Goal: Transaction & Acquisition: Purchase product/service

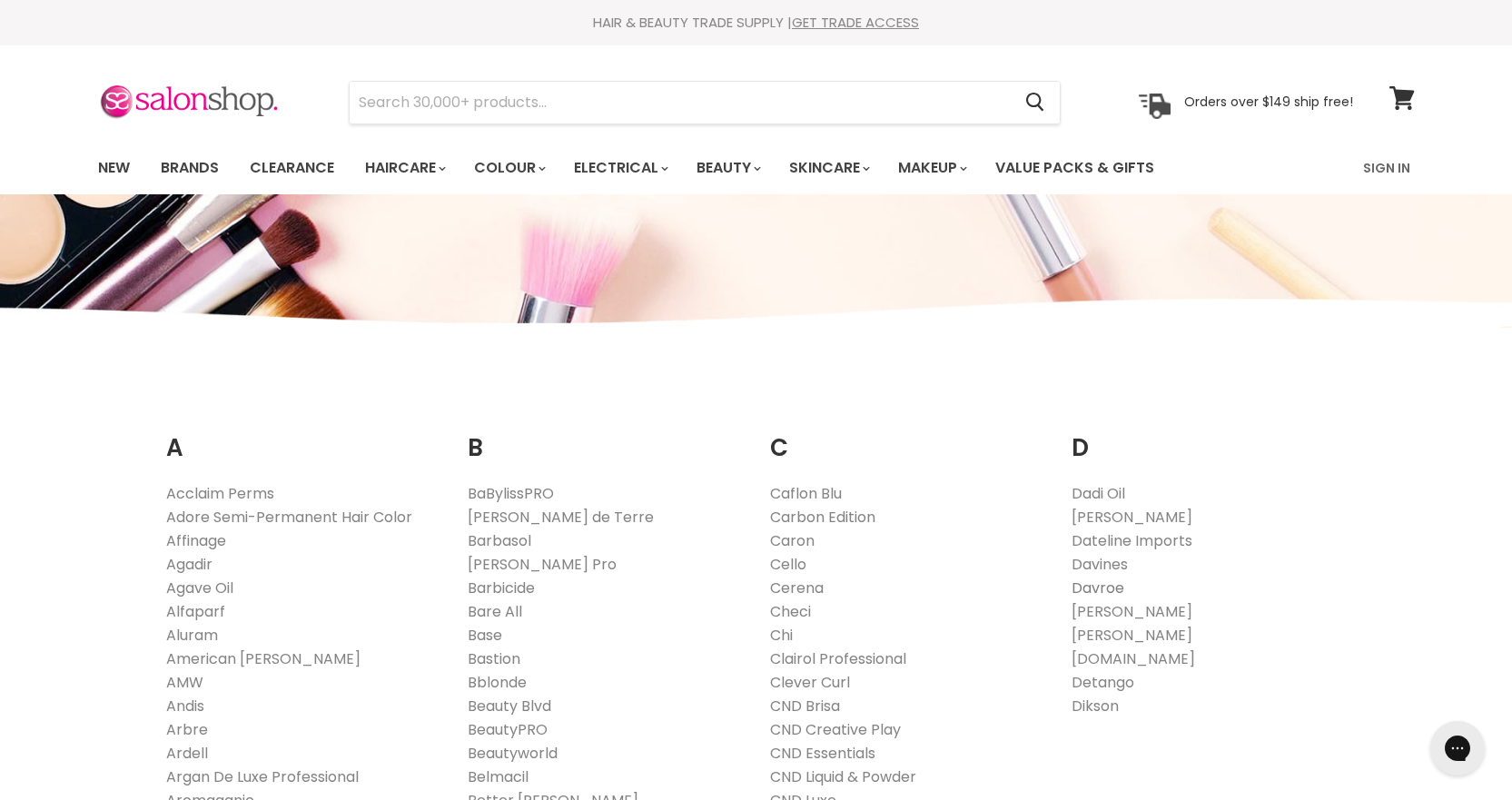
click at [1099, 591] on link "Davroe" at bounding box center [1098, 587] width 52 height 21
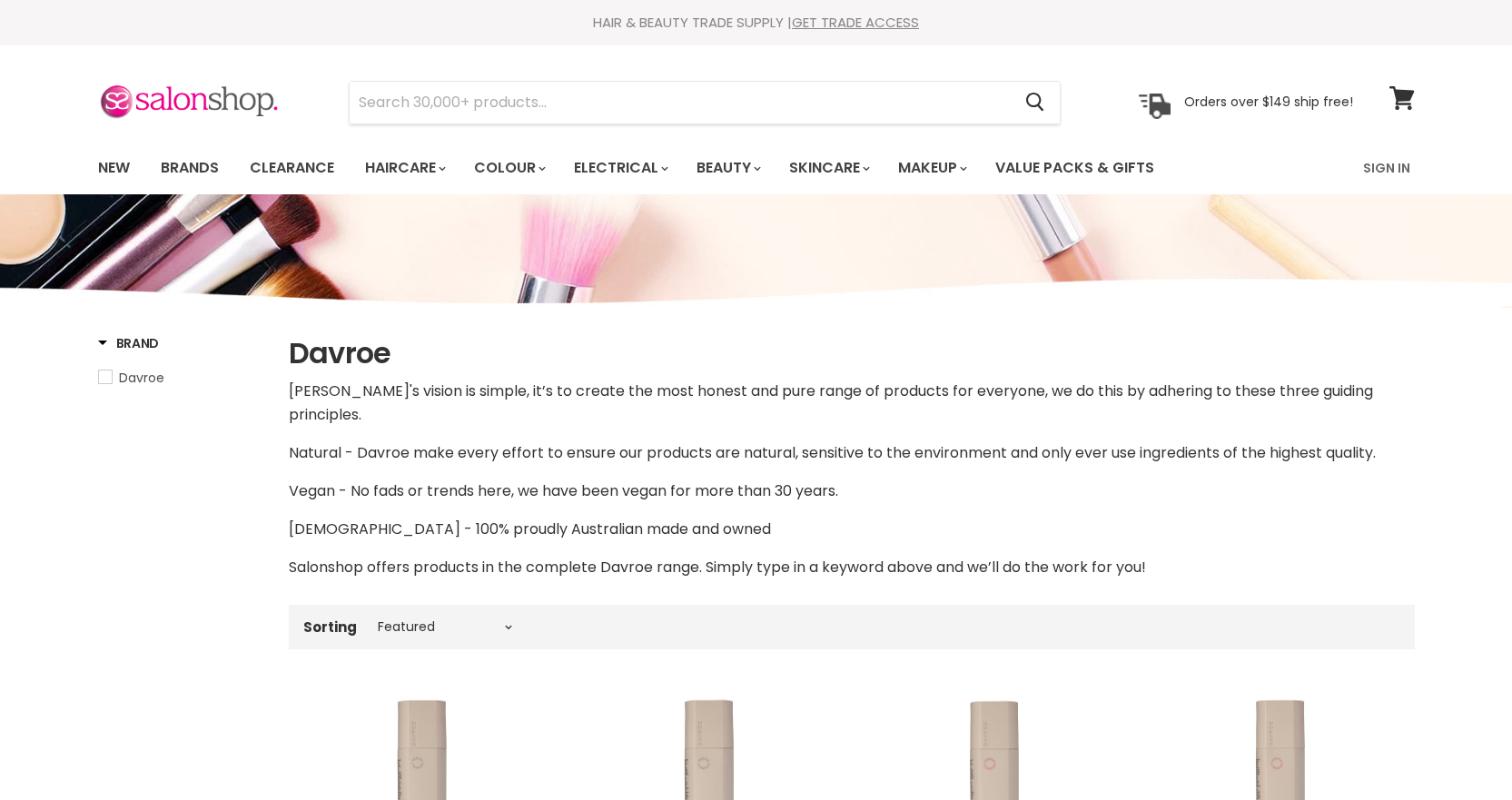
select select "manual"
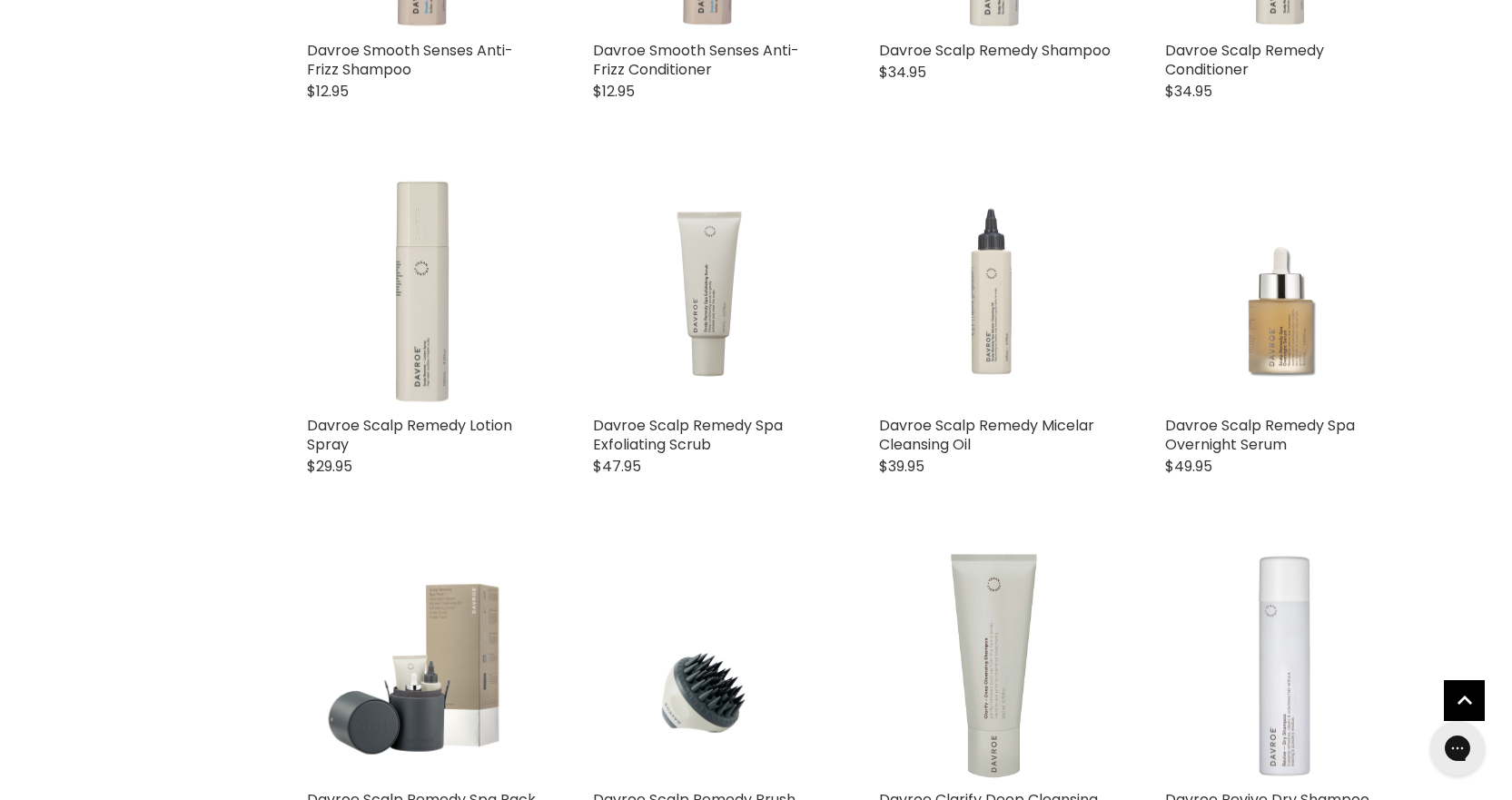
scroll to position [1814, 0]
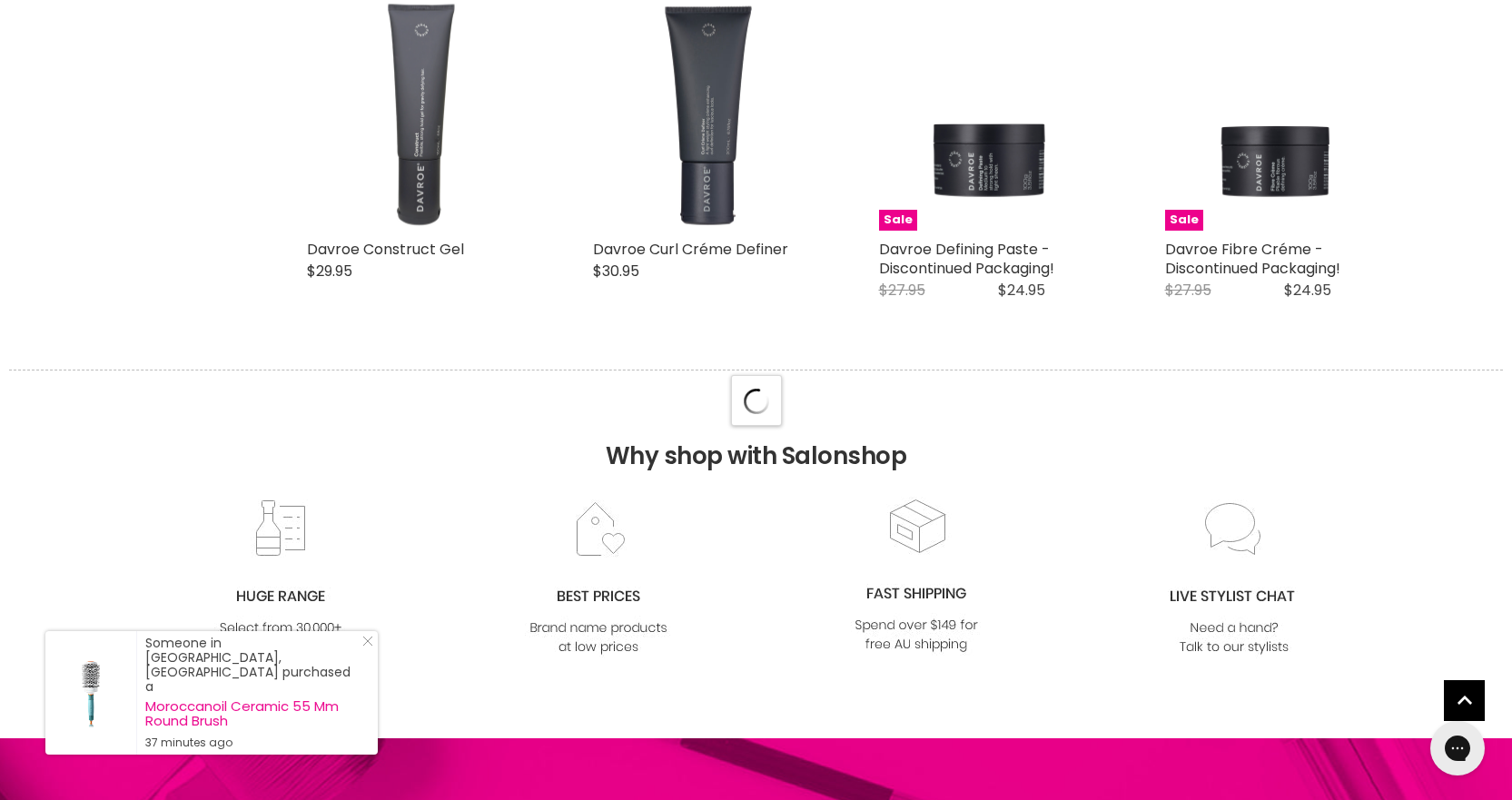
select select "manual"
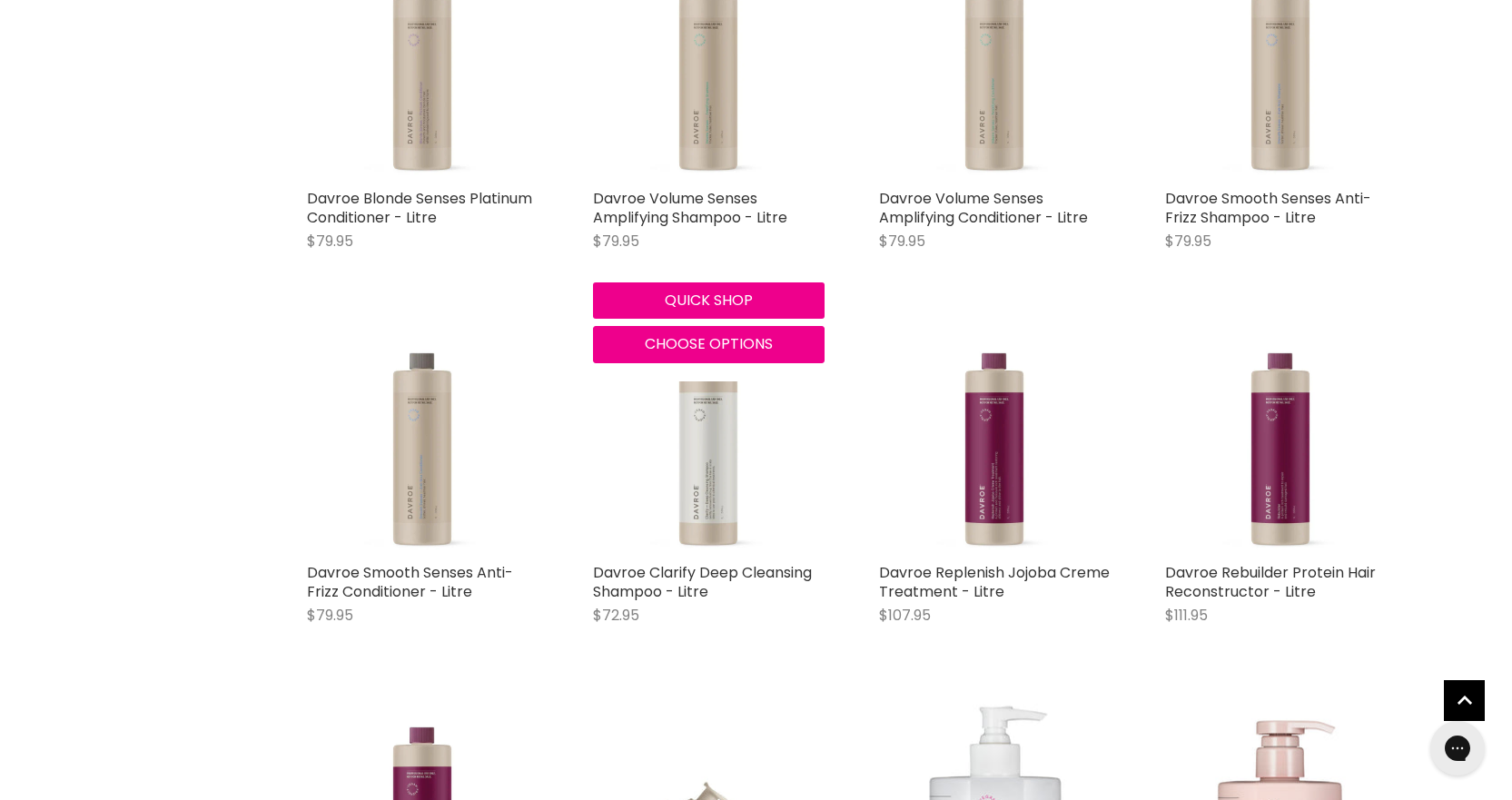
scroll to position [7719, 0]
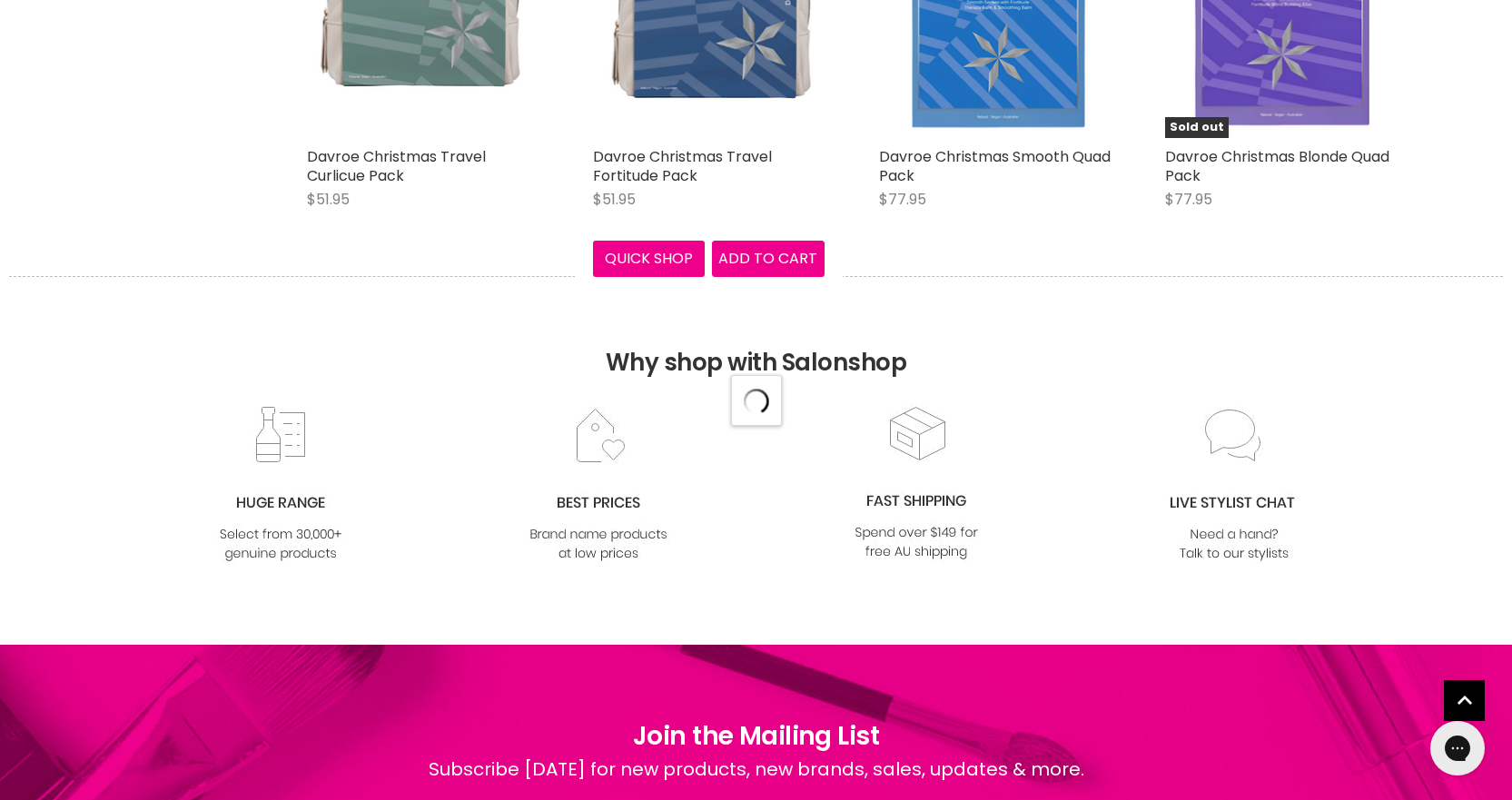
select select "manual"
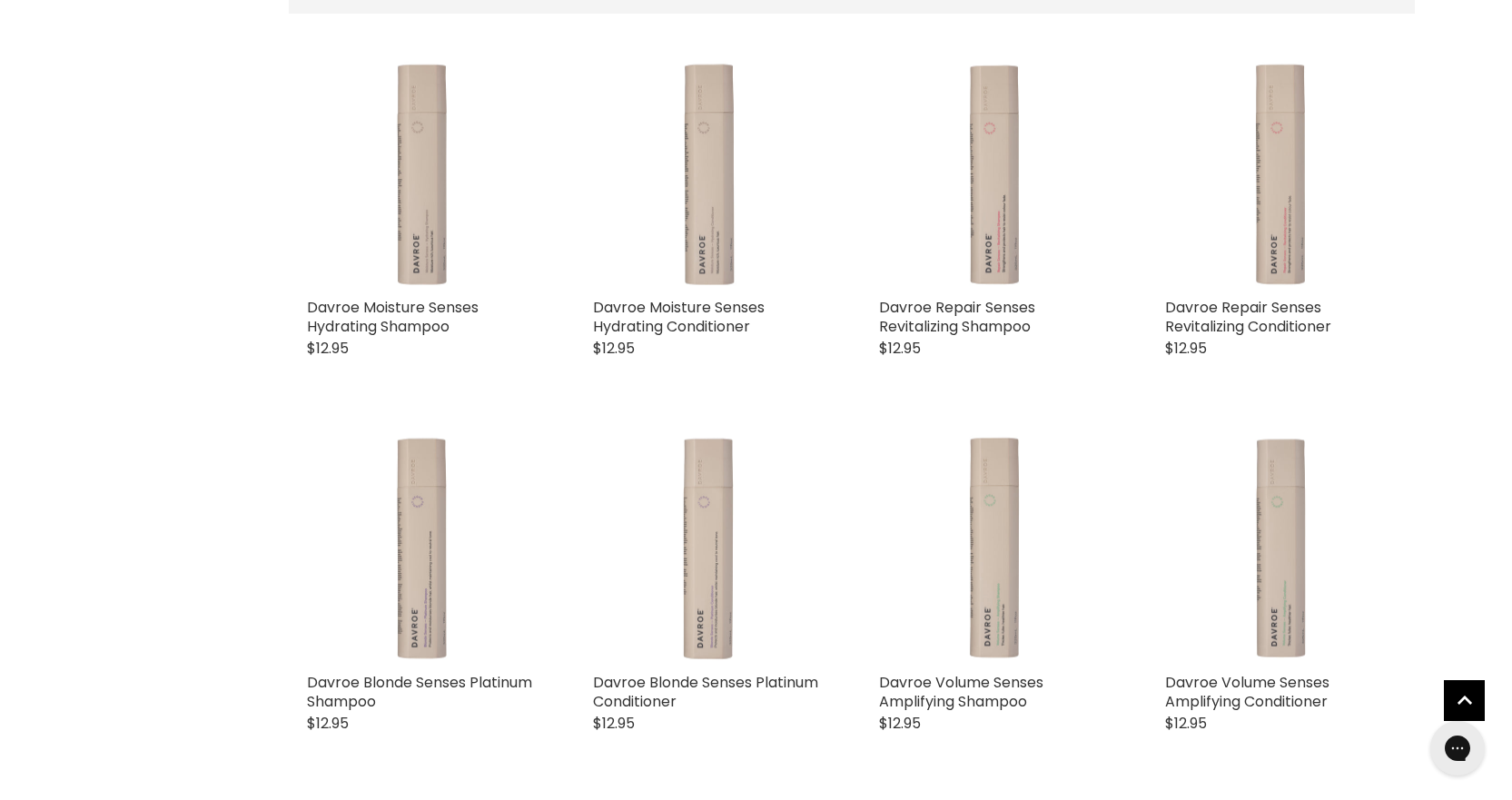
scroll to position [1090, 0]
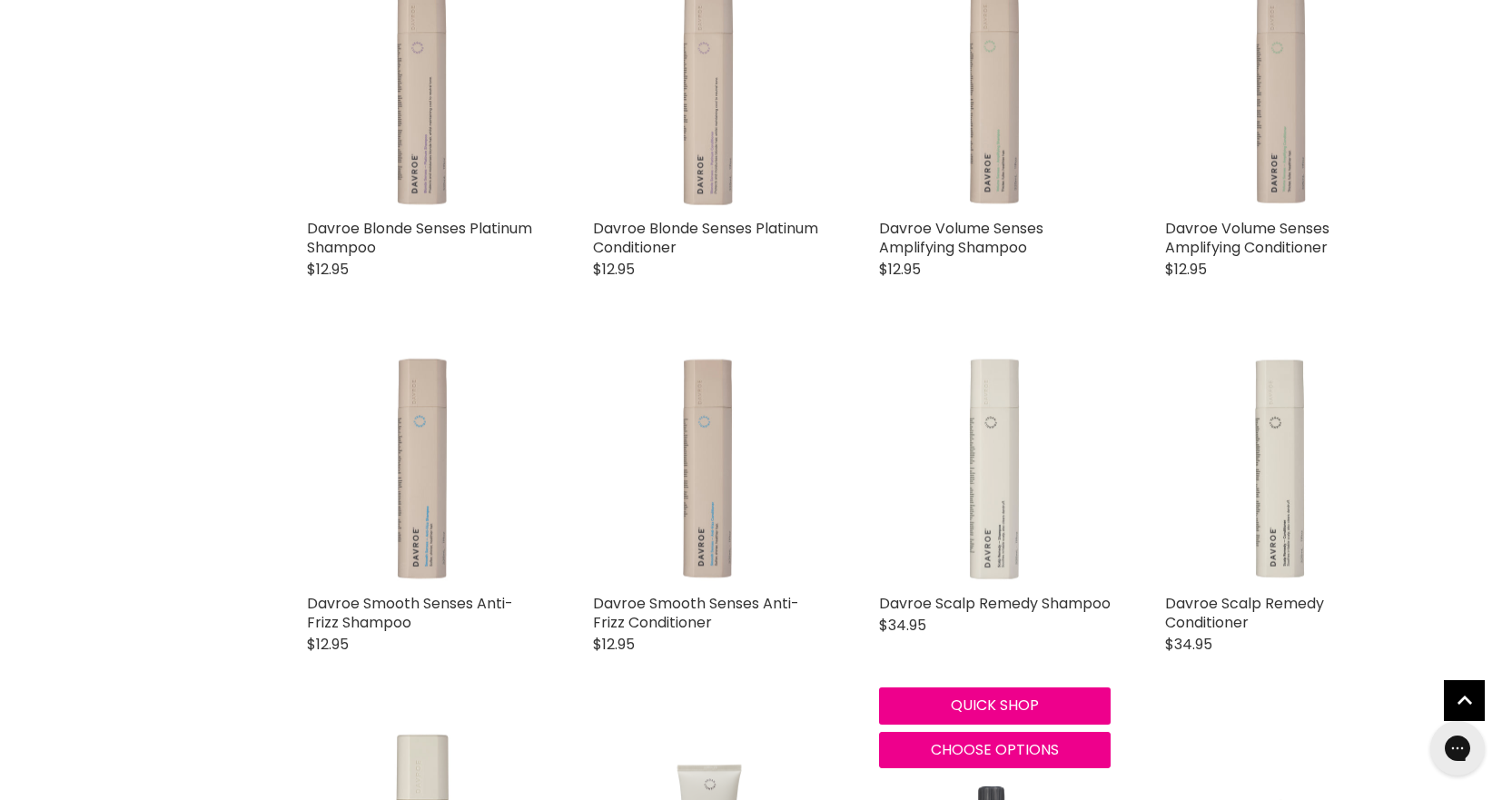
click at [998, 502] on img "Main content" at bounding box center [994, 469] width 232 height 232
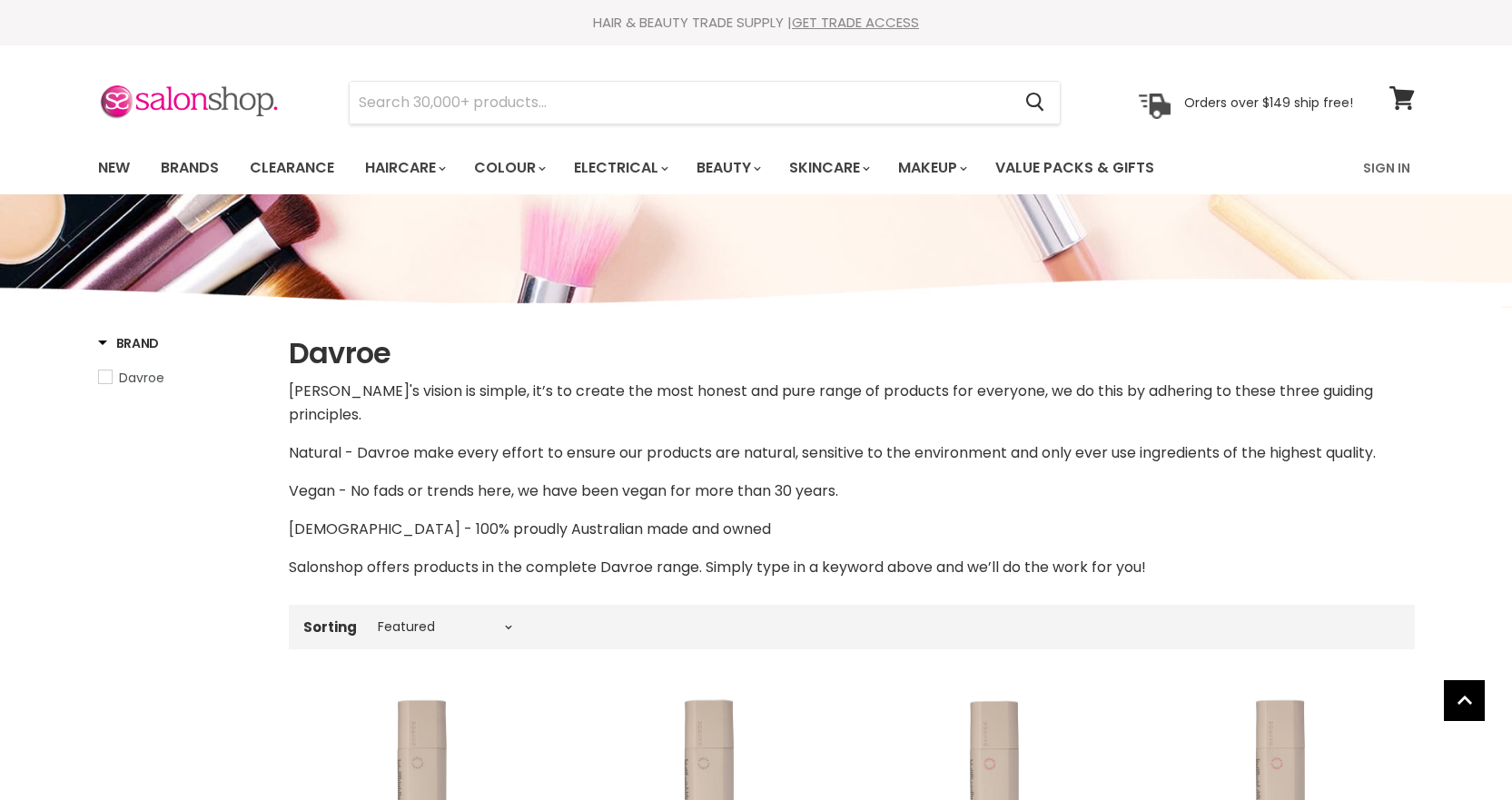
select select "manual"
click at [488, 96] on input "Search" at bounding box center [681, 103] width 663 height 42
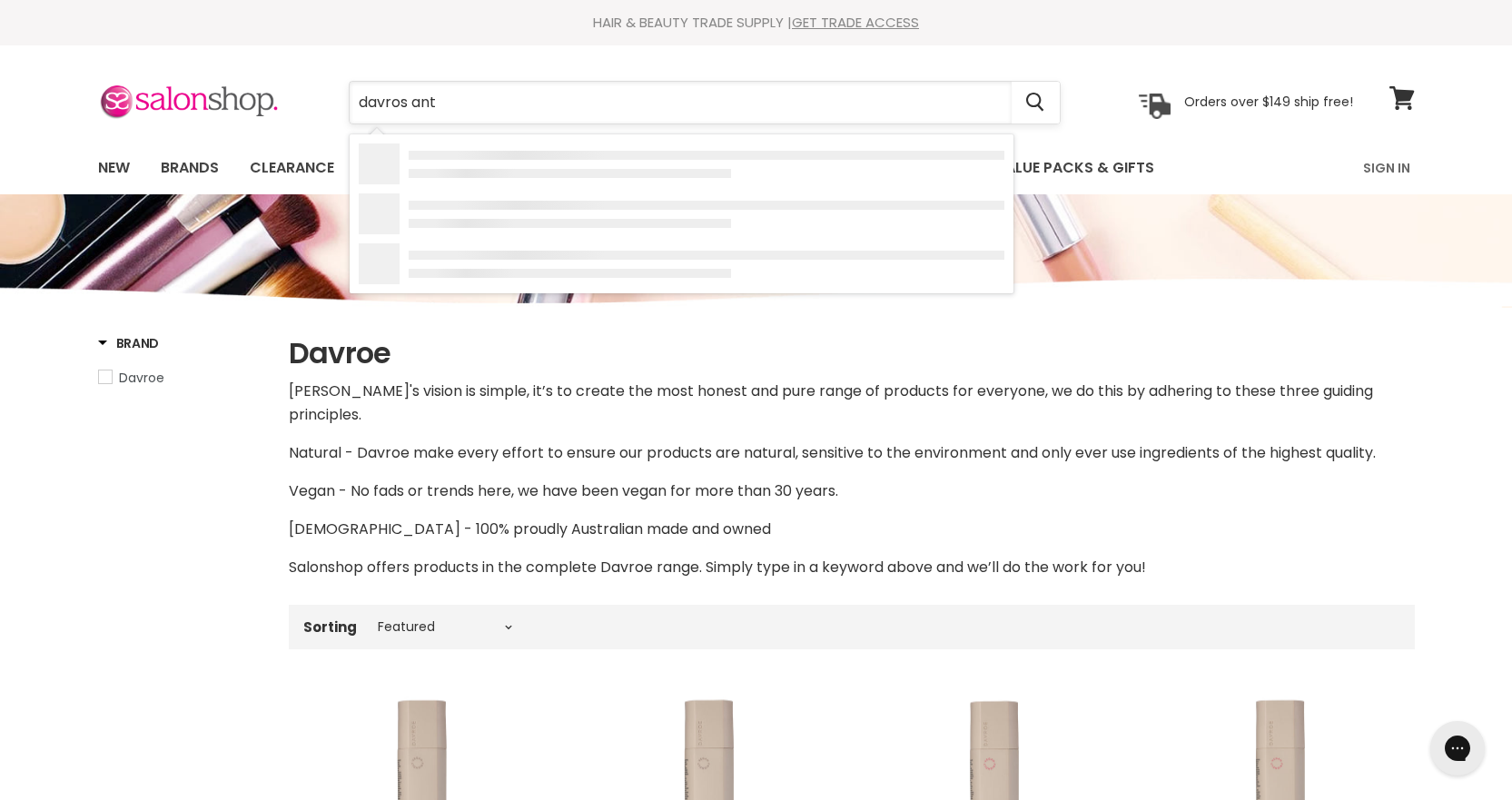
type input "davros anti"
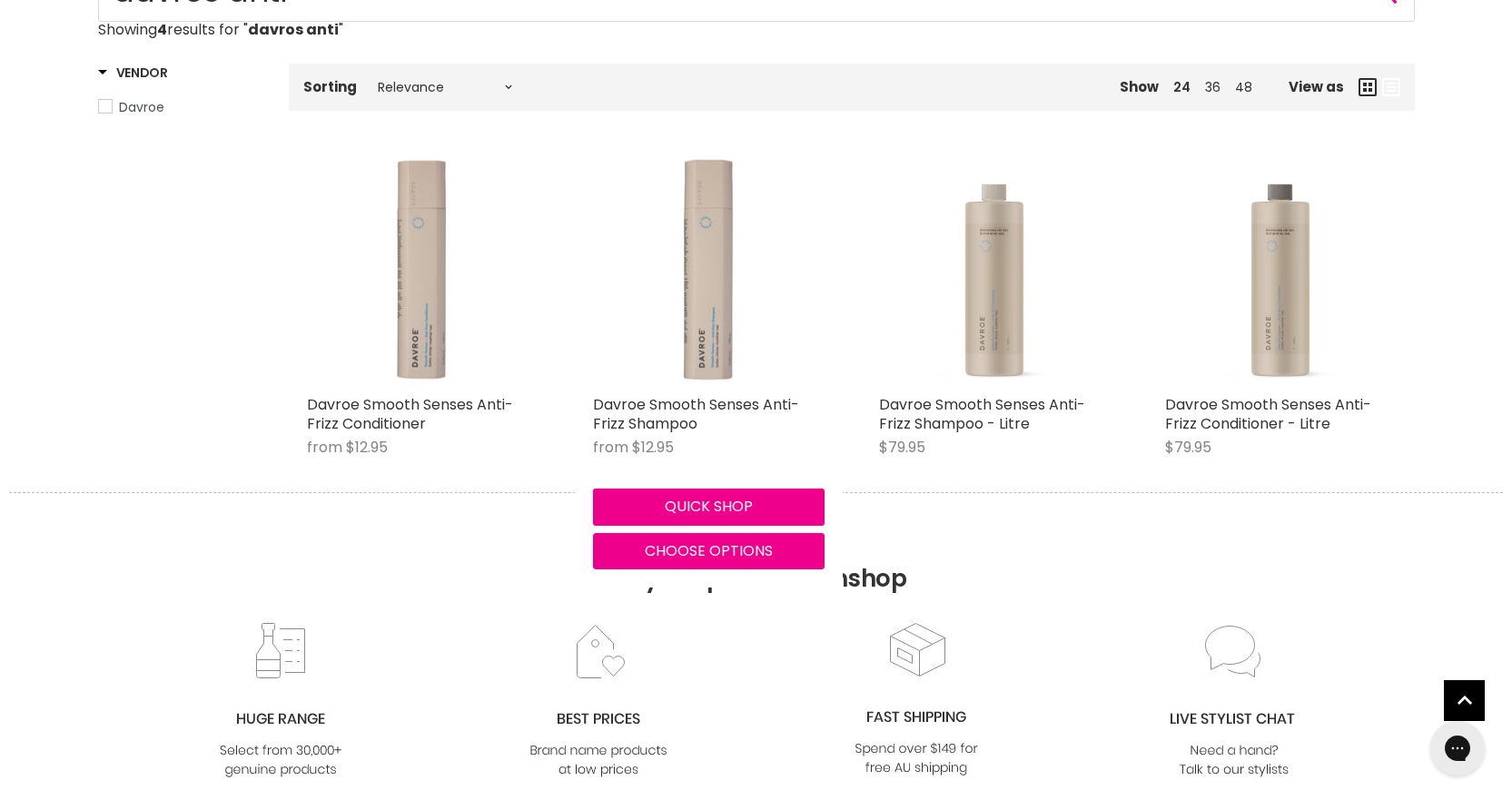
scroll to position [272, 0]
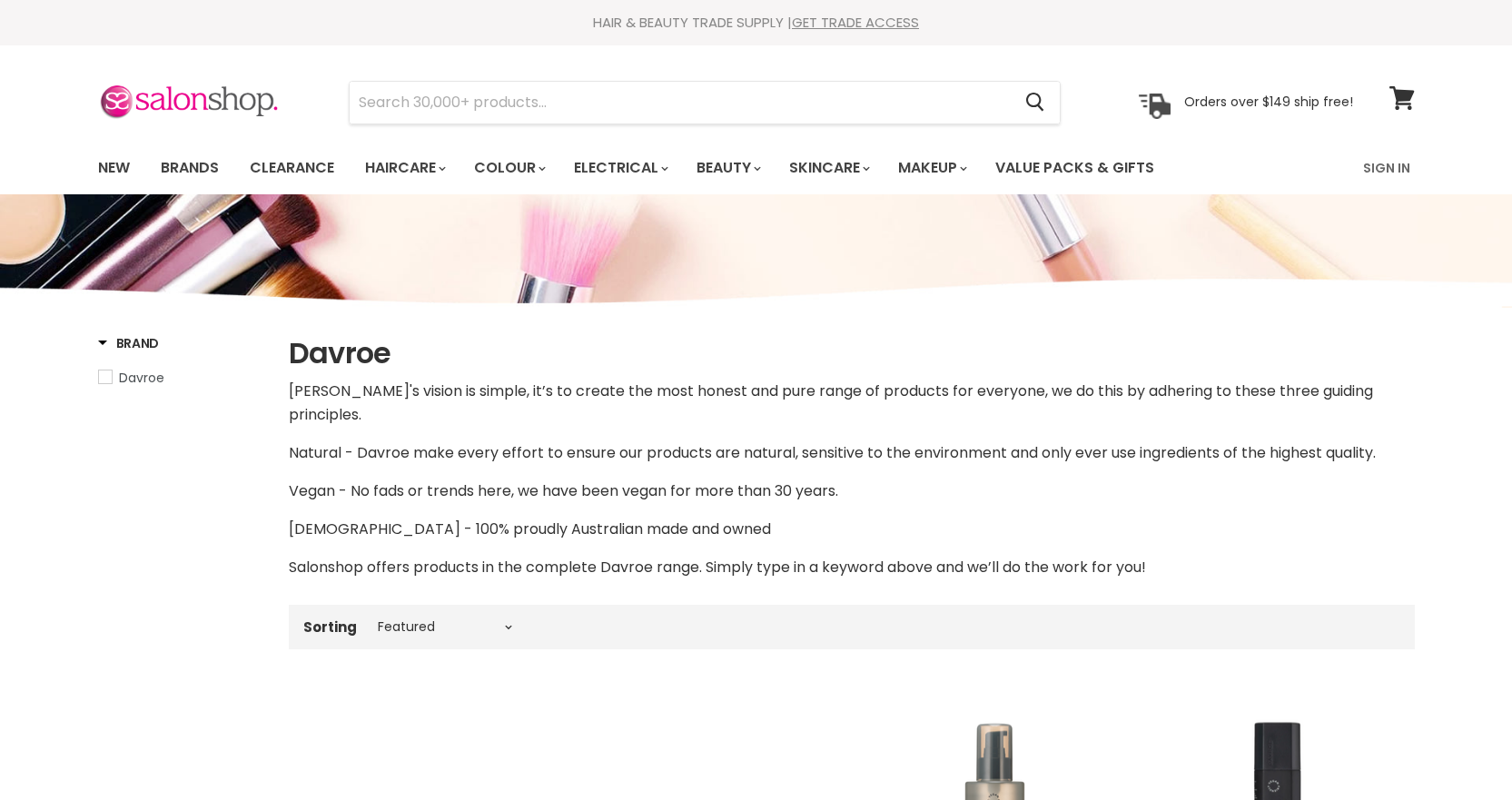
select select "manual"
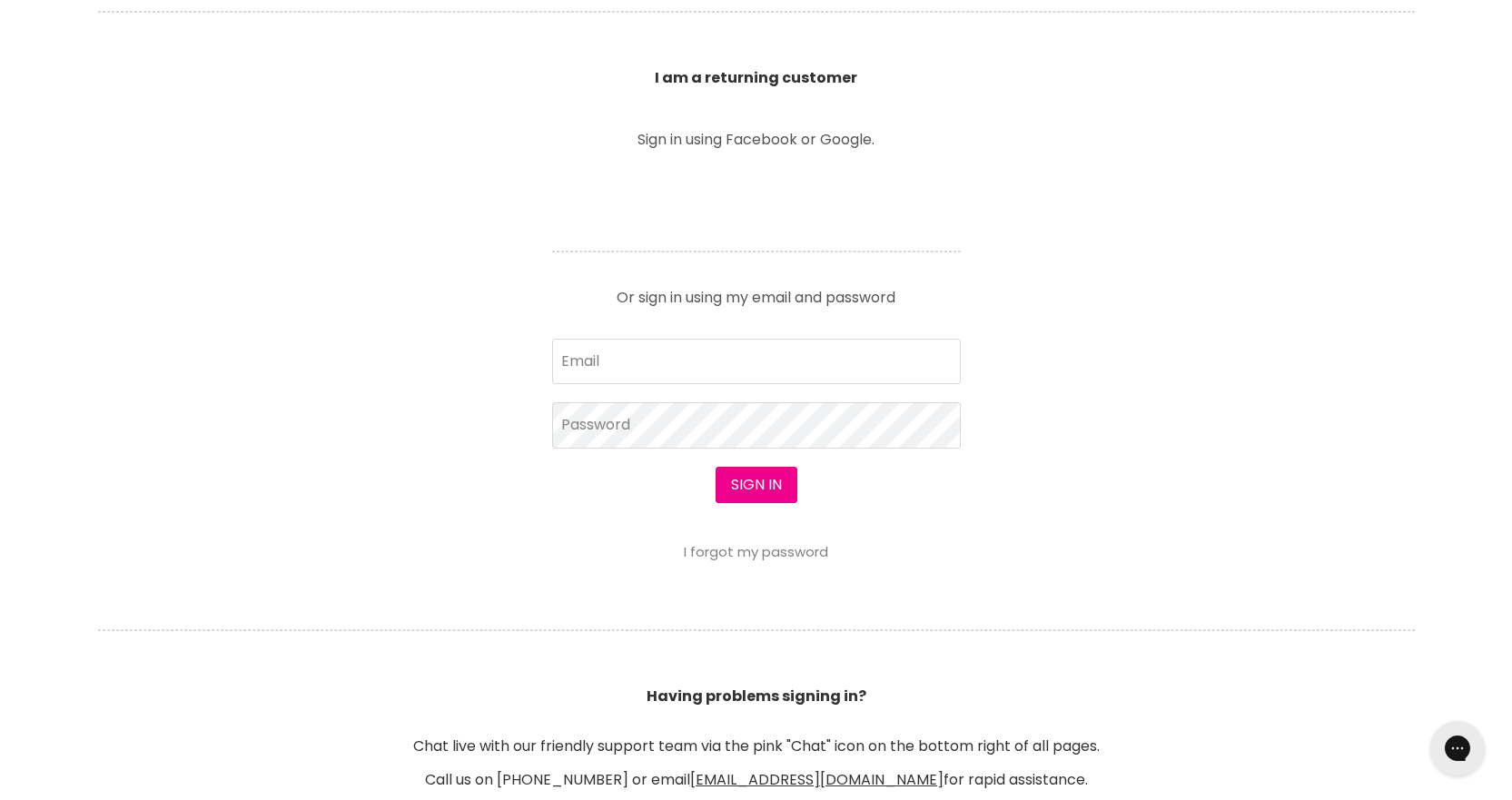
scroll to position [635, 0]
click at [742, 349] on input "Email" at bounding box center [757, 363] width 409 height 46
click at [743, 357] on input "Email" at bounding box center [757, 363] width 409 height 46
type input "jessnbeauty02@bigpond.com"
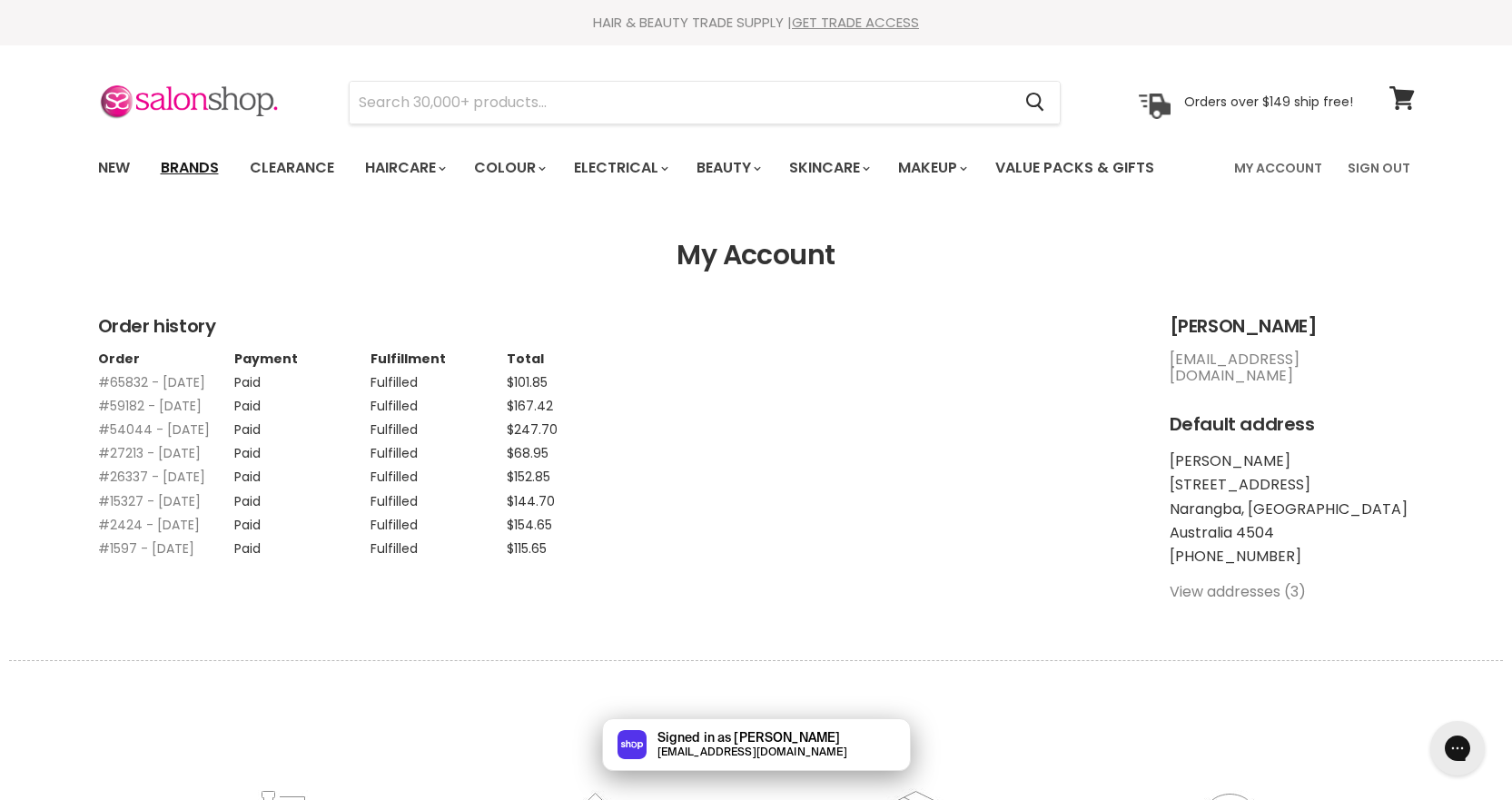
click at [195, 170] on link "Brands" at bounding box center [190, 169] width 85 height 38
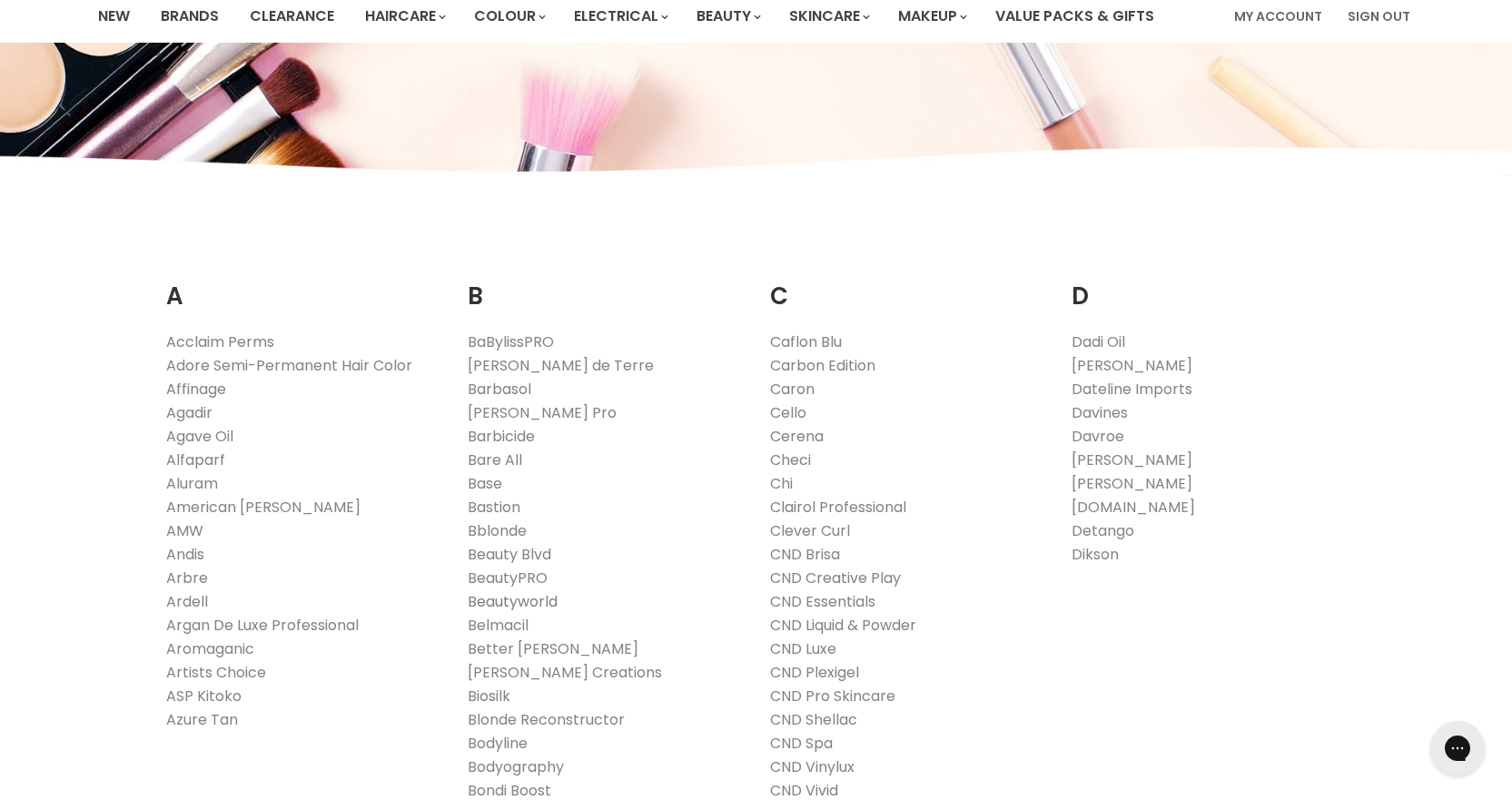
scroll to position [181, 0]
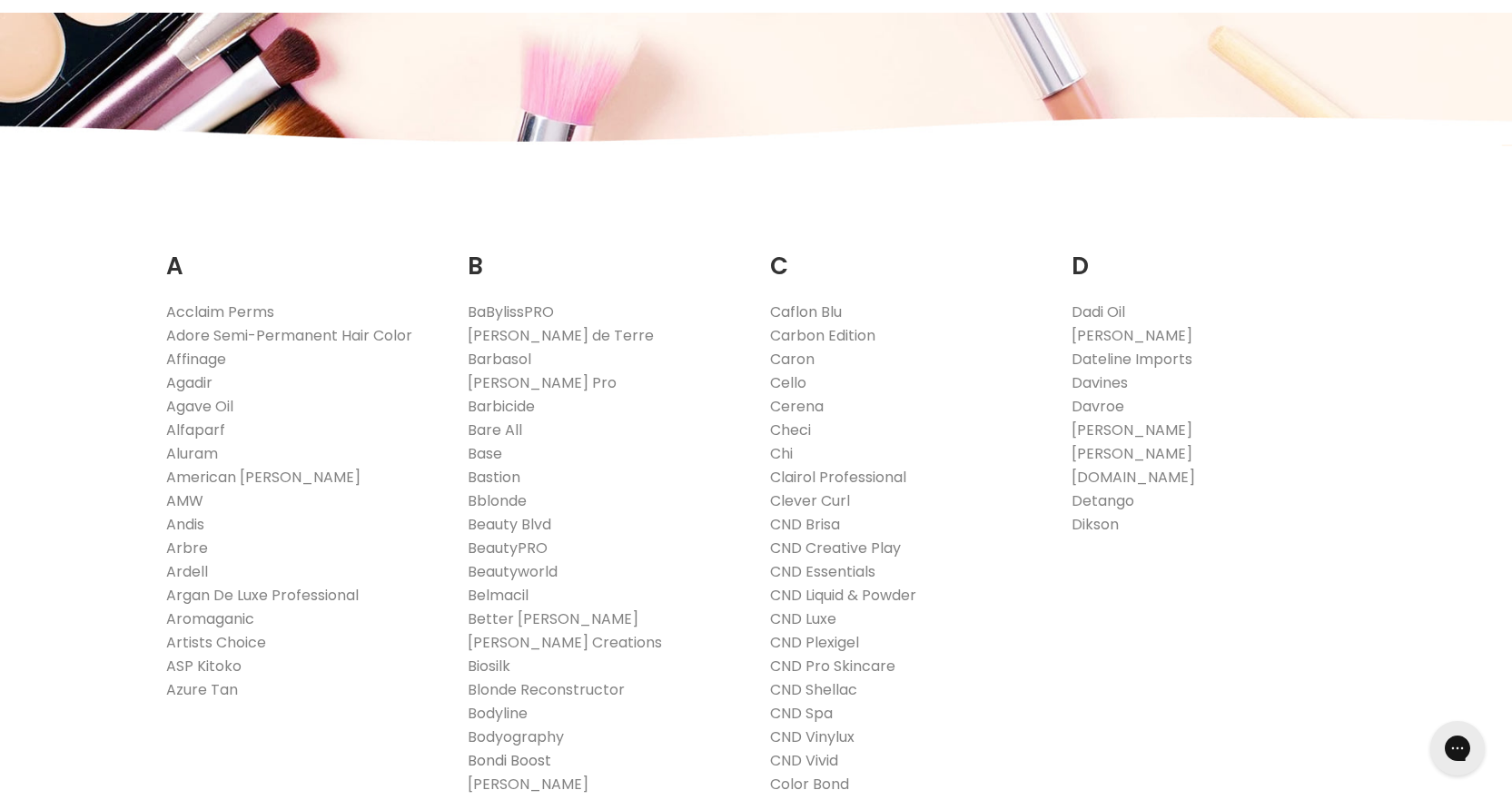
click at [501, 756] on link "Bondi Boost" at bounding box center [509, 761] width 83 height 21
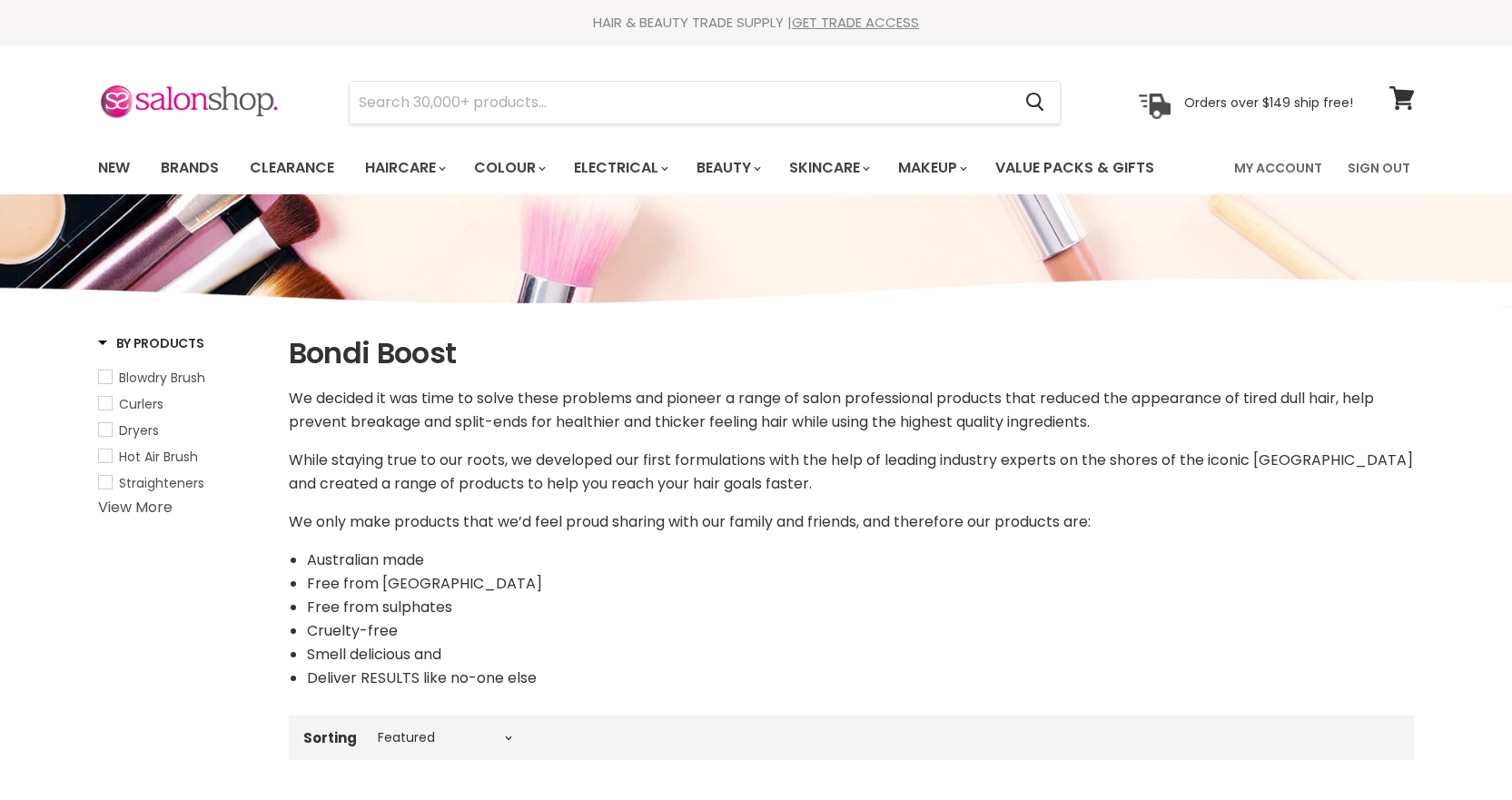
select select "manual"
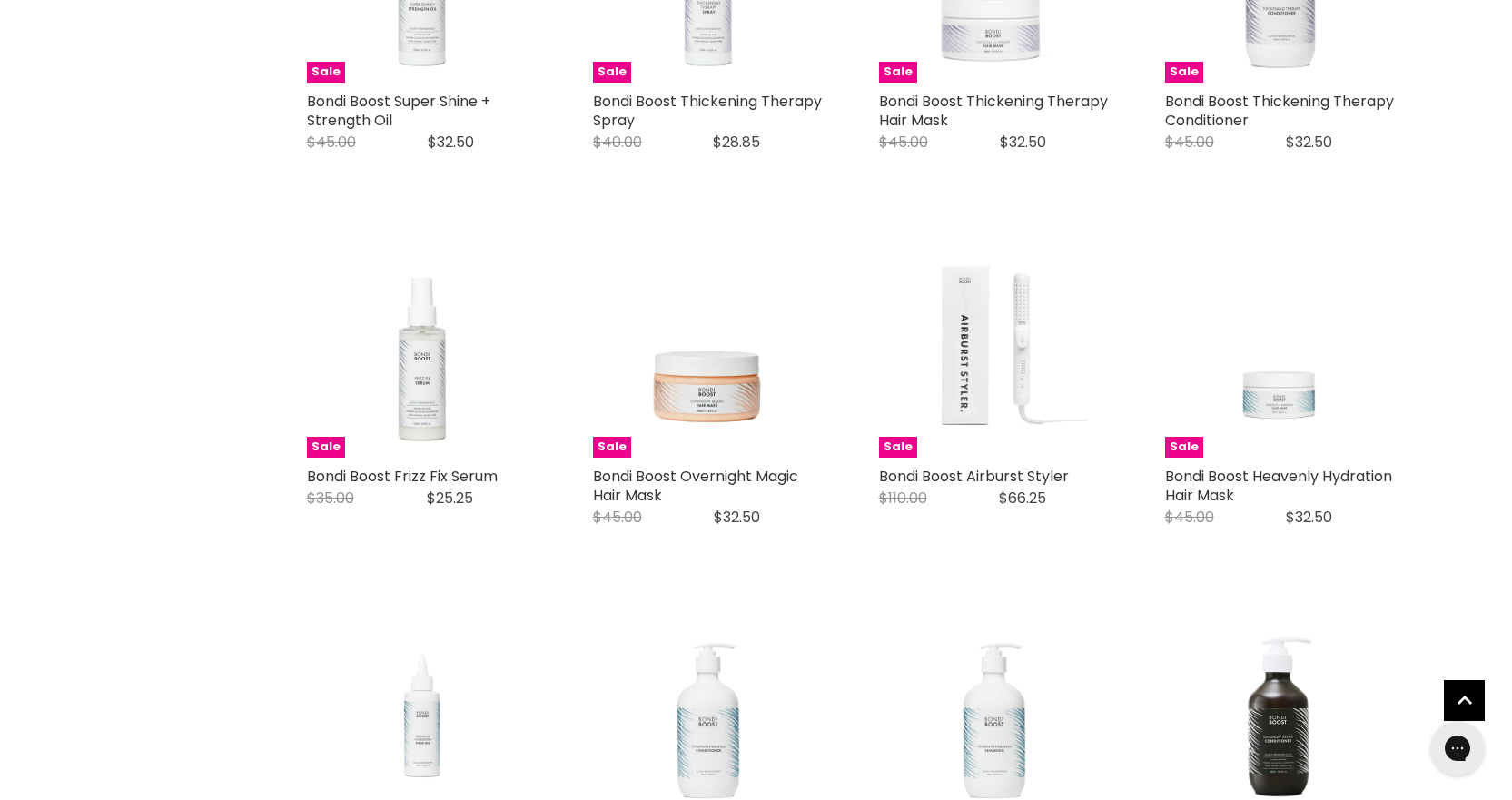
scroll to position [2907, 0]
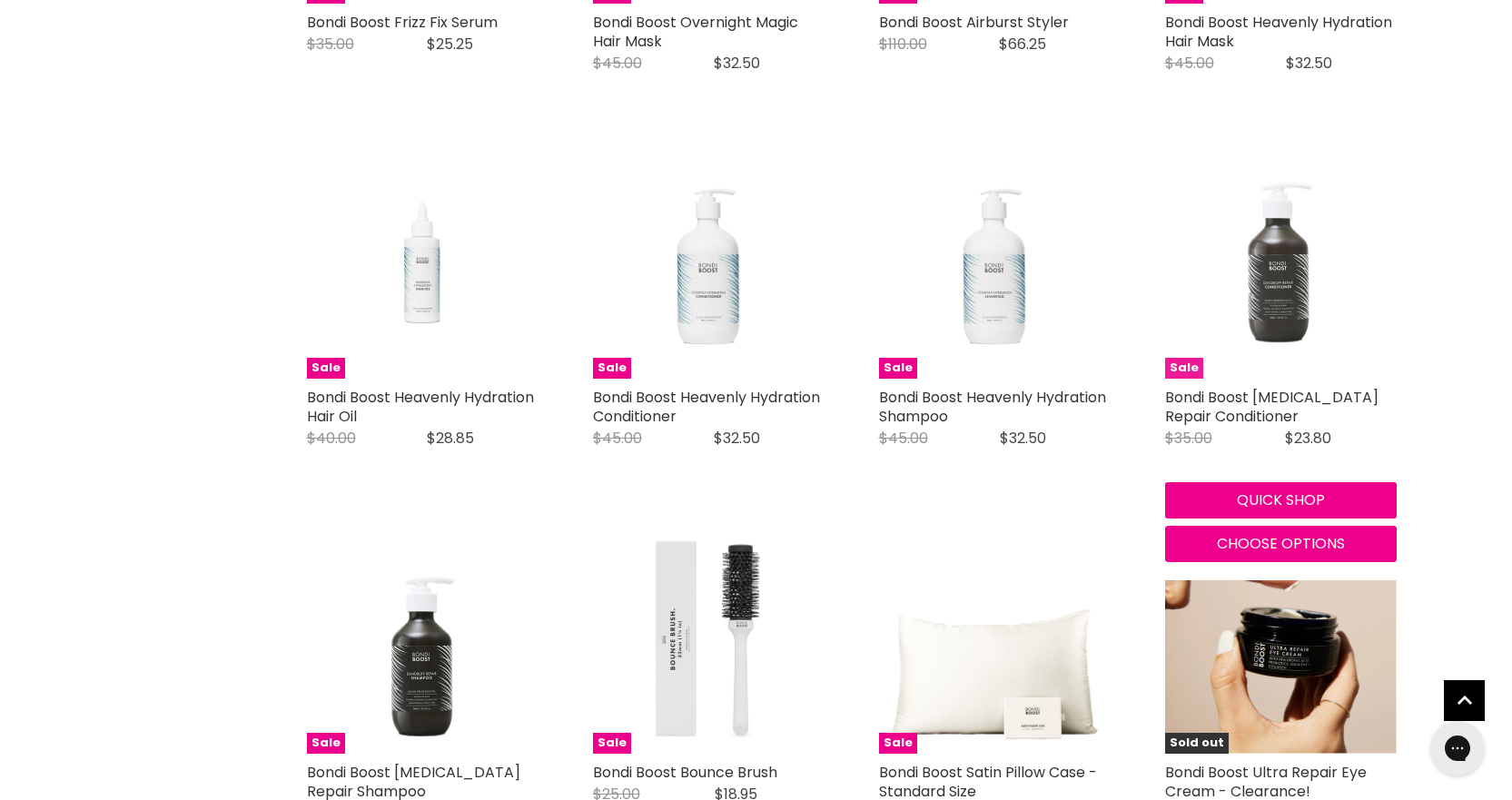
click at [1303, 294] on img "Main content" at bounding box center [1281, 263] width 232 height 232
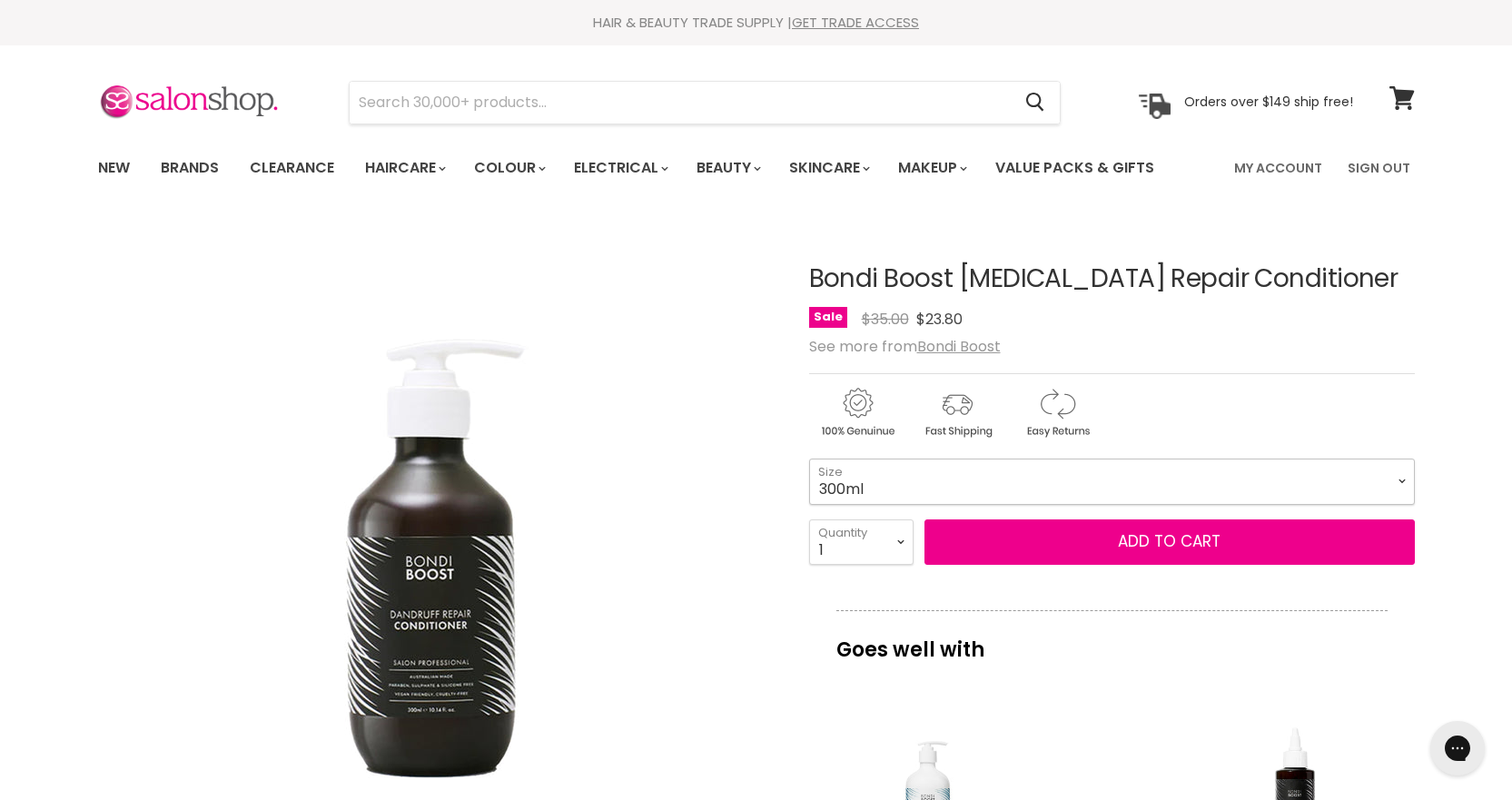
click at [1366, 480] on select "300ml" at bounding box center [1112, 482] width 606 height 46
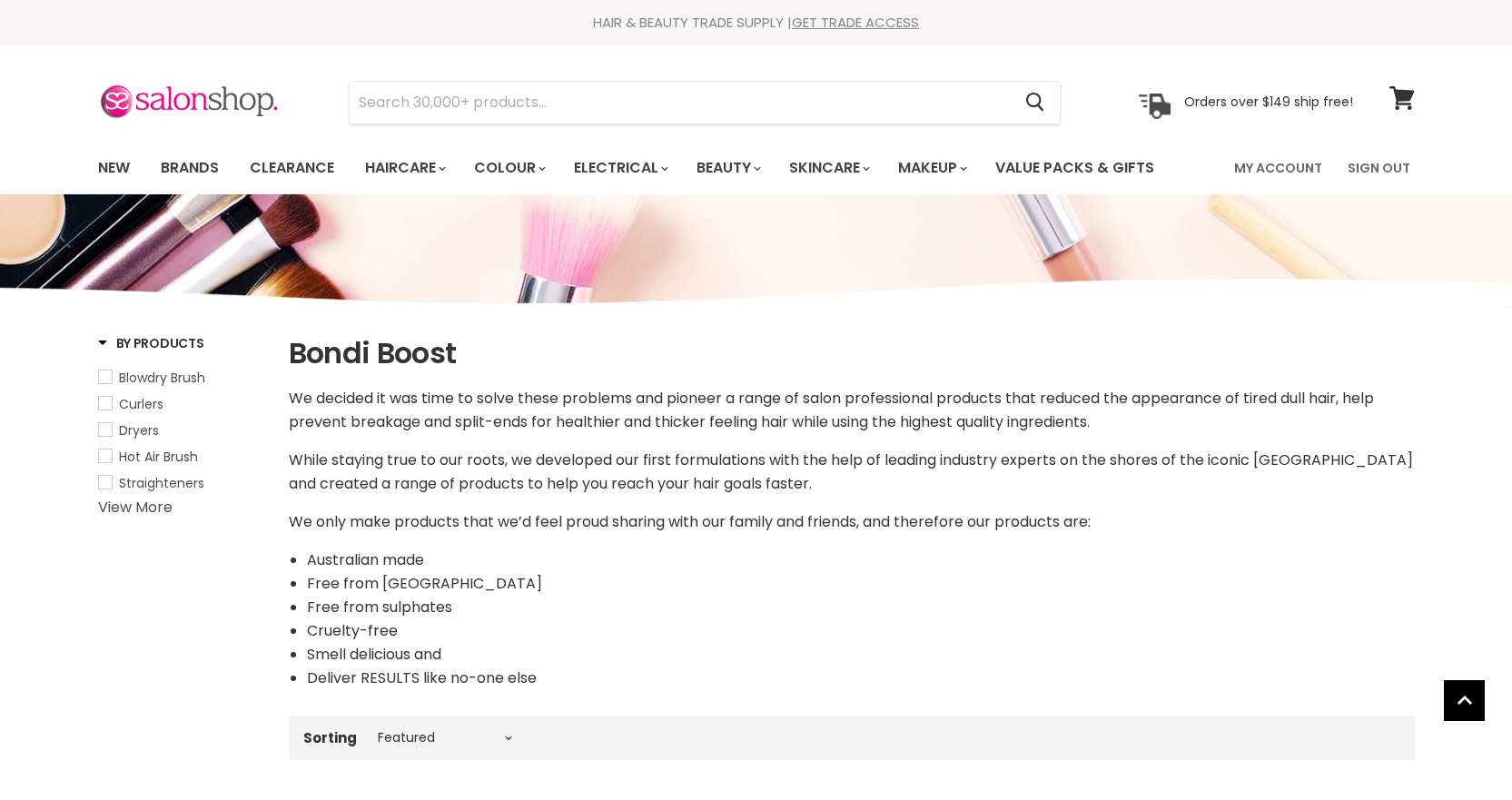
select select "manual"
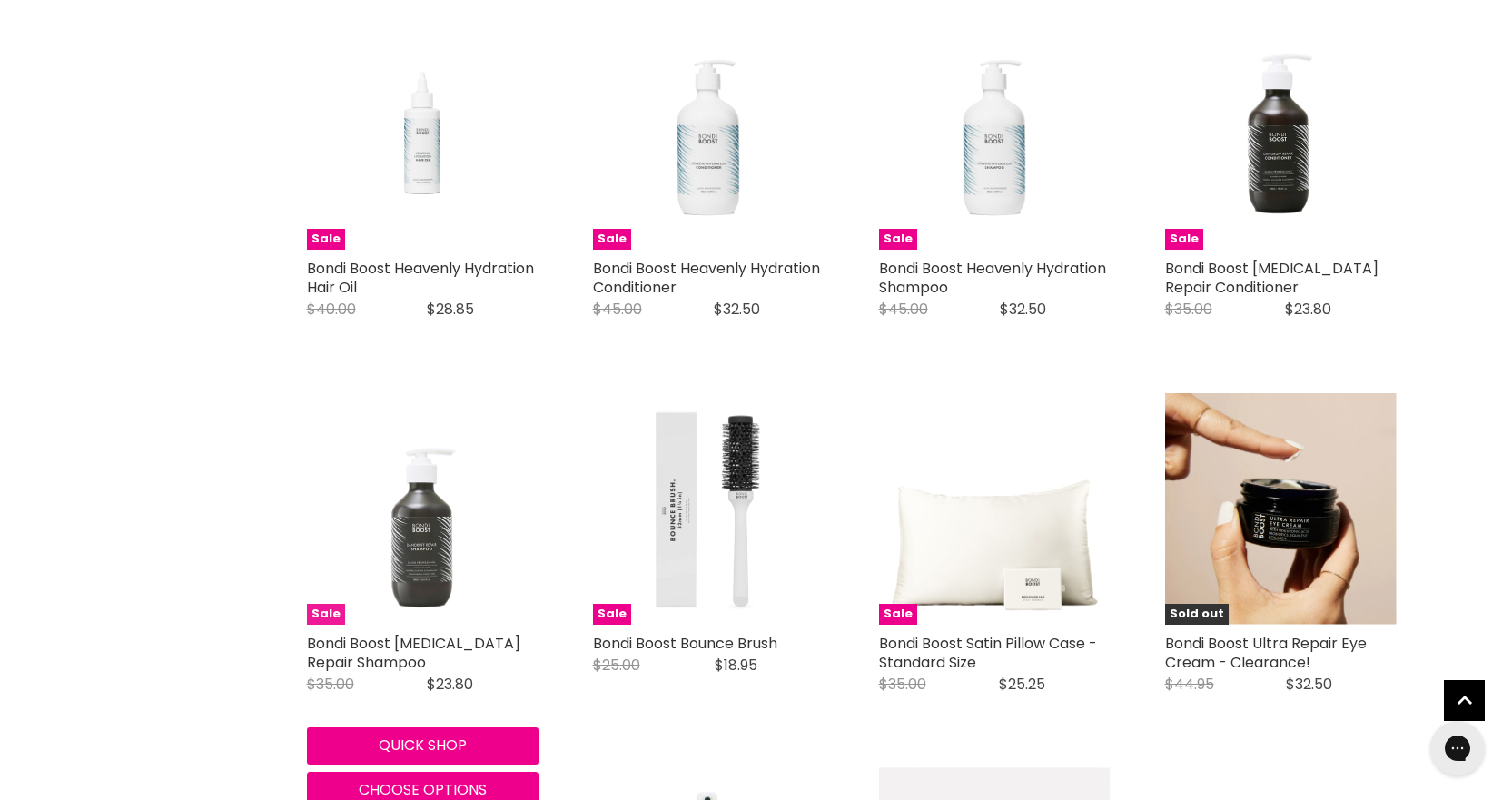
click at [423, 559] on img "Main content" at bounding box center [422, 509] width 232 height 232
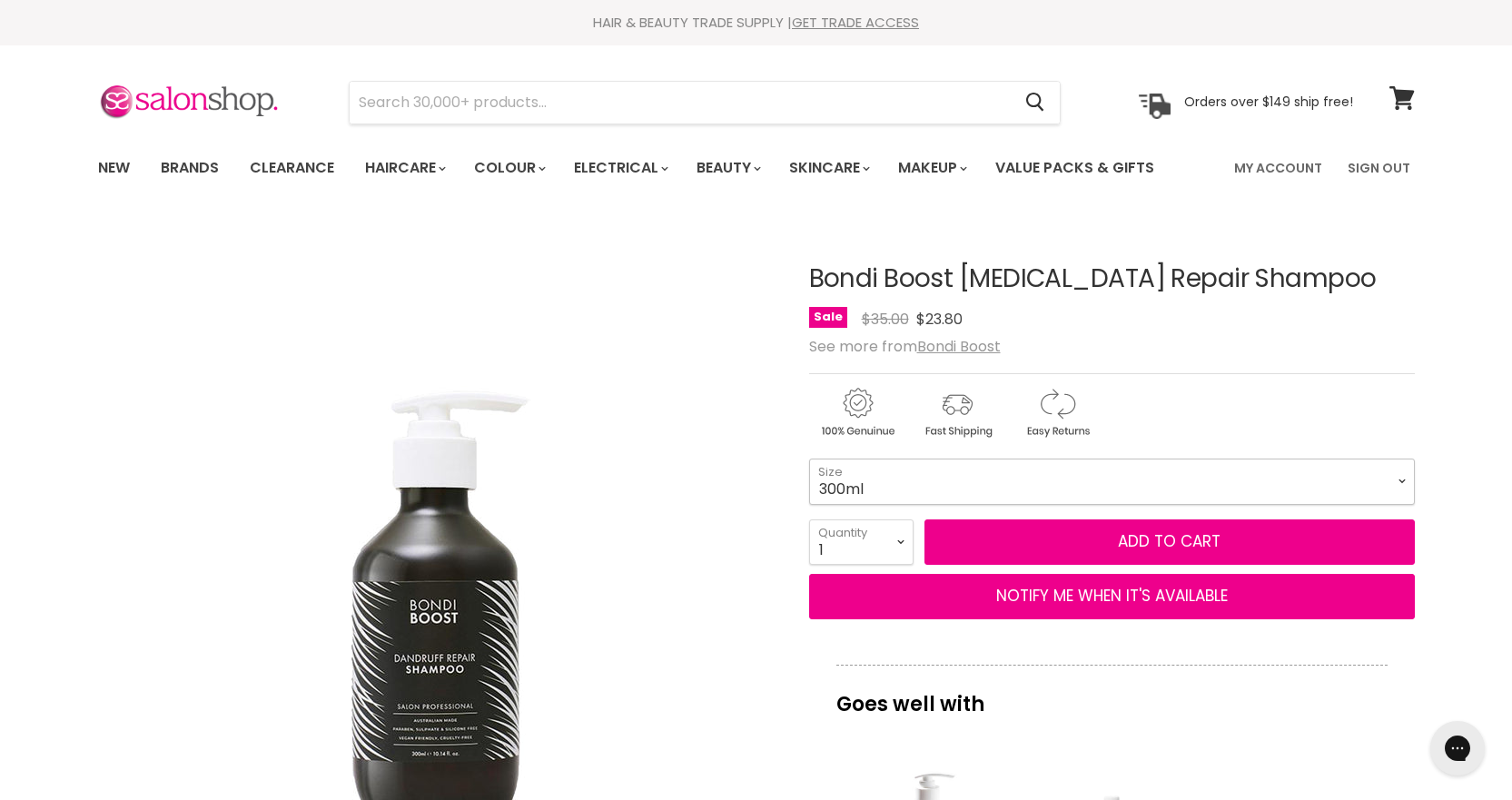
click at [1287, 476] on select "300ml 1 Litre" at bounding box center [1112, 482] width 606 height 46
click at [1222, 482] on select "300ml 1 Litre" at bounding box center [1112, 482] width 606 height 46
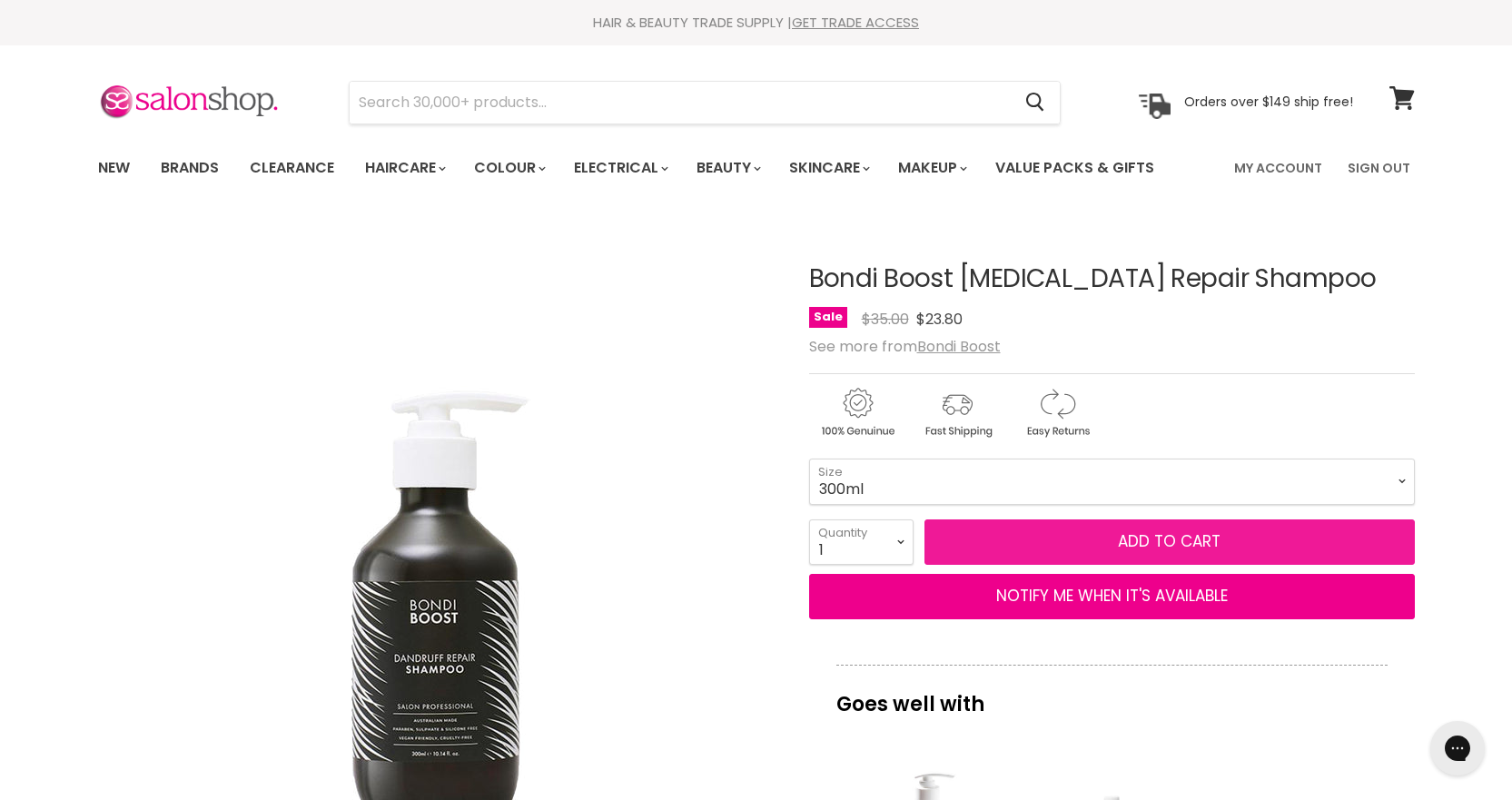
click at [1211, 542] on span "Add to cart" at bounding box center [1169, 542] width 103 height 22
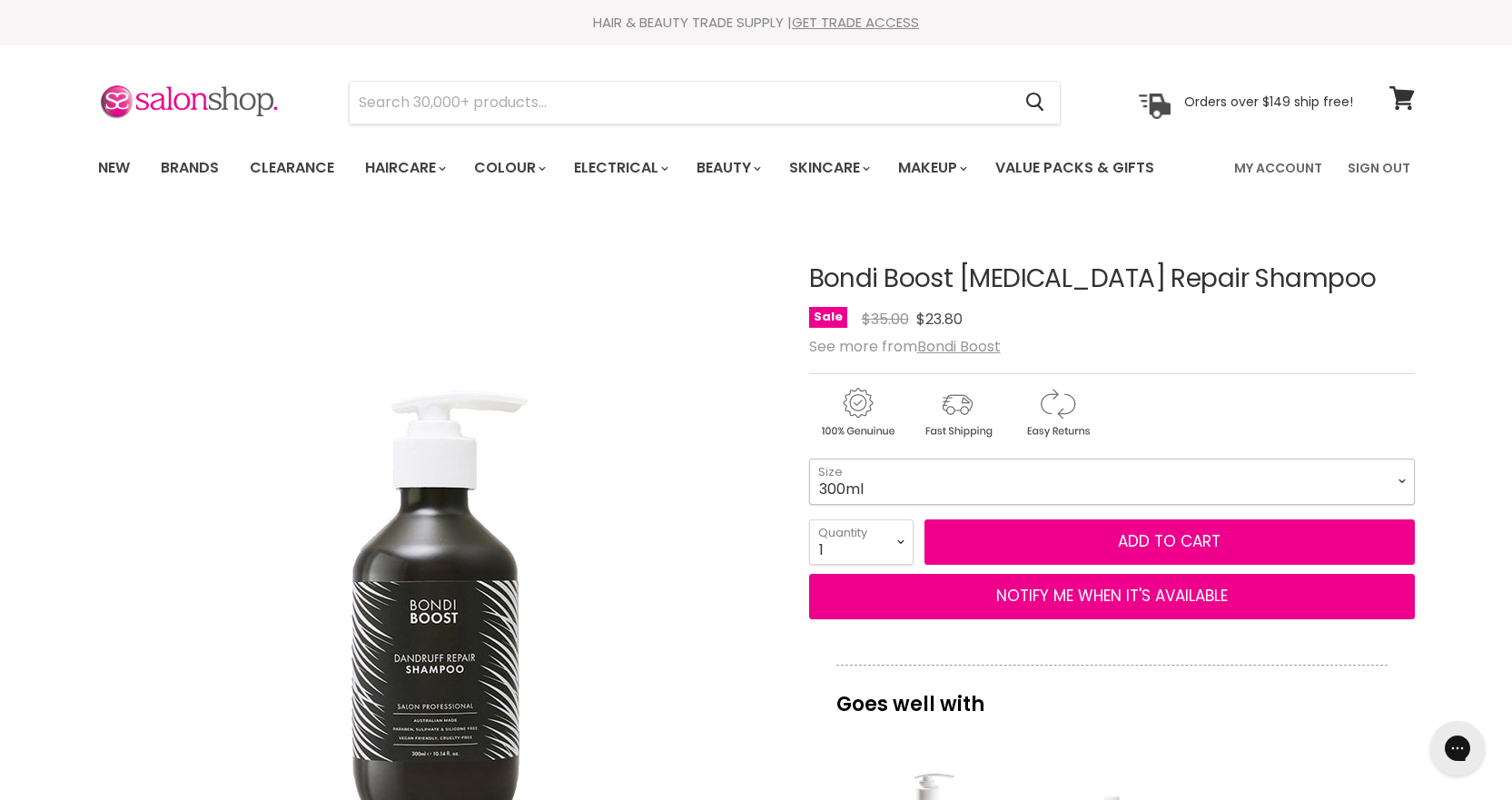
click at [1129, 471] on select "300ml 1 Litre" at bounding box center [1112, 482] width 606 height 46
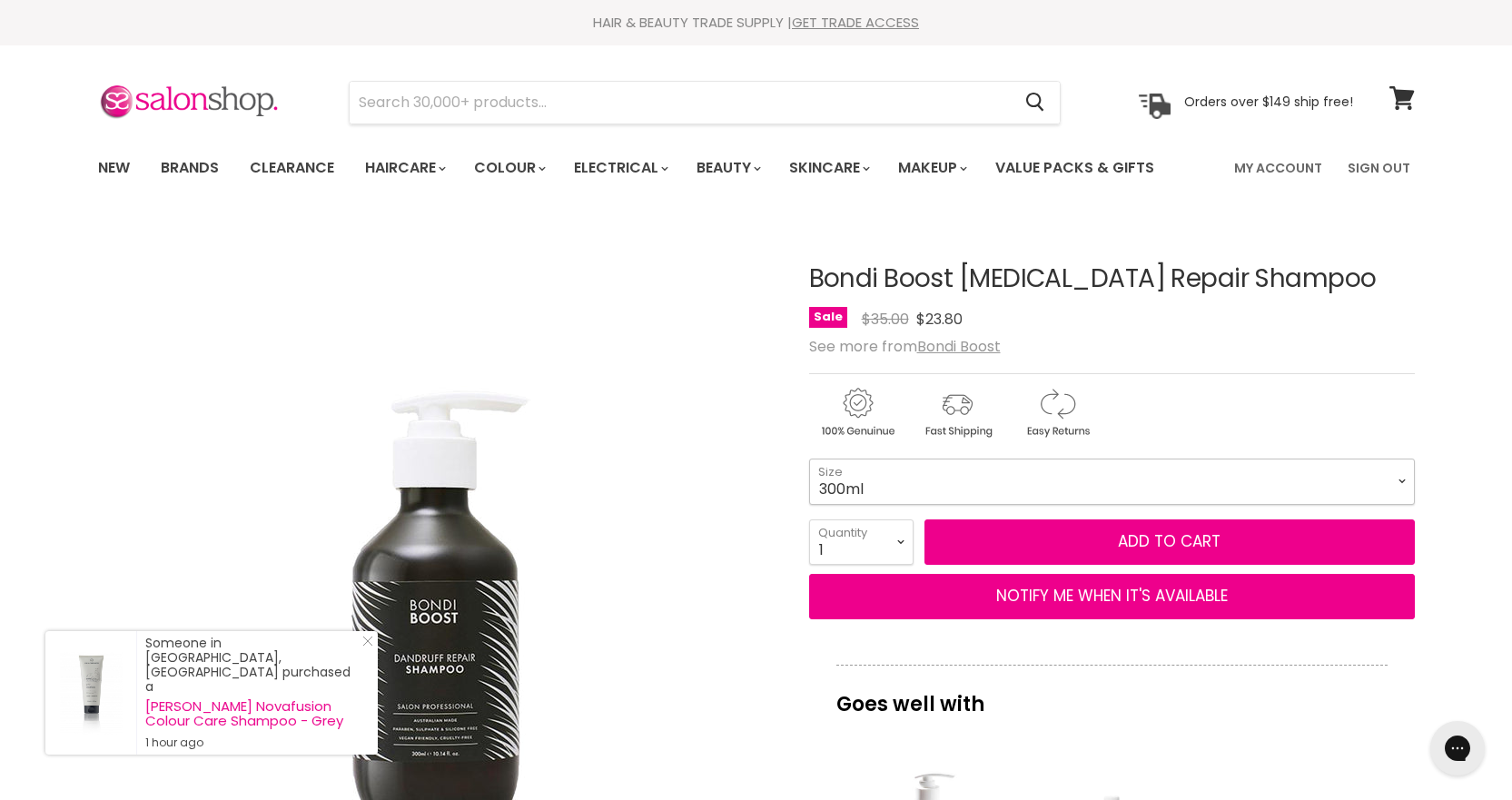
click at [809, 459] on select "300ml 1 Litre" at bounding box center [1112, 482] width 606 height 46
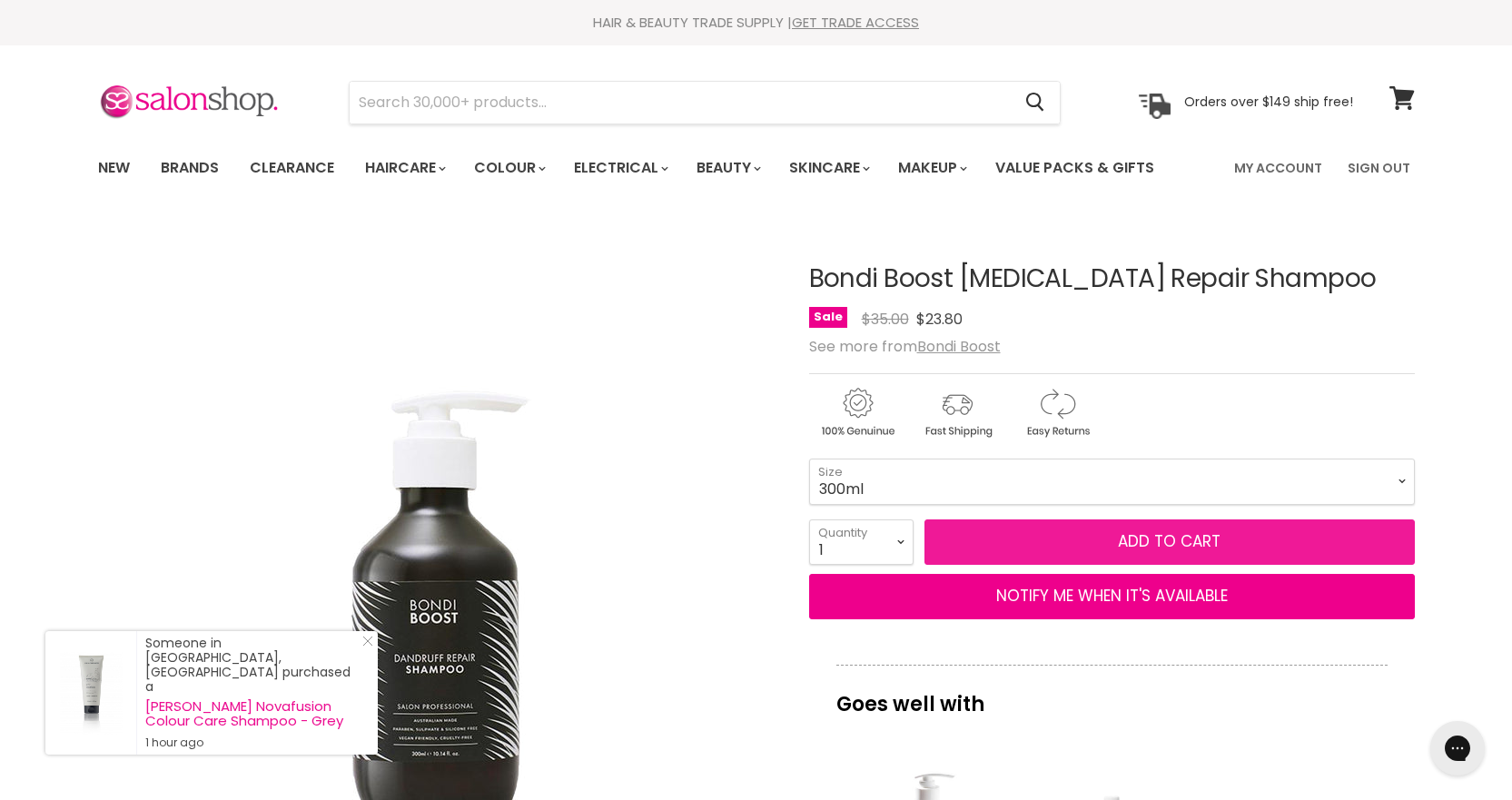
click at [1111, 536] on button "Add to cart" at bounding box center [1169, 542] width 490 height 46
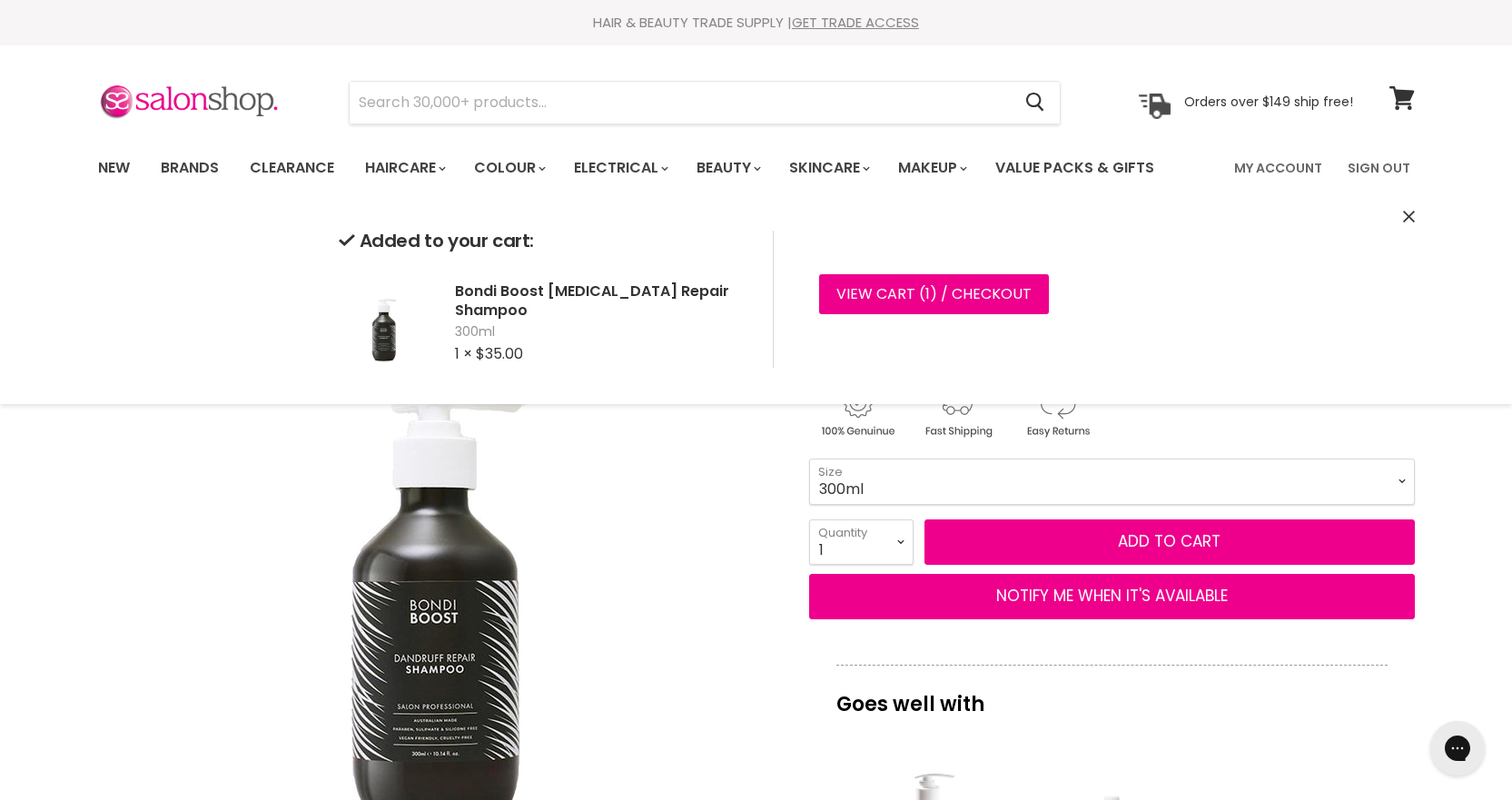
click at [1138, 678] on p "Goes well with" at bounding box center [1112, 695] width 552 height 60
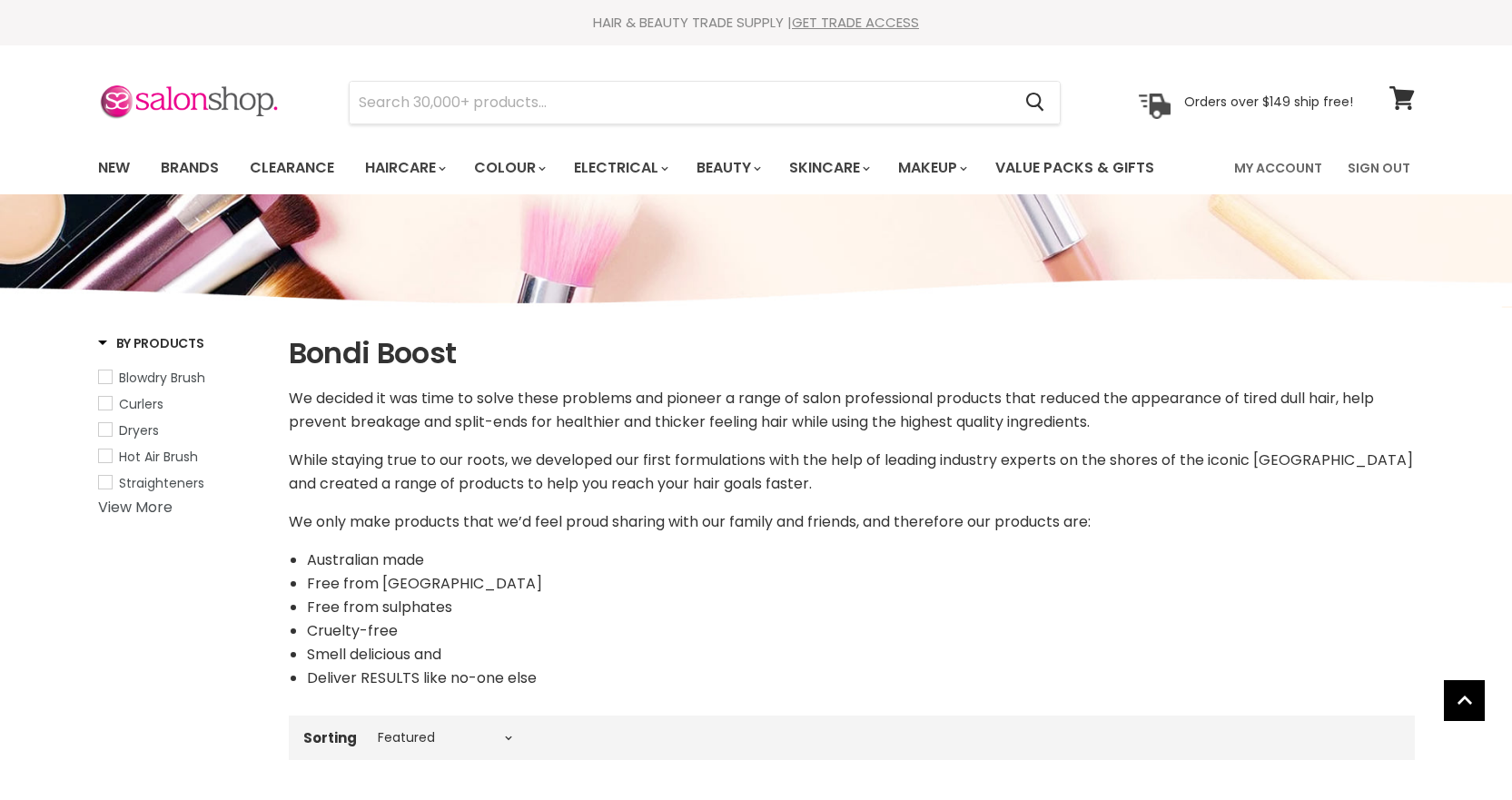
select select "manual"
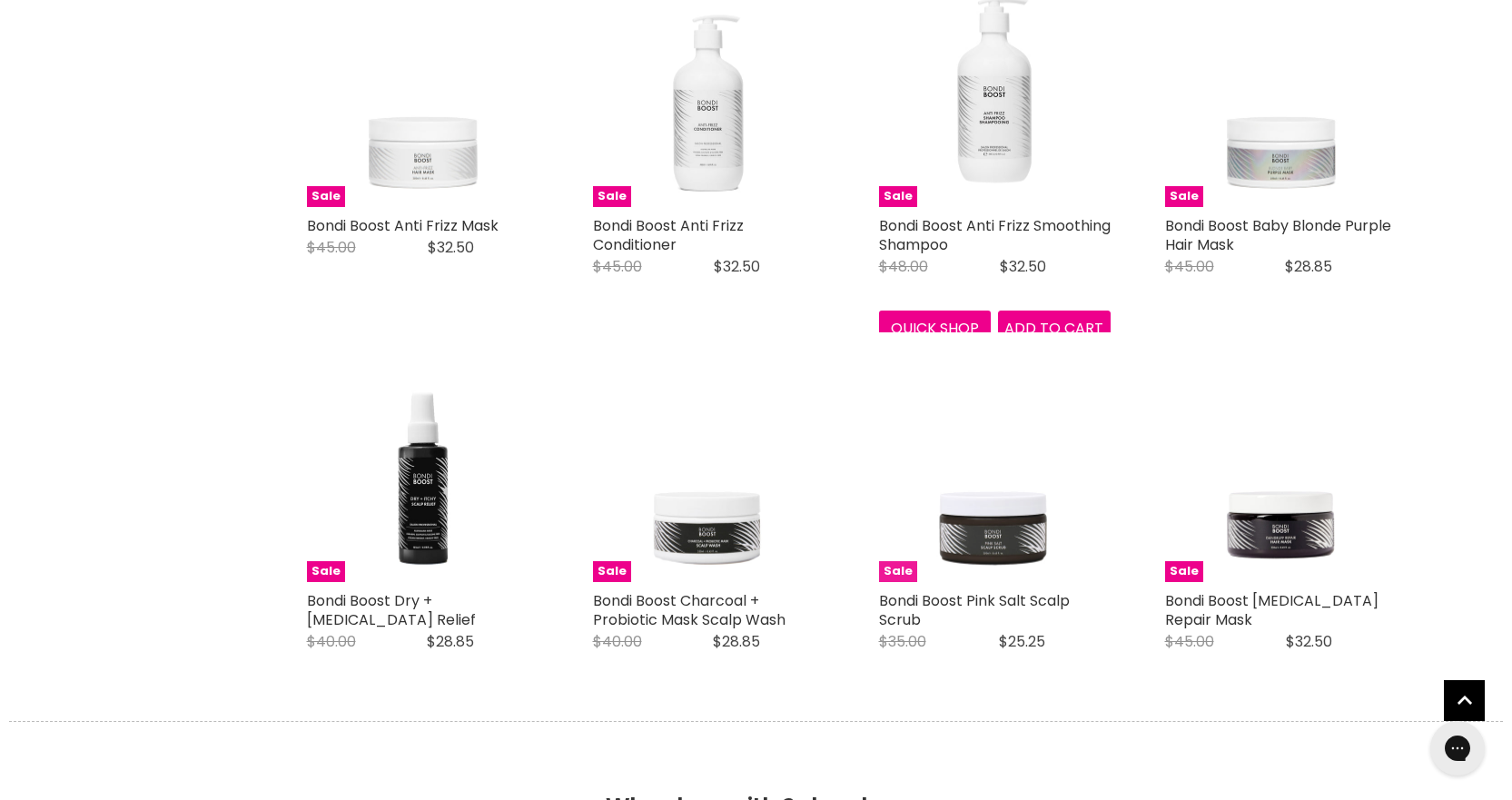
scroll to position [4682, 0]
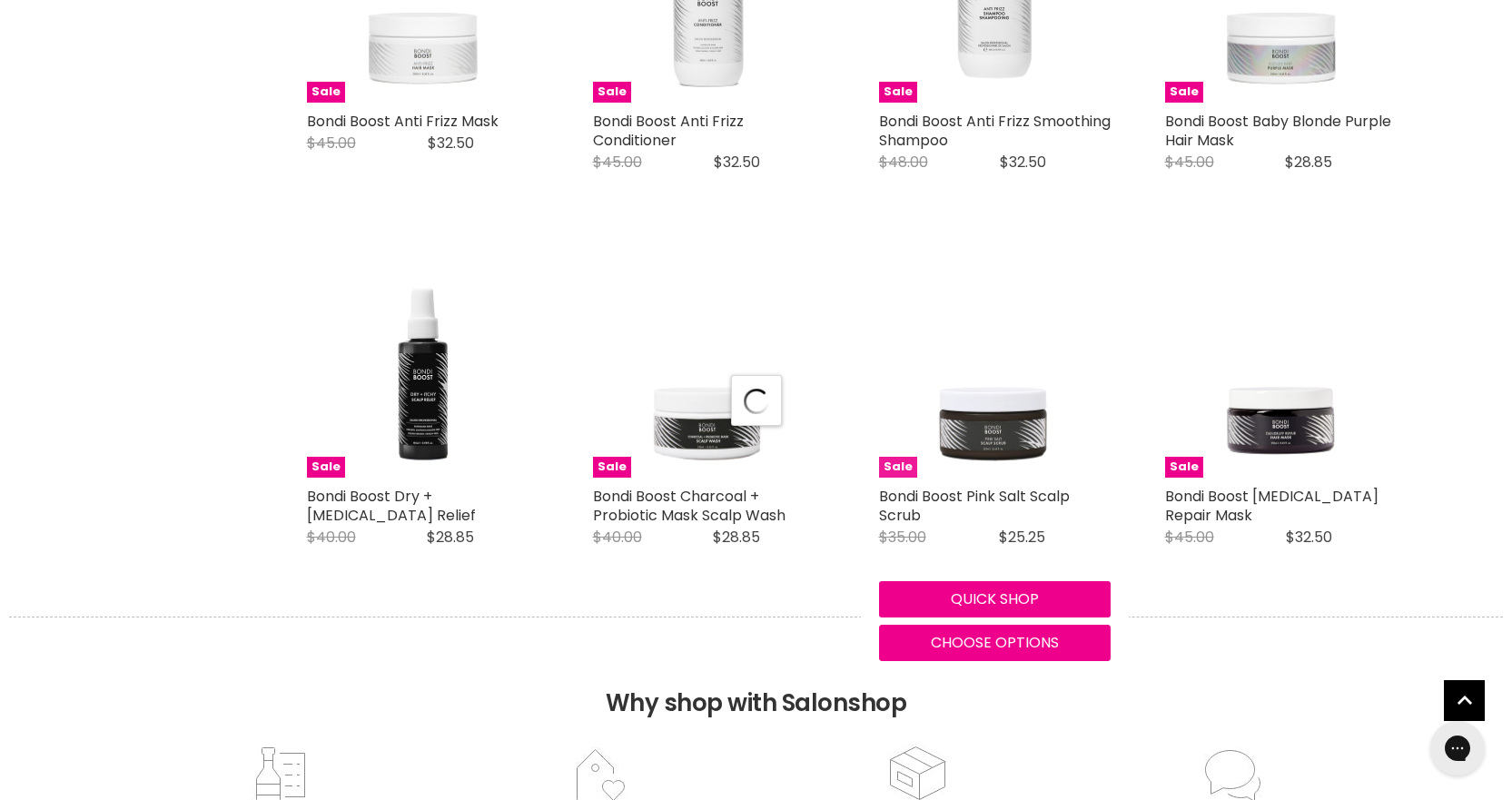
select select "manual"
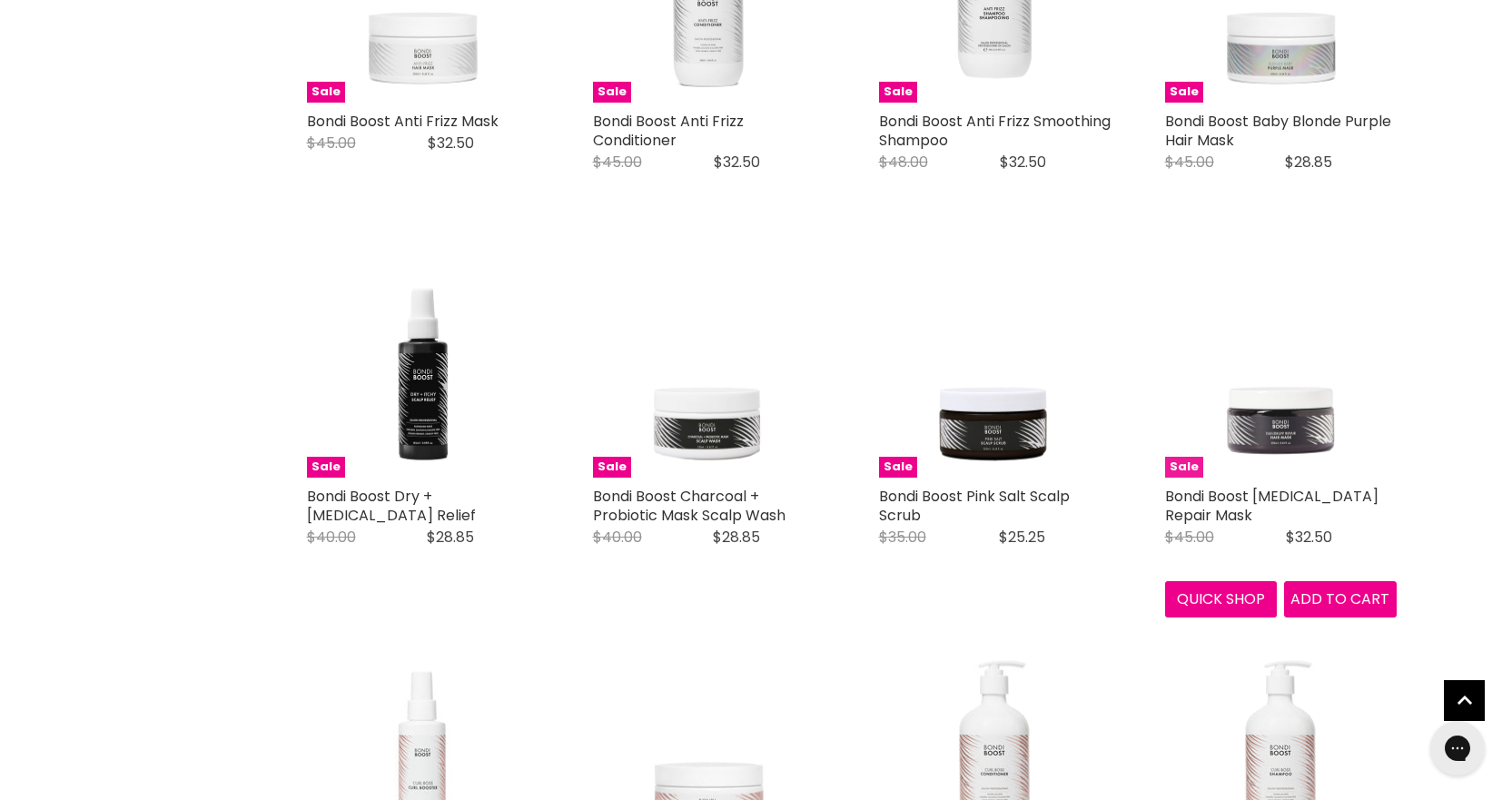
click at [1255, 423] on img "Main content" at bounding box center [1281, 362] width 232 height 232
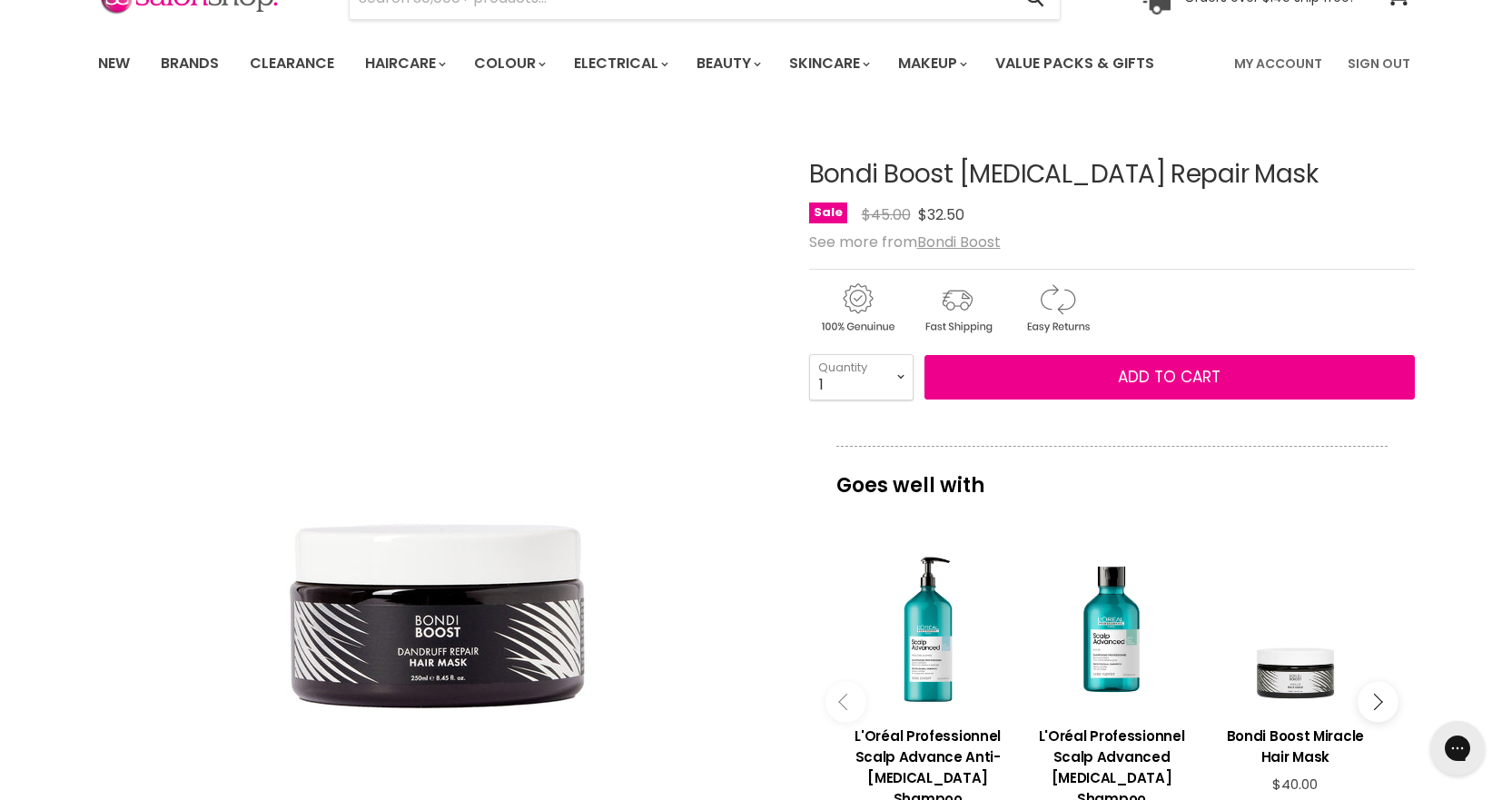
scroll to position [363, 0]
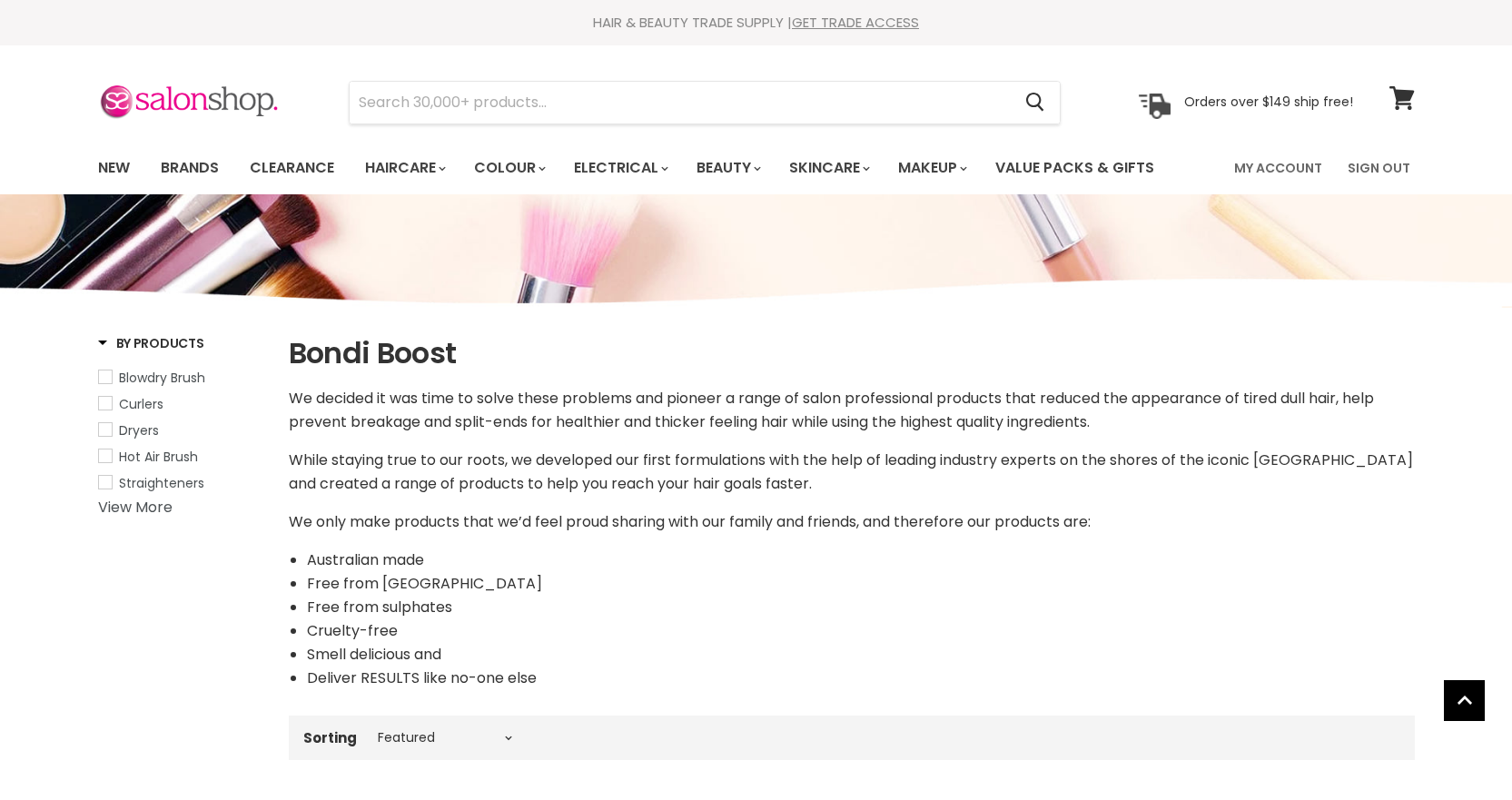
select select "manual"
click at [185, 161] on link "Brands" at bounding box center [190, 169] width 85 height 38
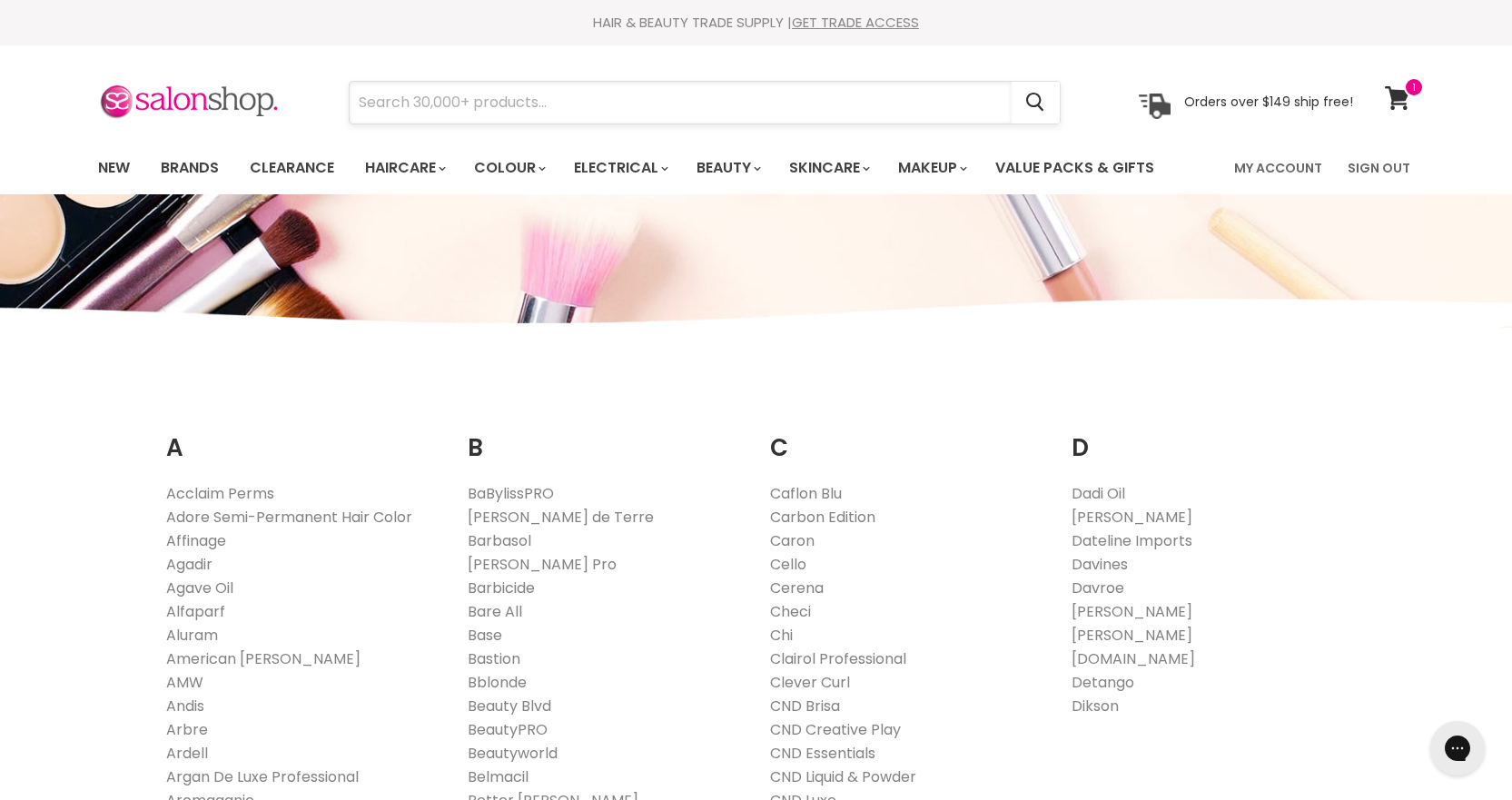
click at [531, 112] on input "Search" at bounding box center [681, 103] width 663 height 42
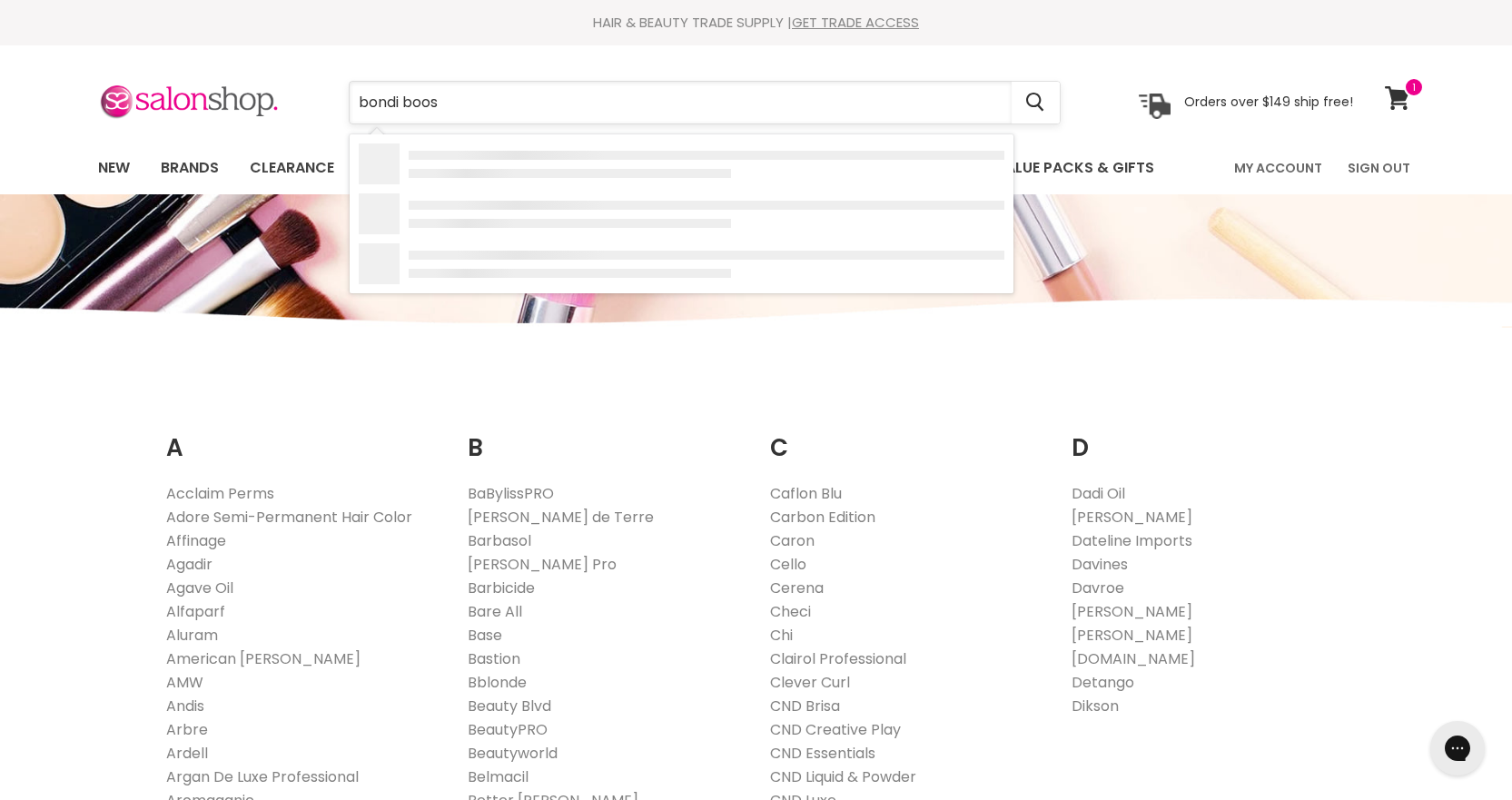
type input "bondi boost"
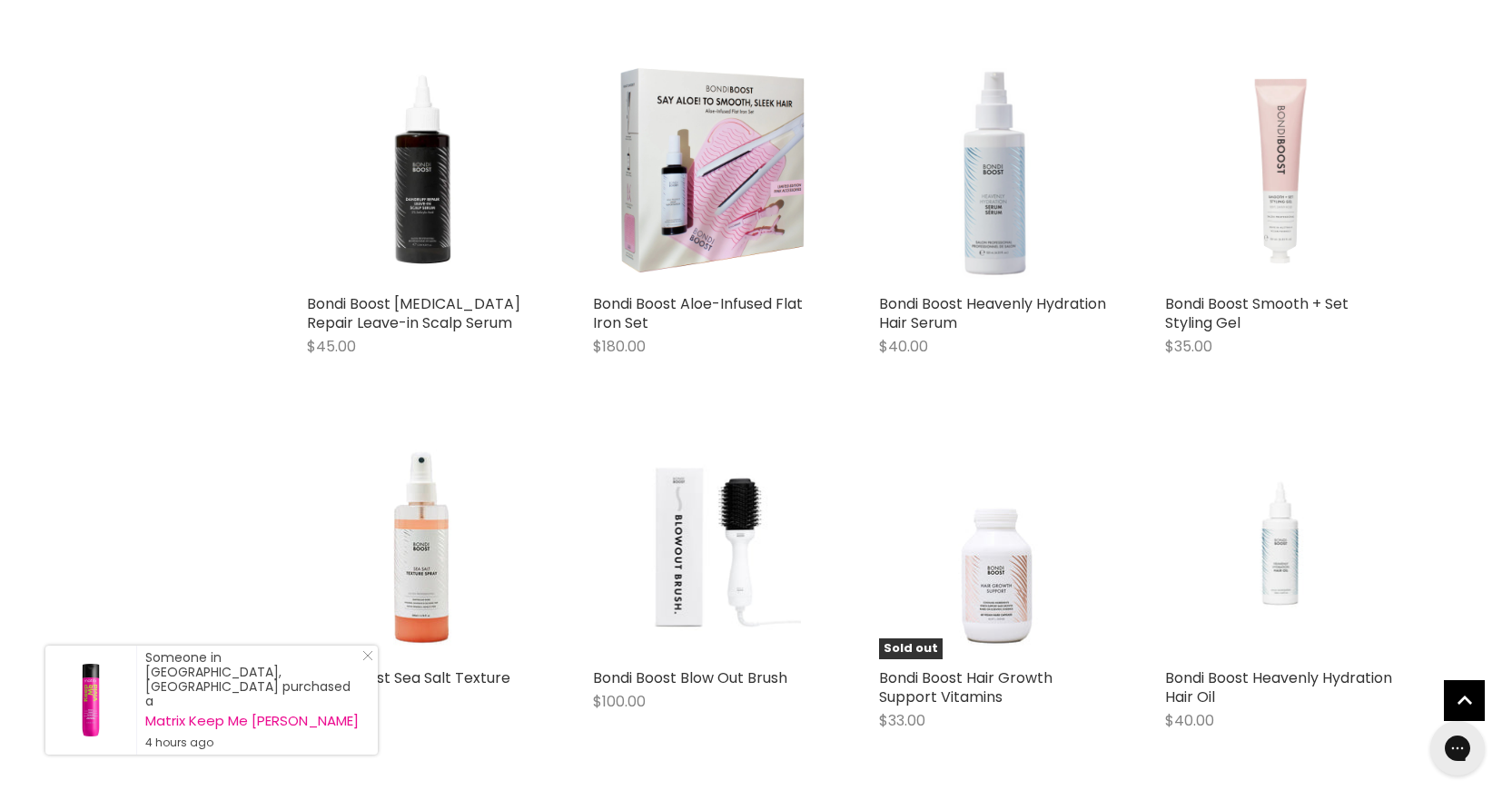
scroll to position [1726, 0]
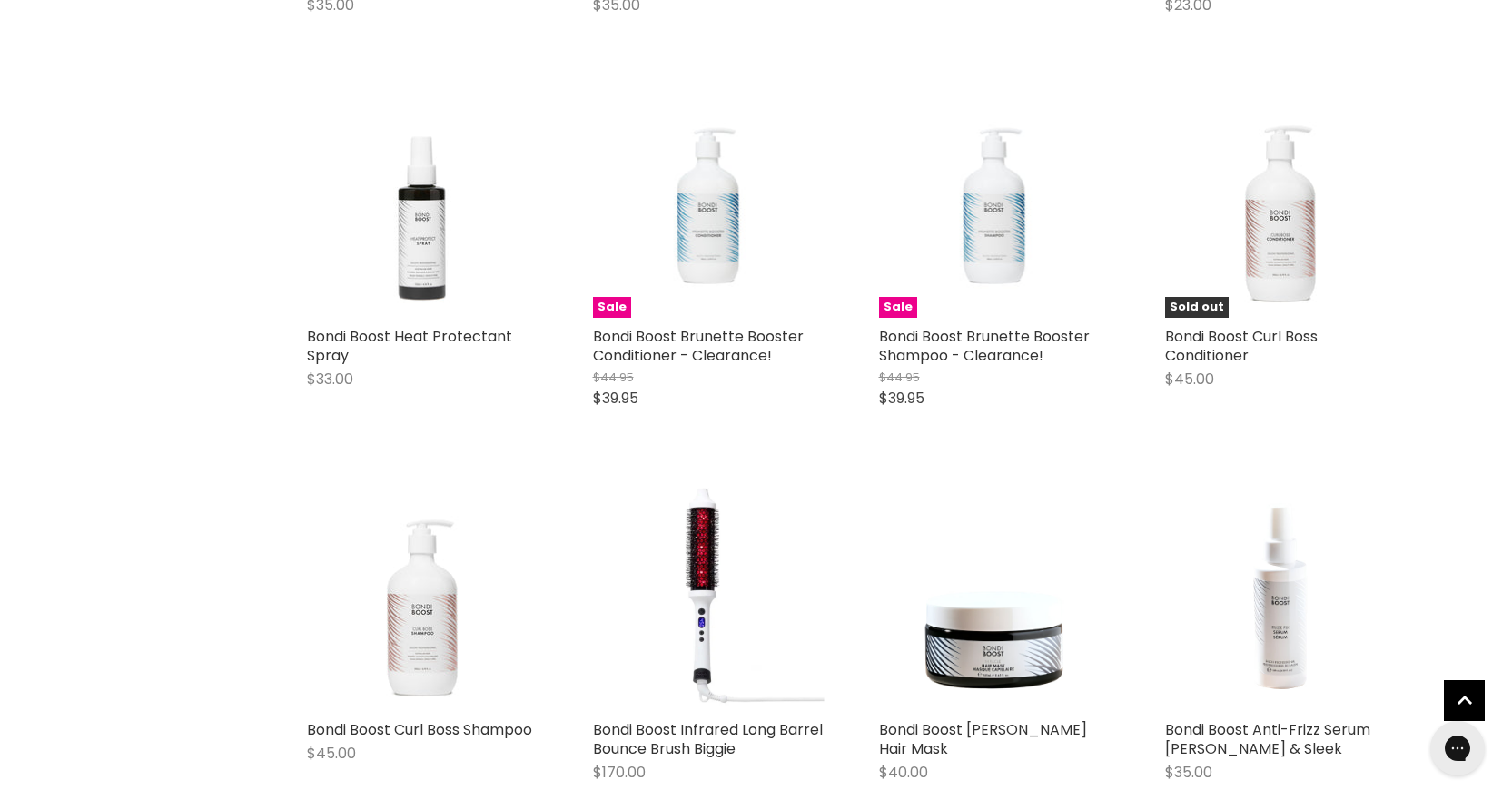
scroll to position [3724, 0]
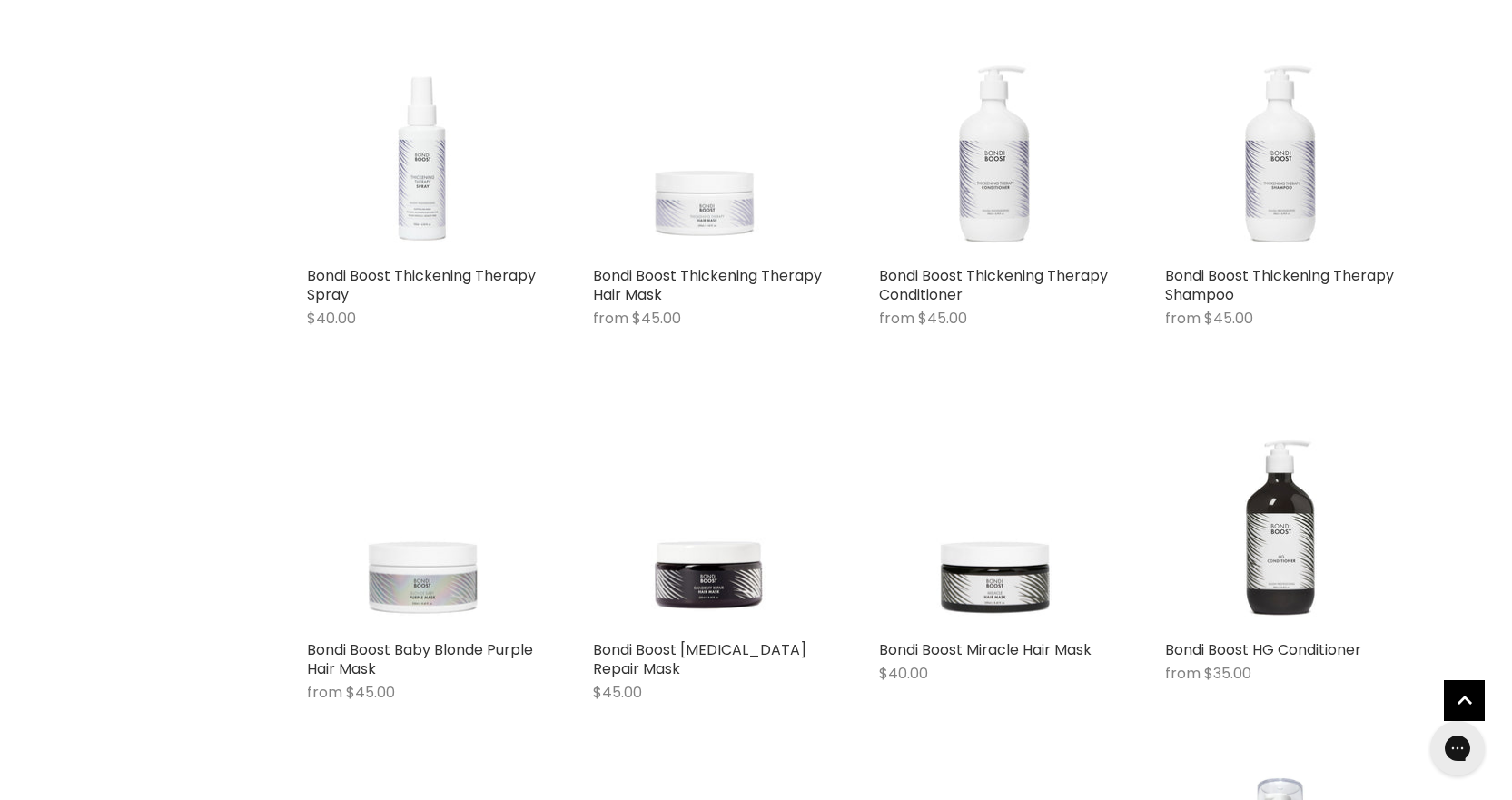
scroll to position [4723, 0]
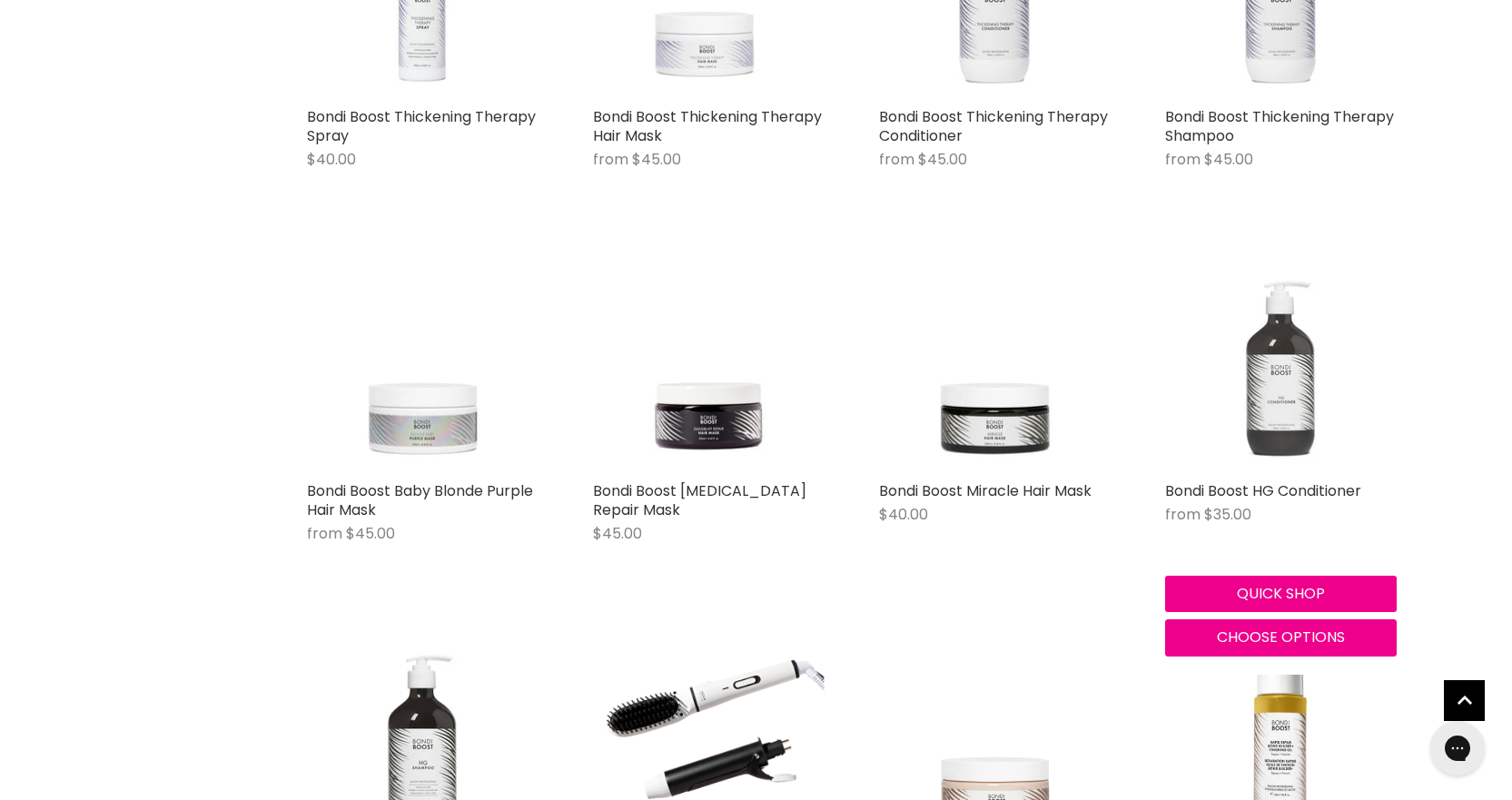
click at [1248, 388] on img "Main content" at bounding box center [1281, 356] width 232 height 232
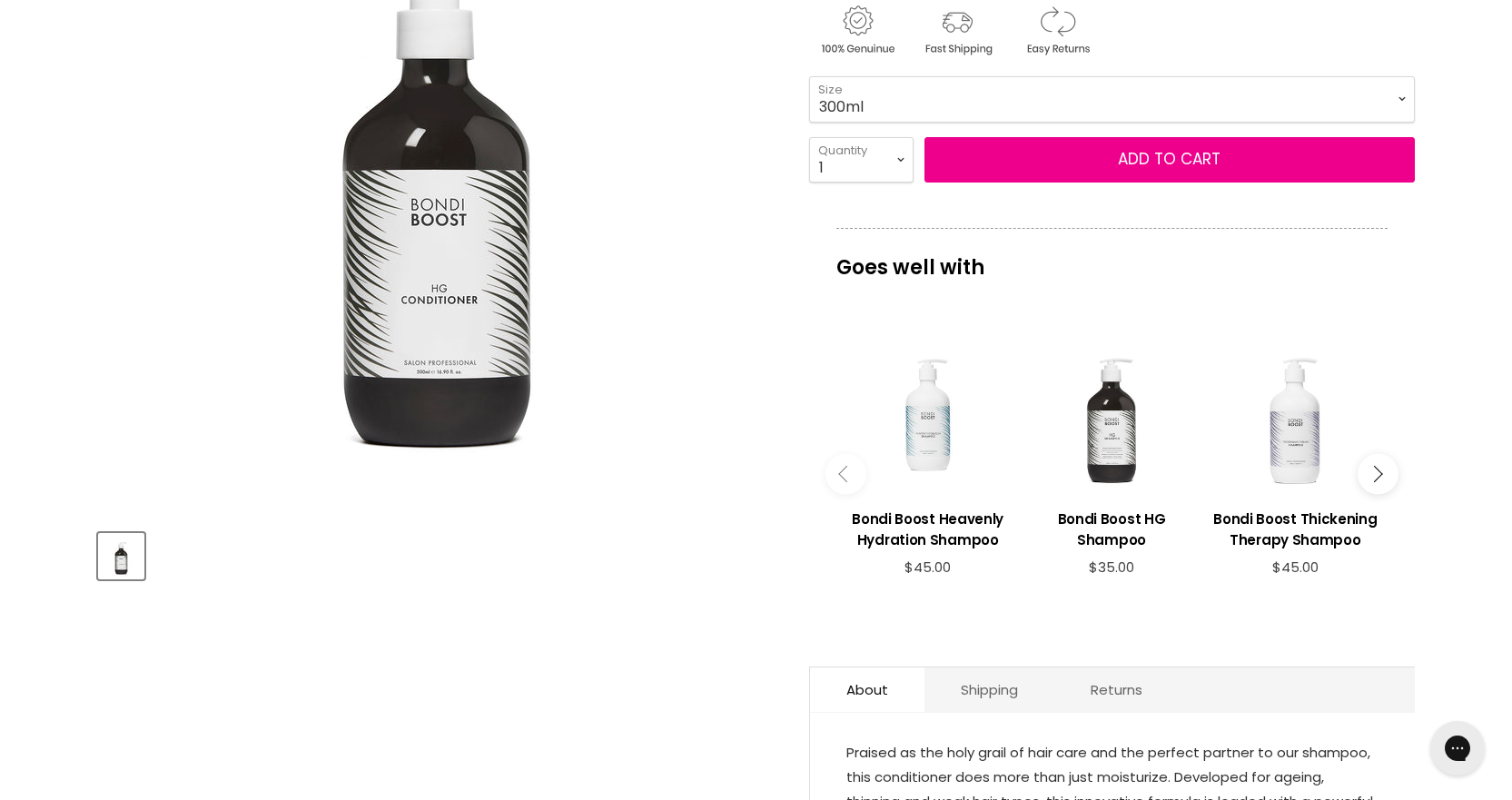
scroll to position [636, 0]
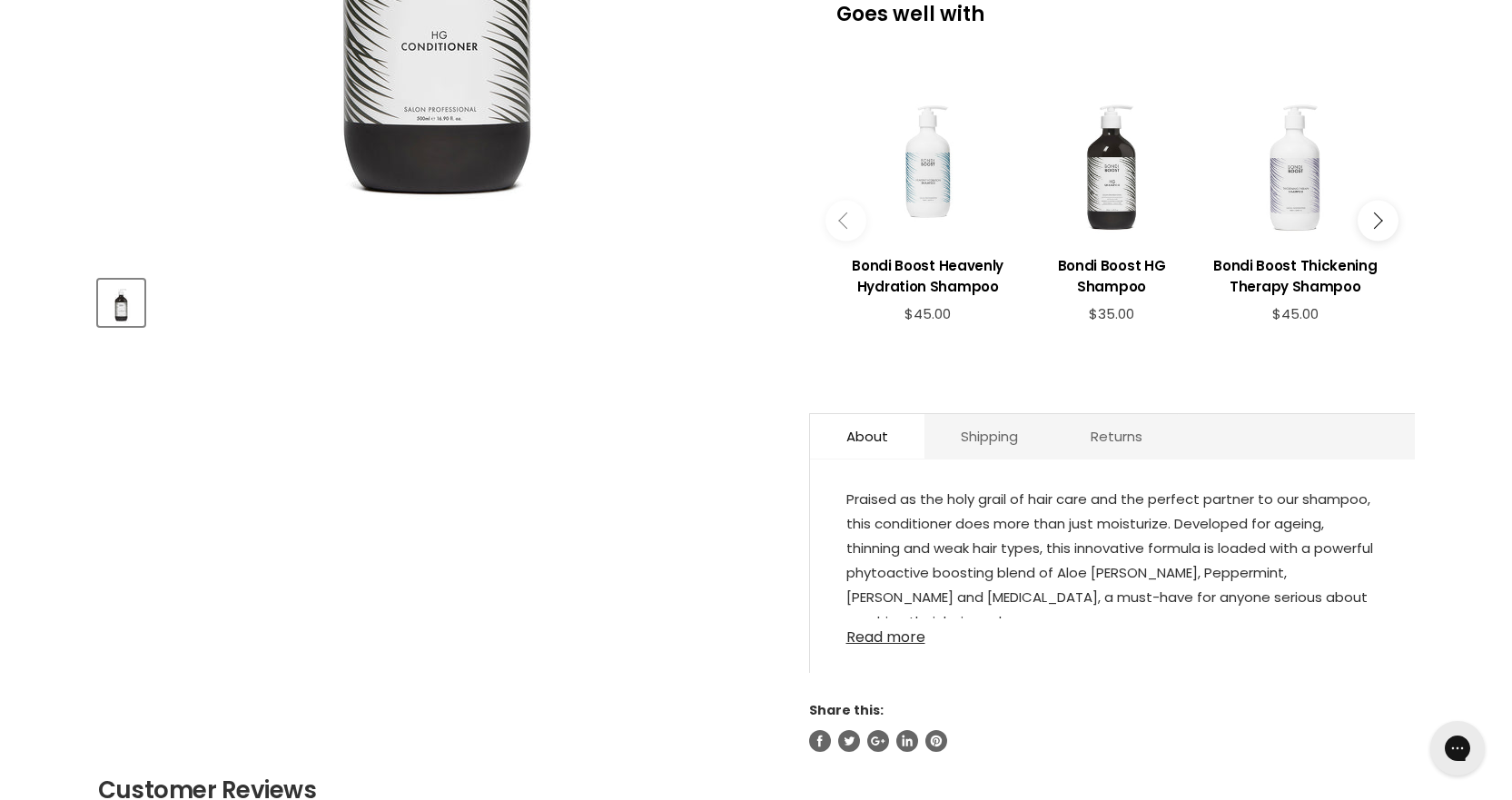
click at [871, 636] on link "Read more" at bounding box center [1112, 632] width 532 height 27
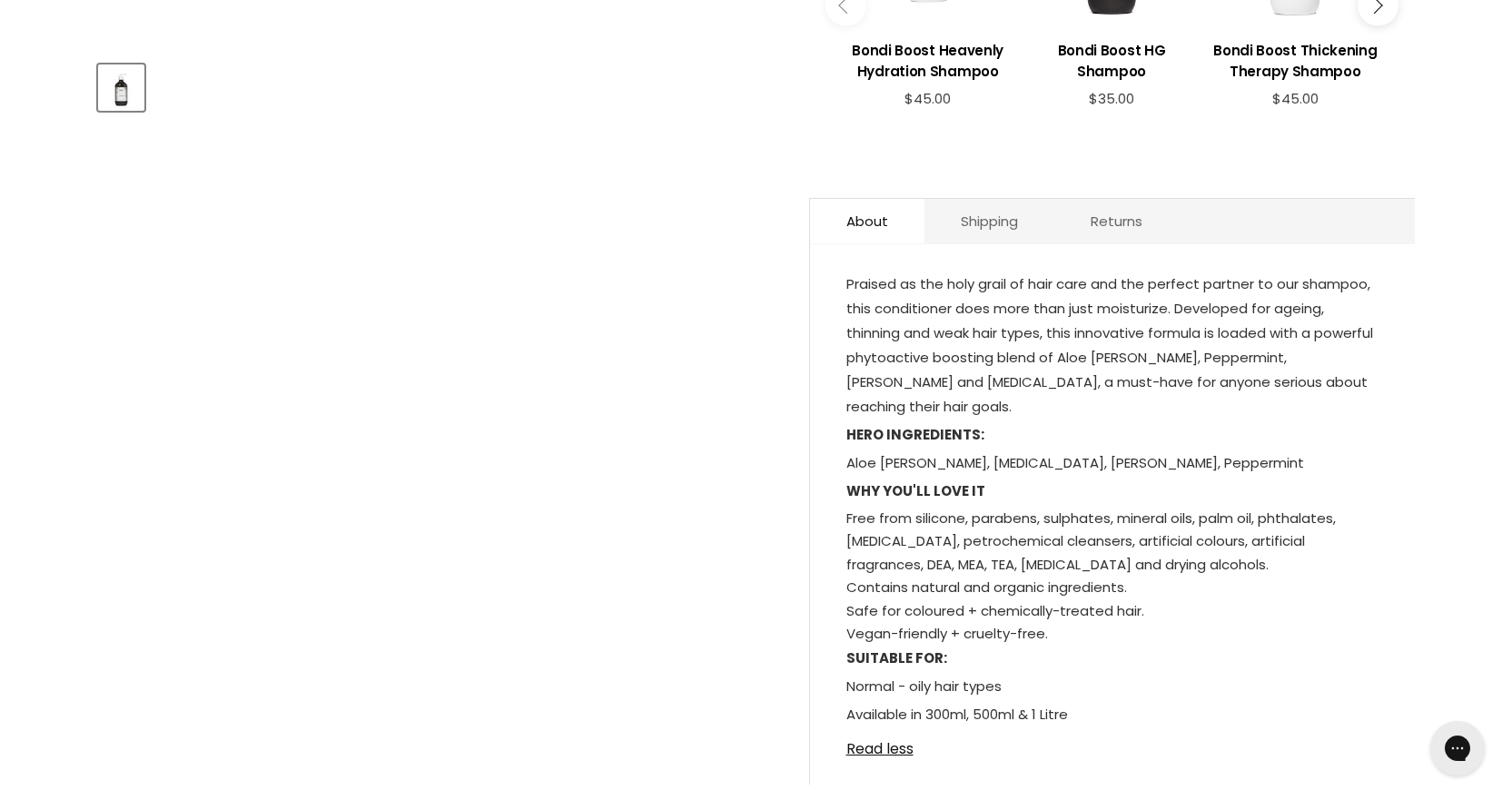
scroll to position [908, 0]
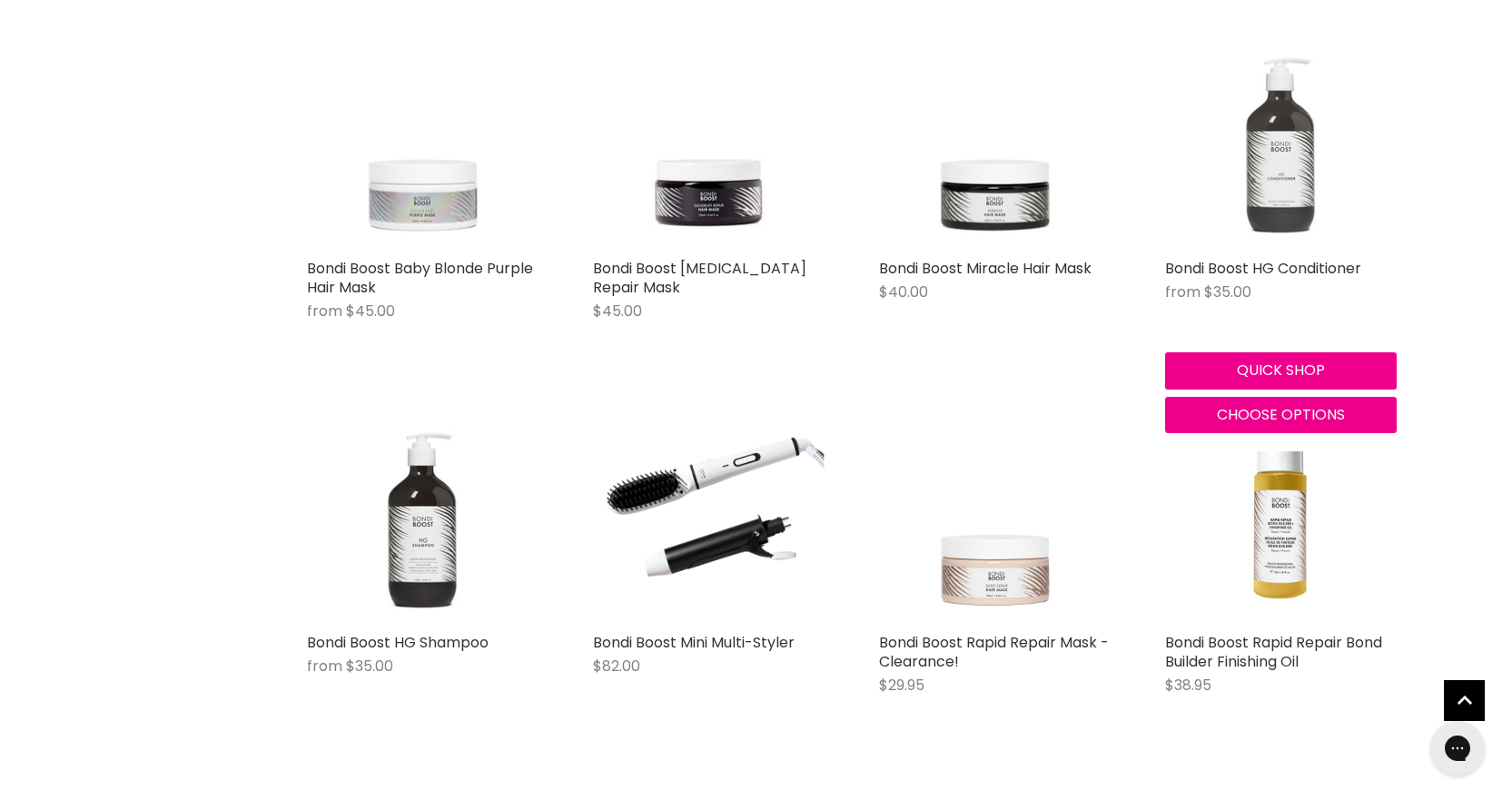
click at [1248, 202] on img "Main content" at bounding box center [1281, 134] width 232 height 232
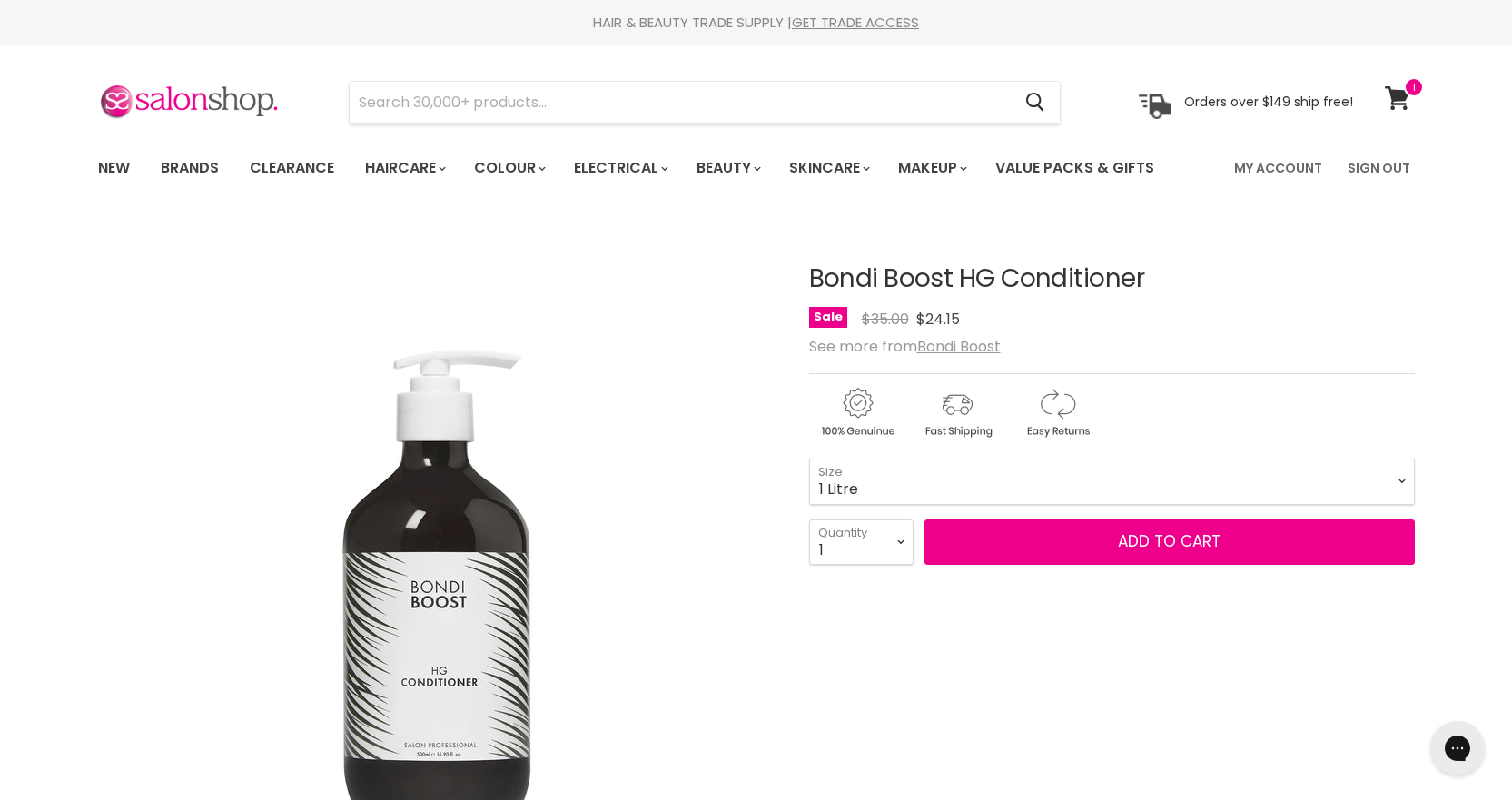
click at [809, 459] on select "300ml 500ml 1 Litre" at bounding box center [1112, 482] width 606 height 46
select select "1 Litre"
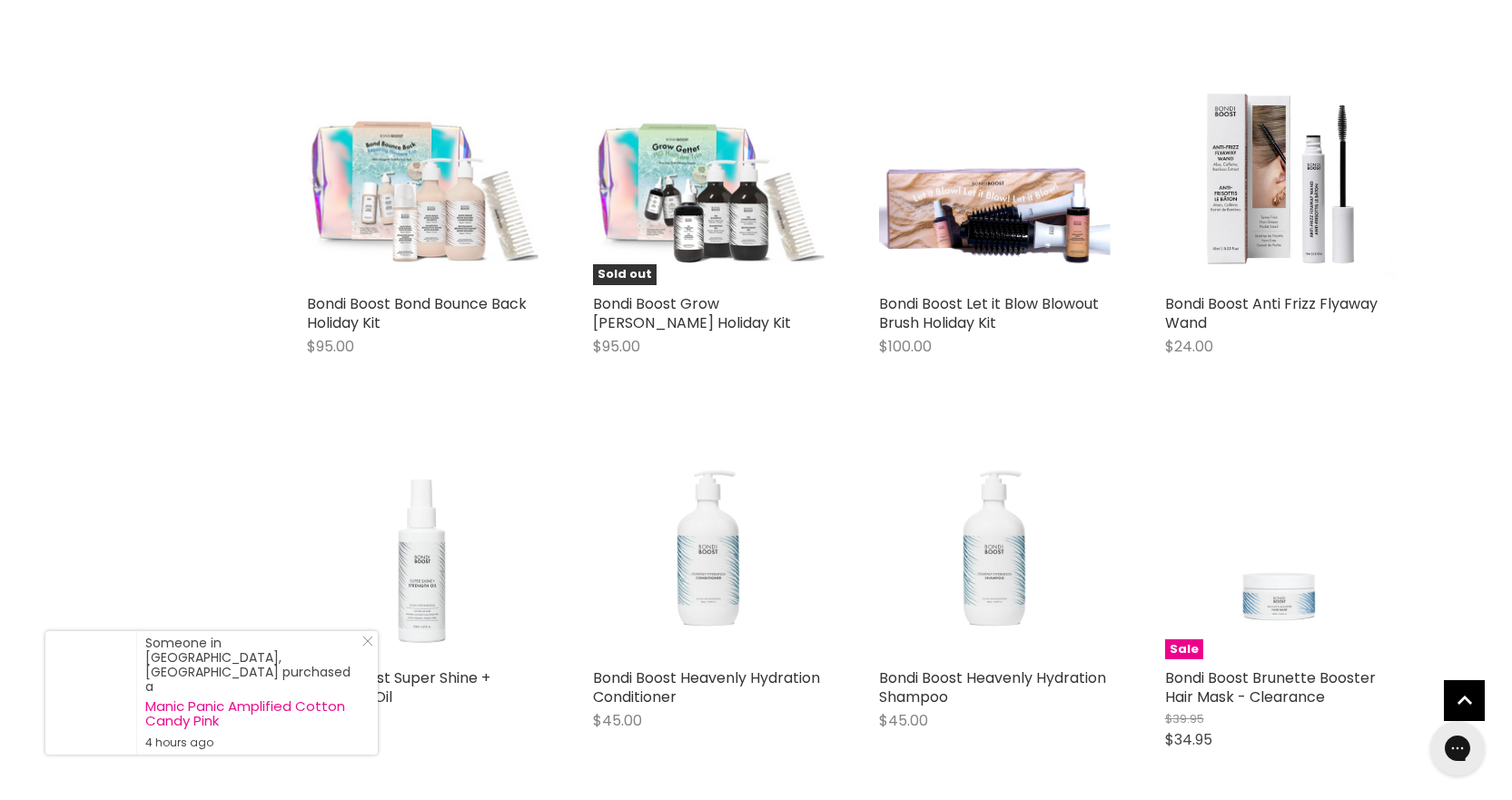
scroll to position [1757, 0]
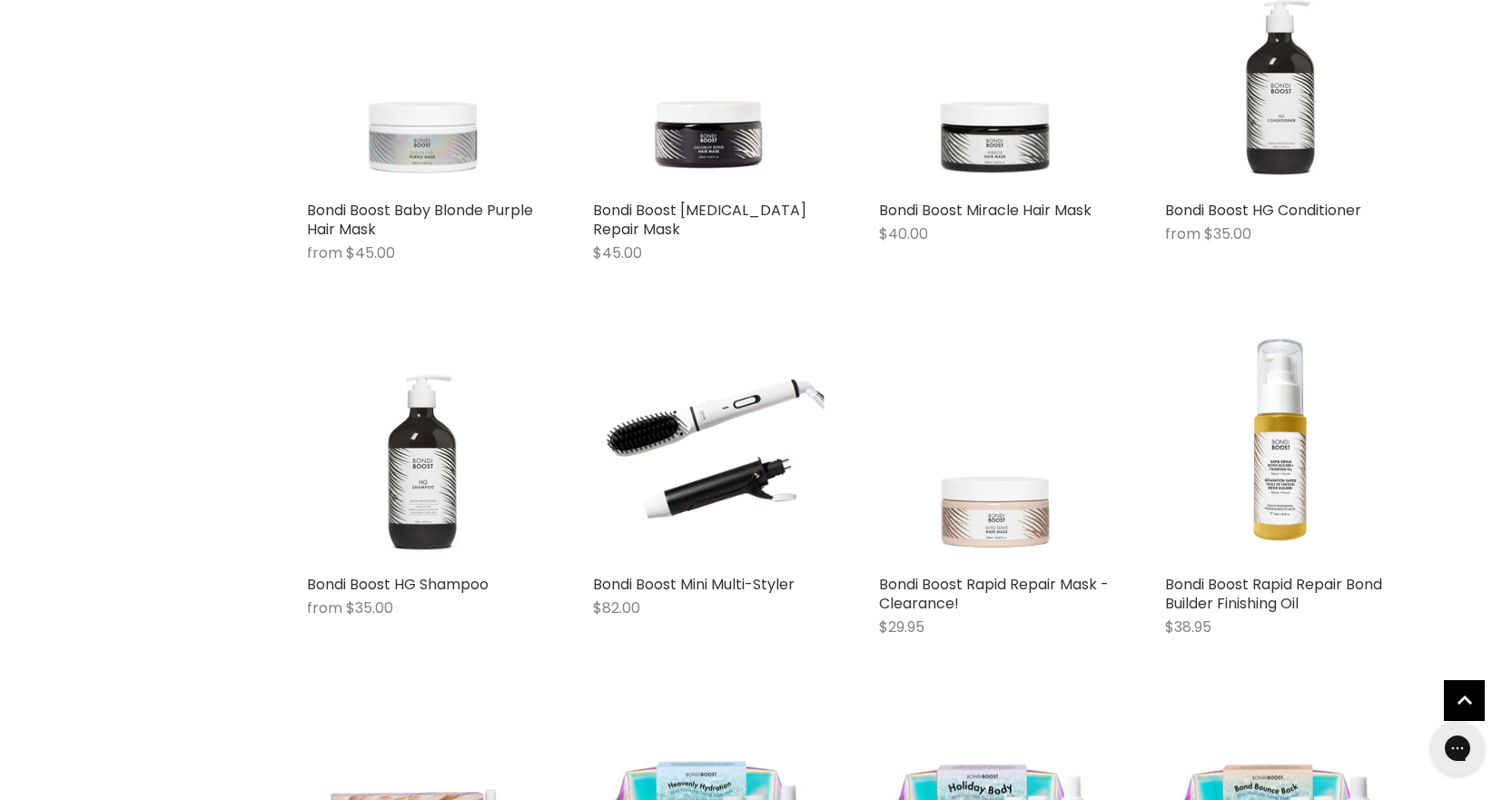
scroll to position [455, 0]
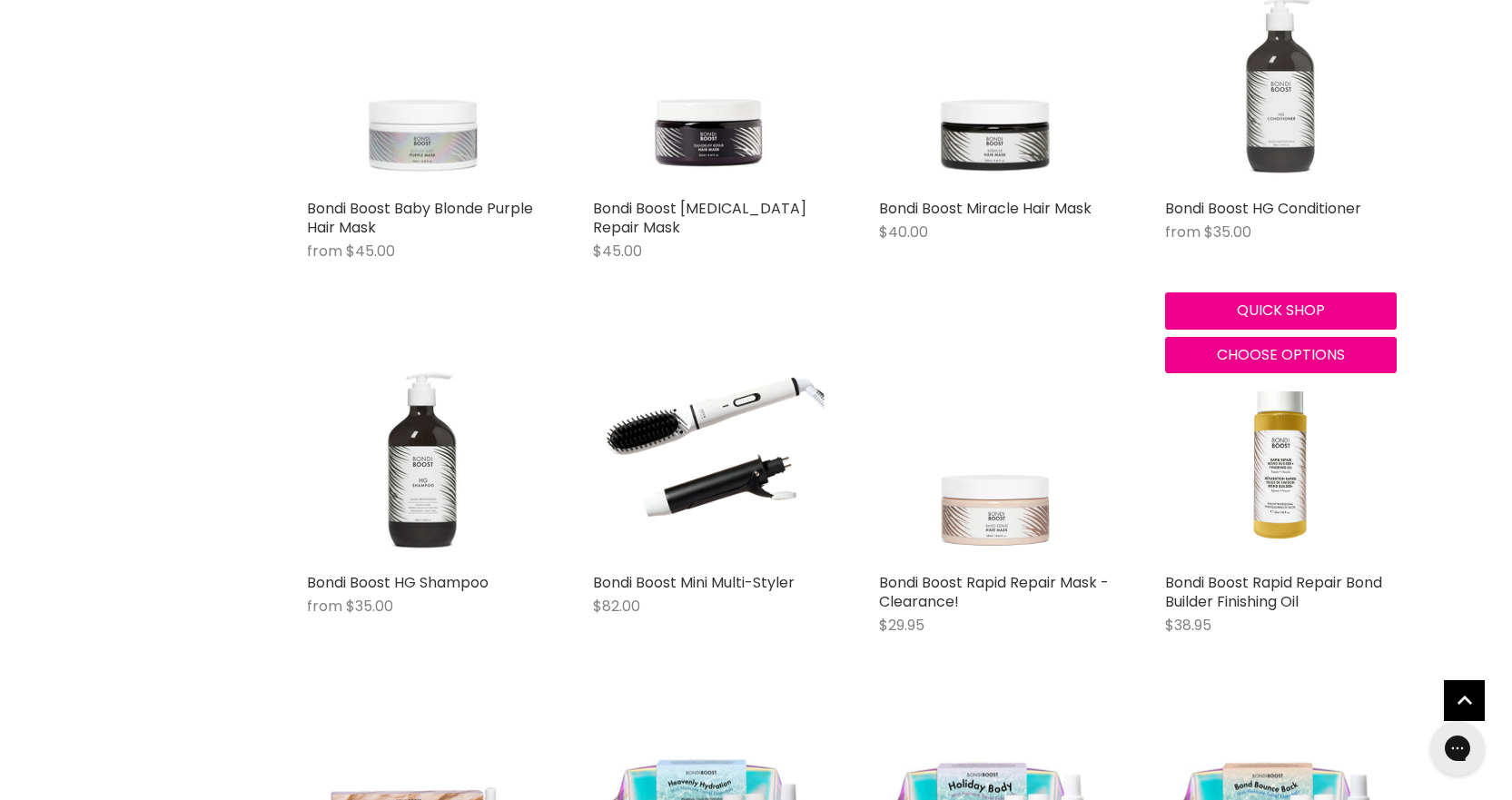
click at [1293, 127] on img "Main content" at bounding box center [1281, 73] width 232 height 232
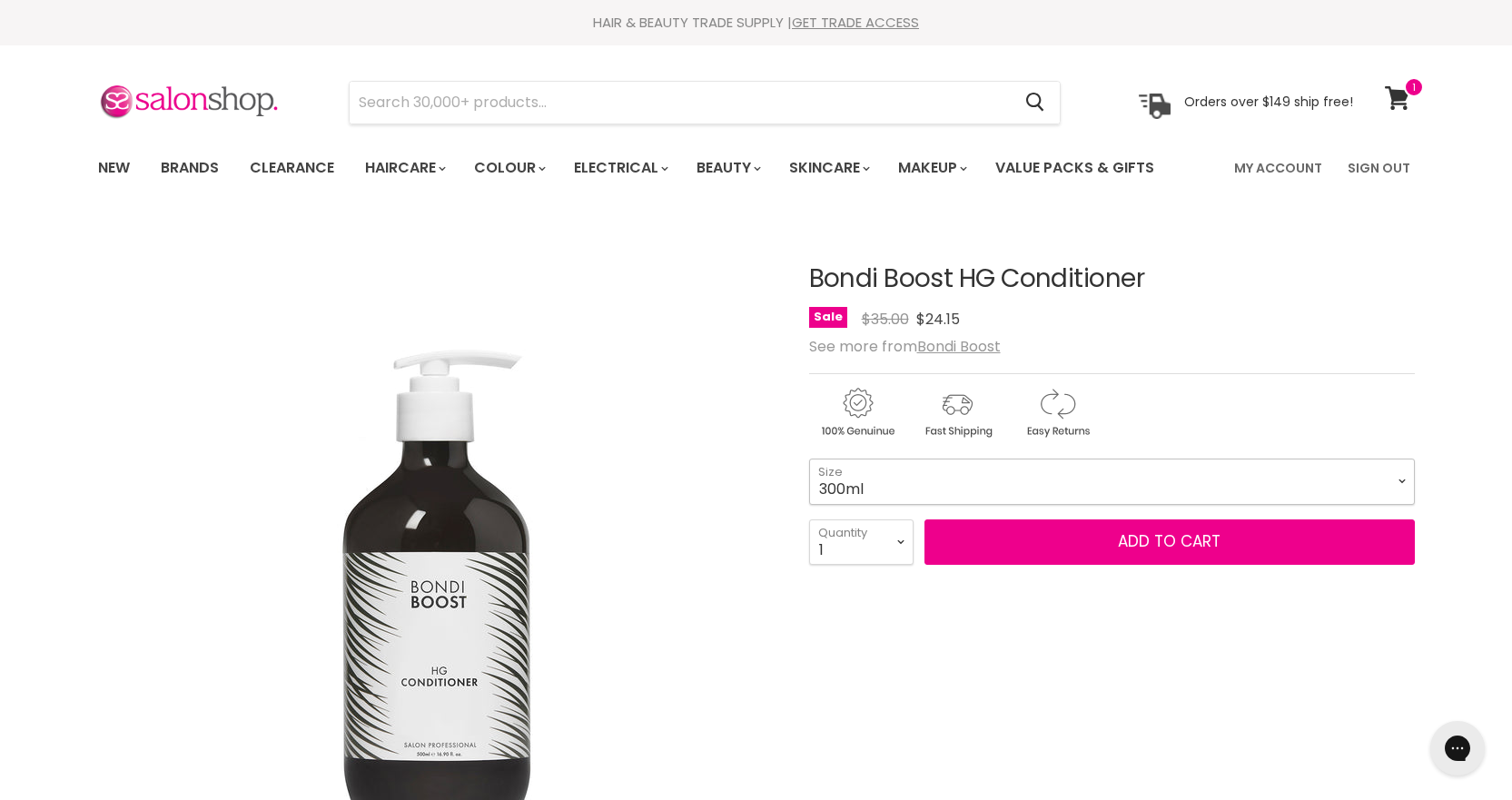
click at [1203, 487] on select "300ml 500ml 1 Litre" at bounding box center [1112, 482] width 606 height 46
click at [1204, 355] on div "See more from Bondi Boost" at bounding box center [1112, 346] width 606 height 17
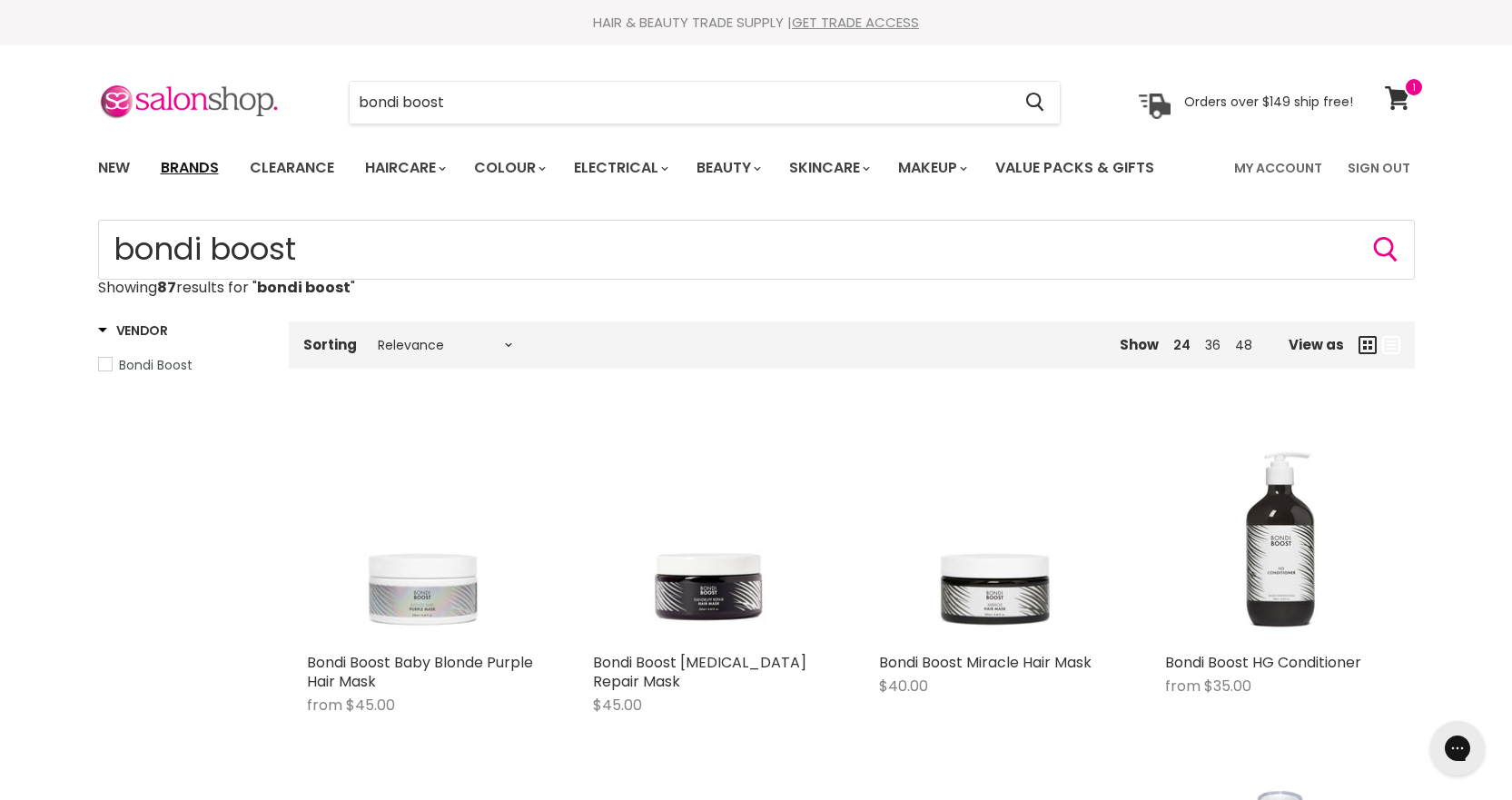
click at [210, 166] on link "Brands" at bounding box center [190, 169] width 85 height 38
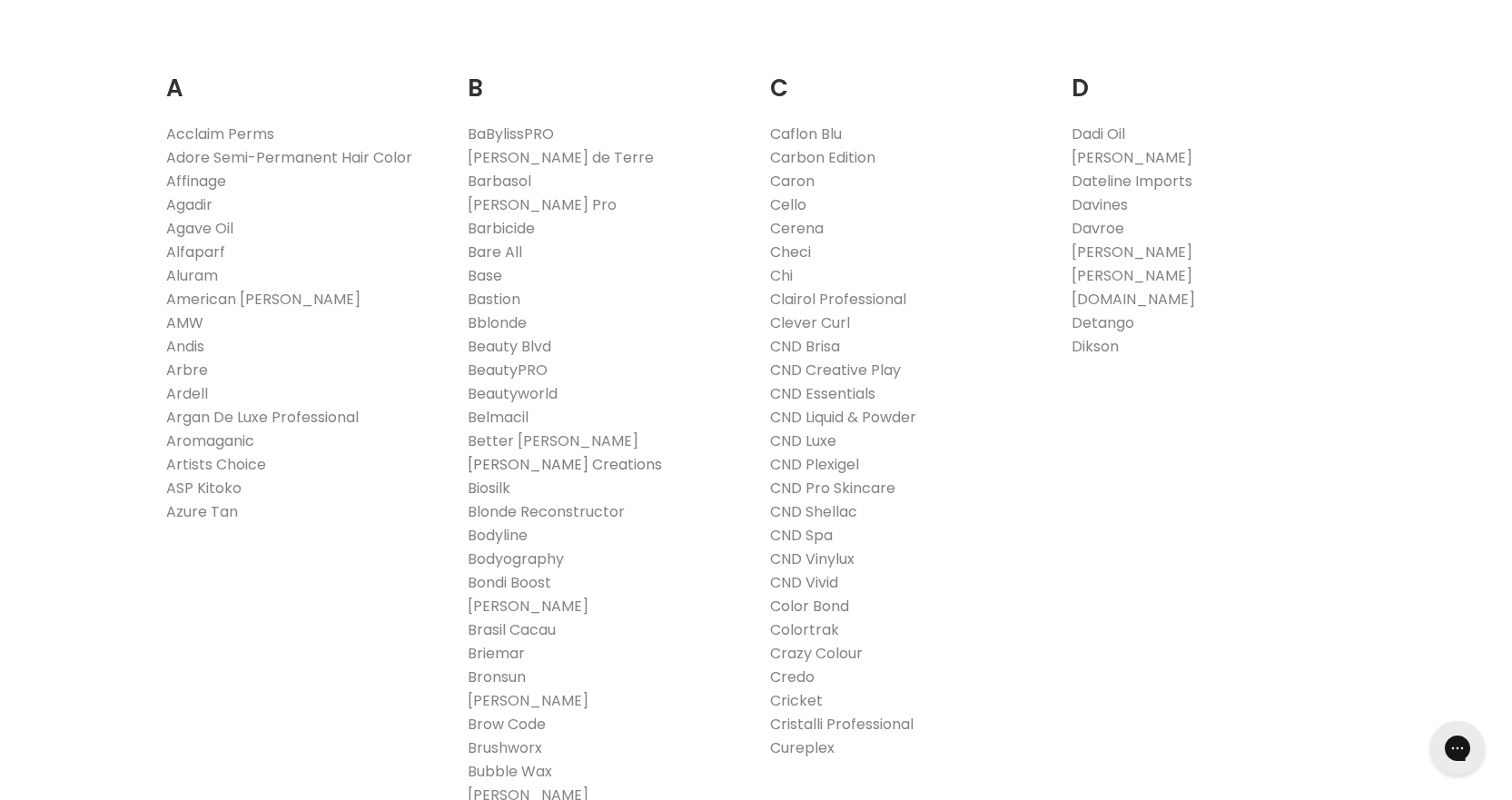
scroll to position [363, 0]
click at [496, 579] on link "Bondi Boost" at bounding box center [509, 578] width 83 height 21
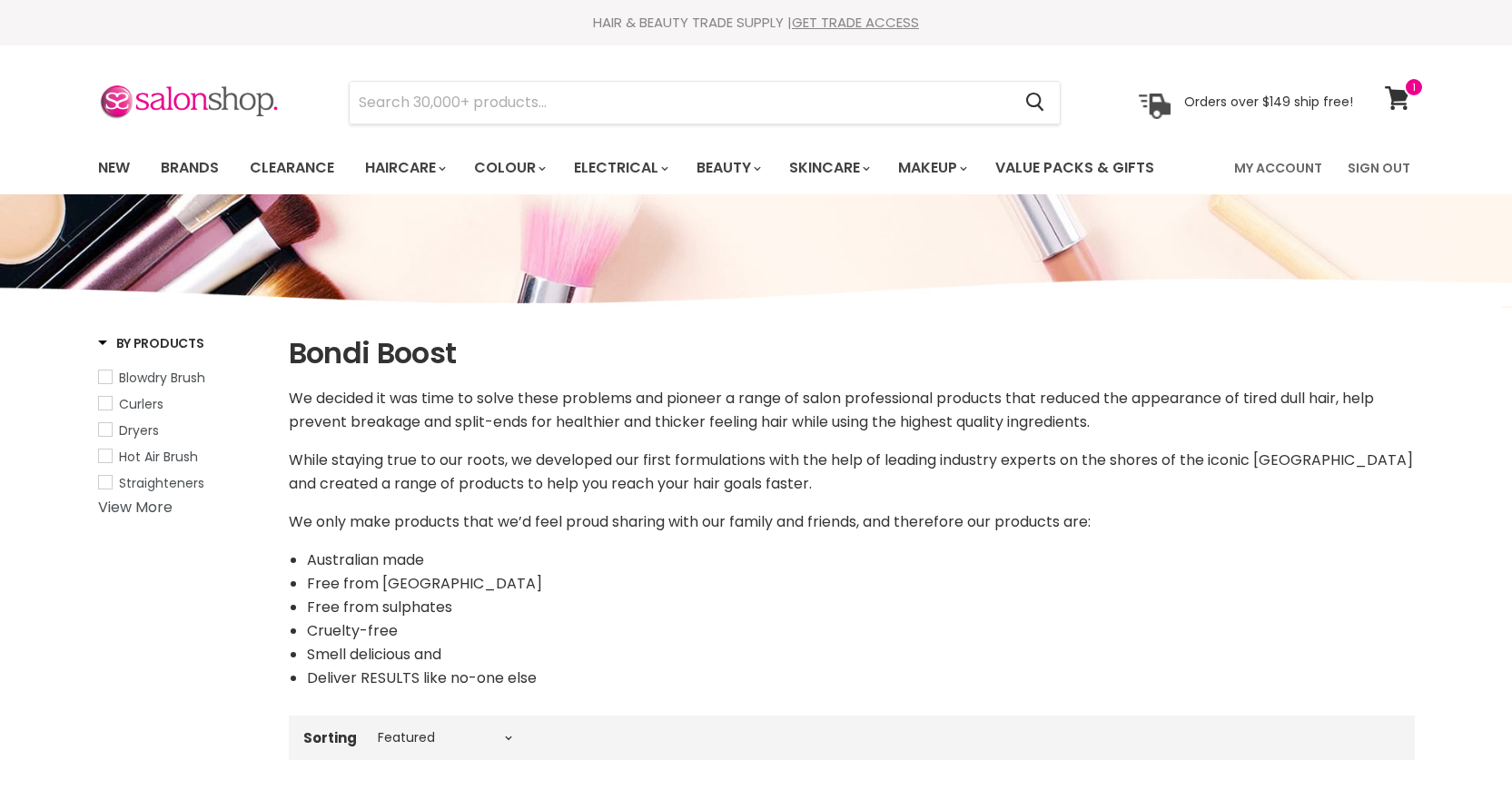
select select "manual"
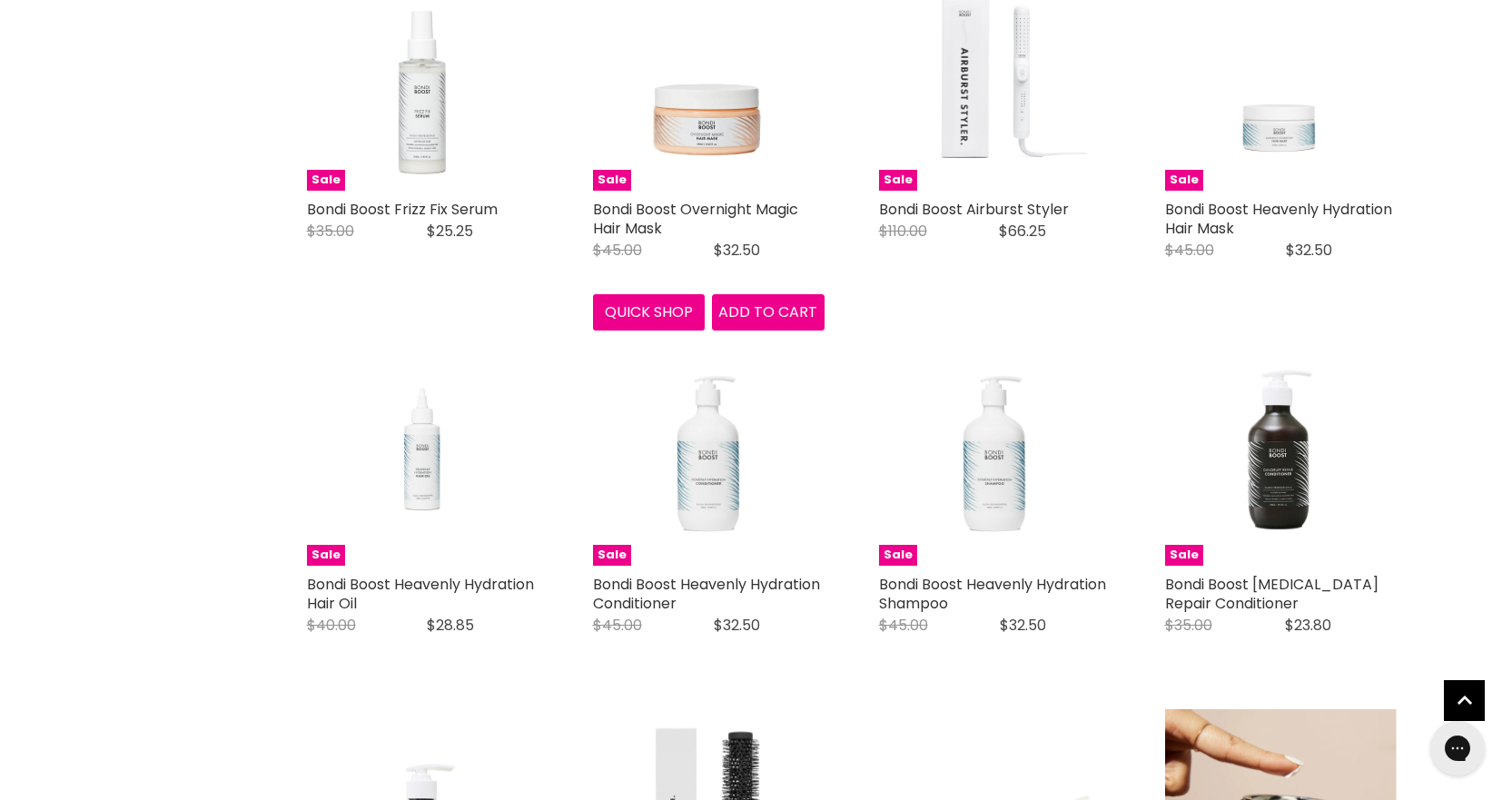
scroll to position [2907, 0]
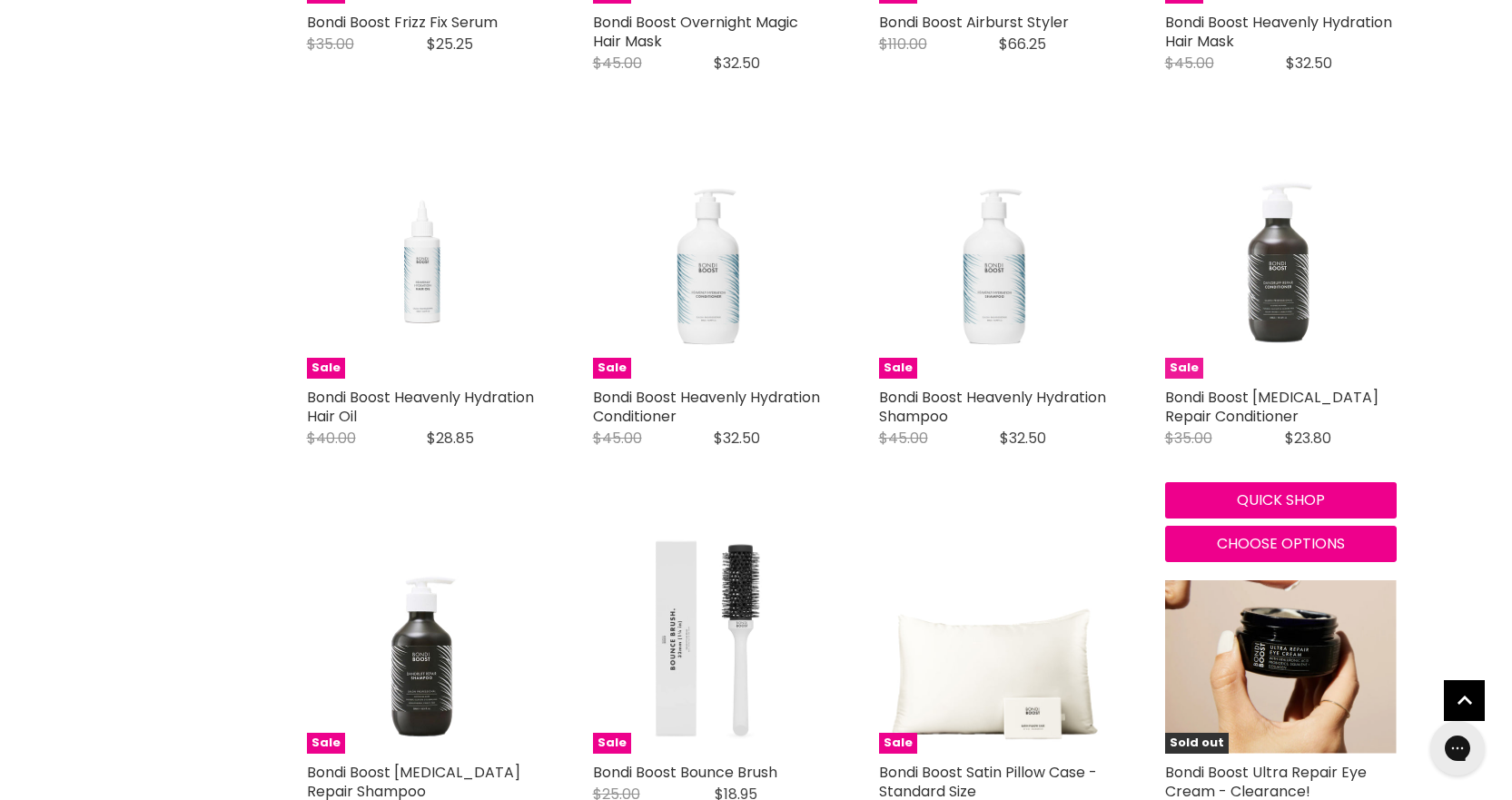
click at [1255, 245] on img "Main content" at bounding box center [1281, 263] width 232 height 232
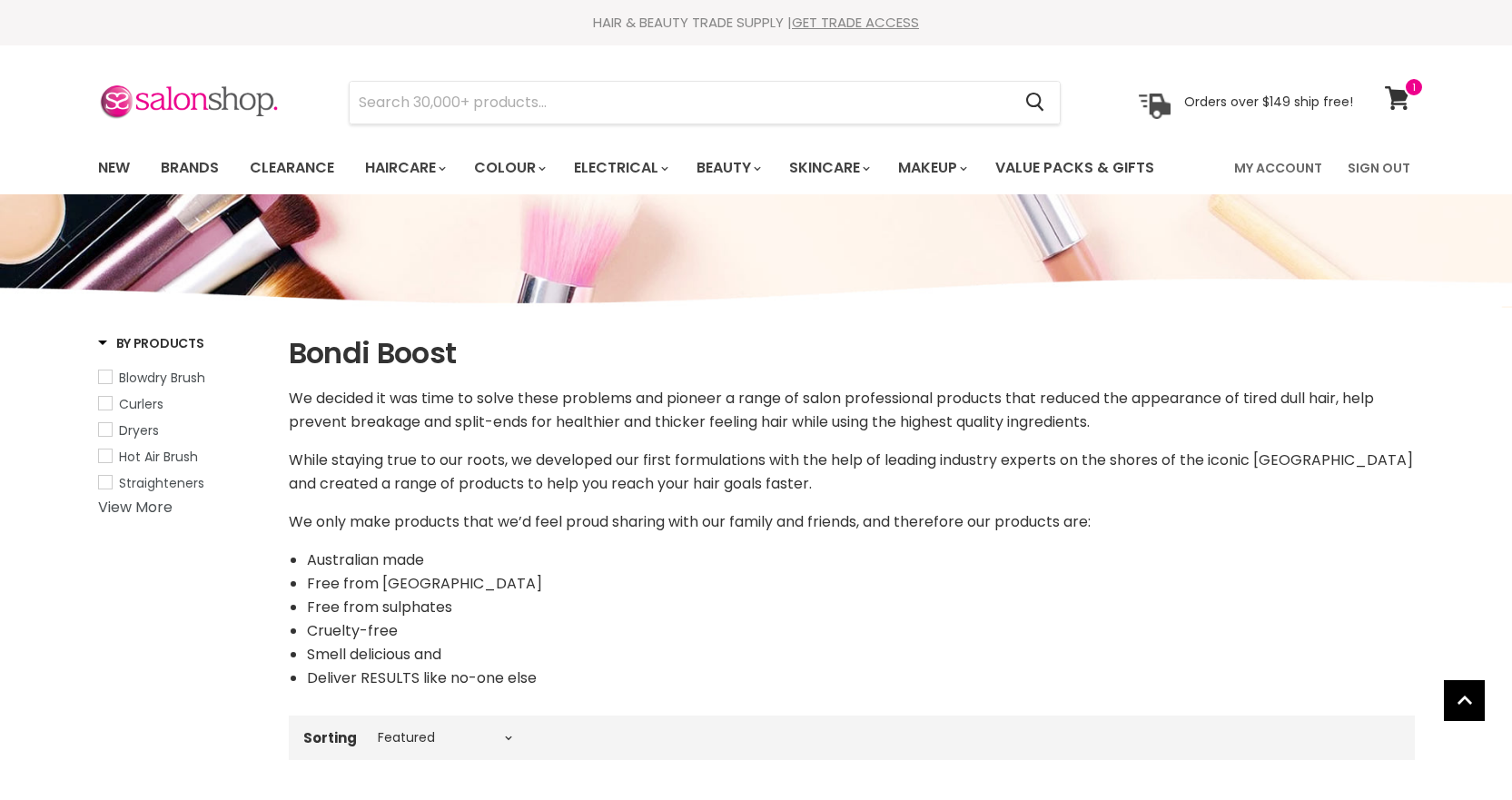
select select "manual"
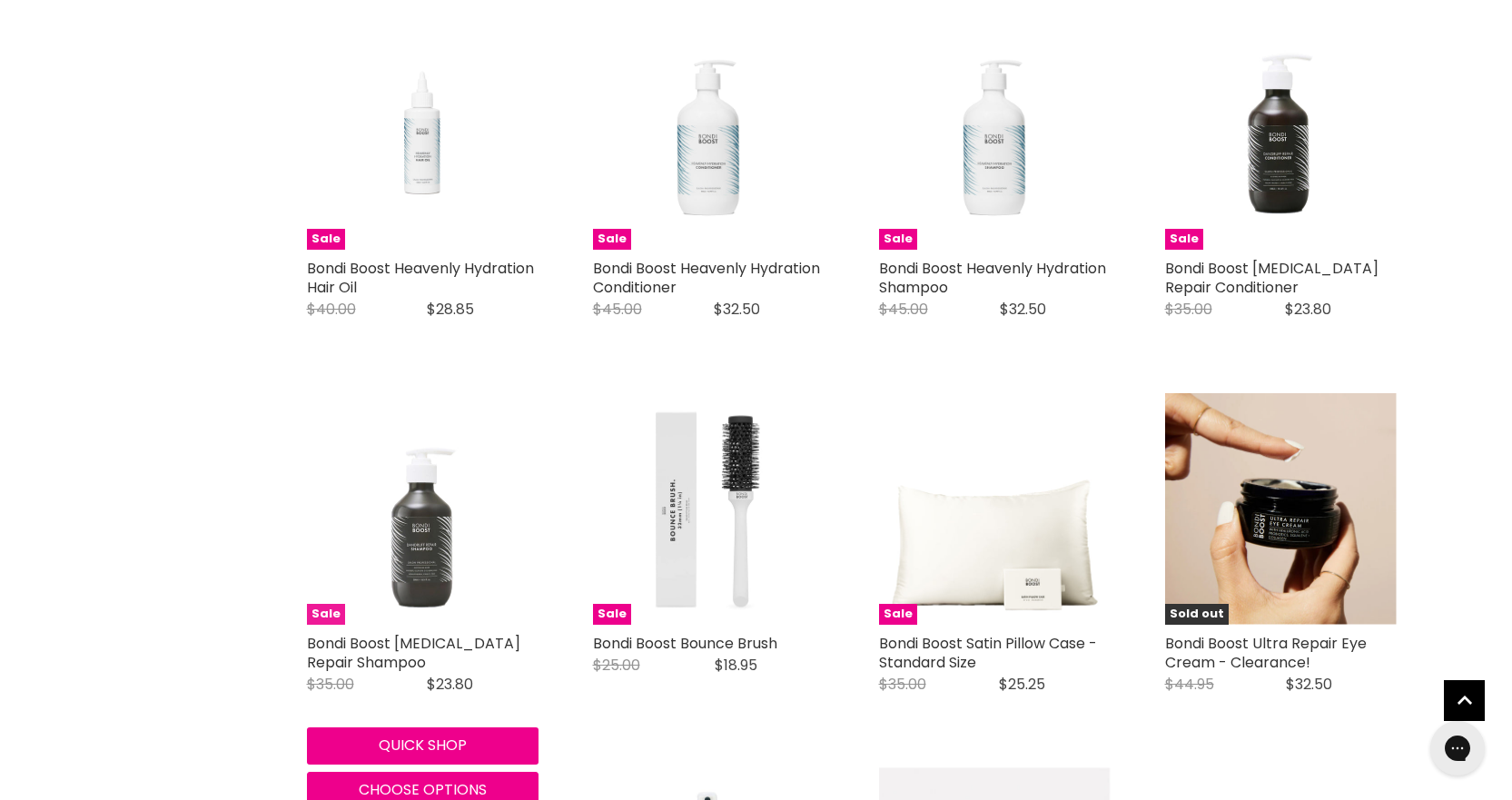
click at [433, 532] on img "Main content" at bounding box center [422, 509] width 232 height 232
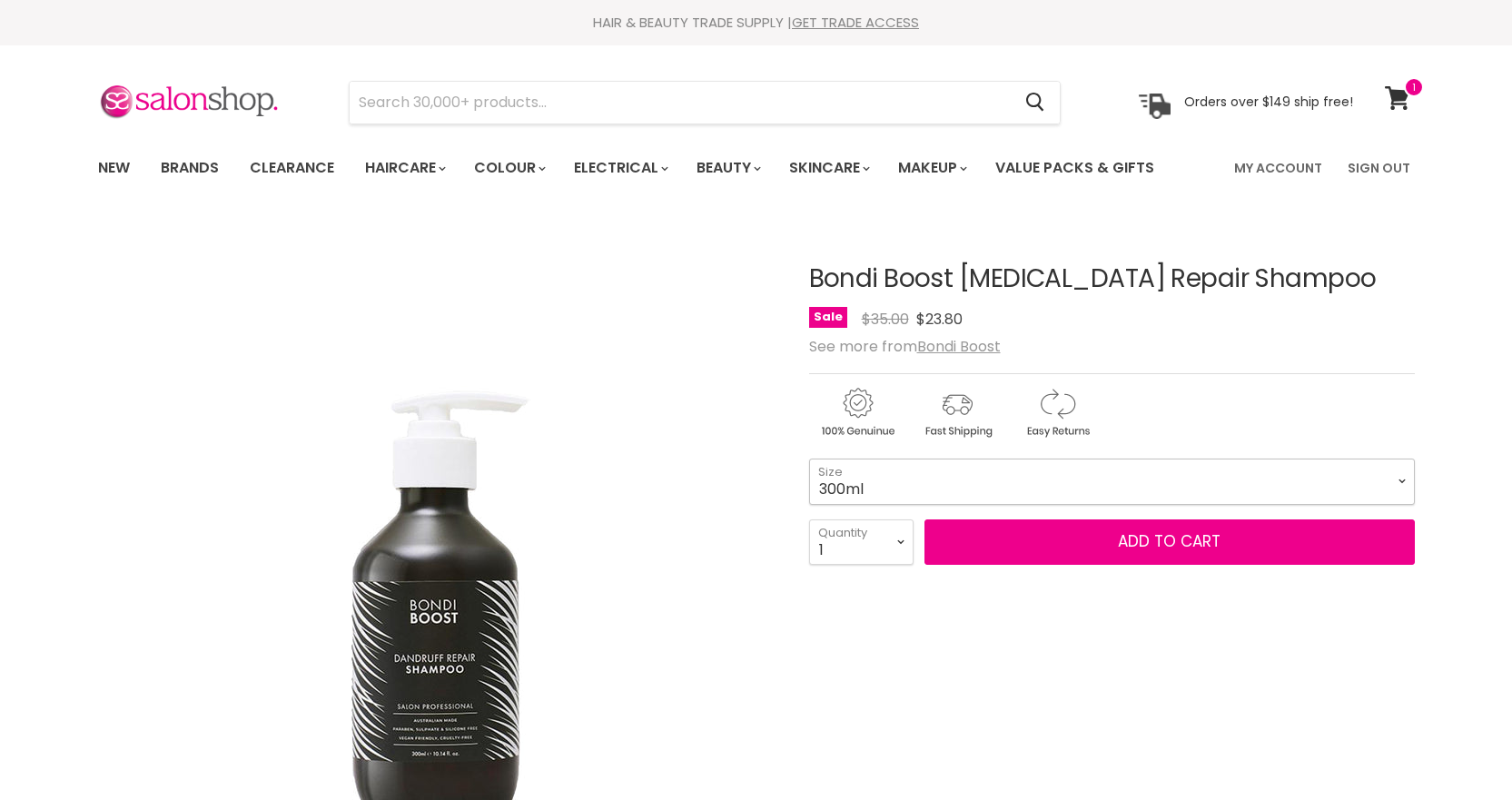
click at [1196, 473] on select "300ml 1 Litre" at bounding box center [1112, 482] width 606 height 46
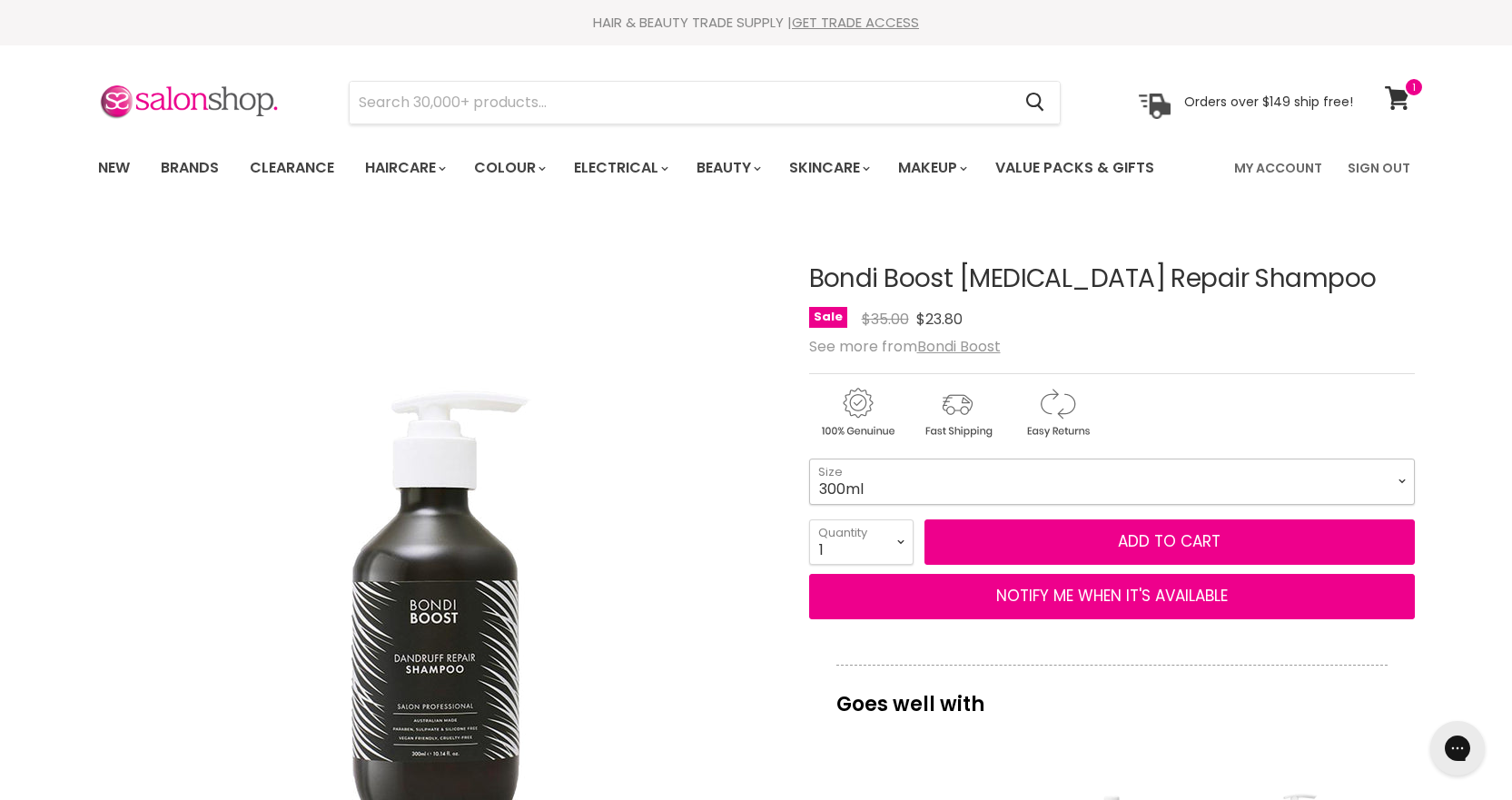
click at [809, 459] on select "300ml 1 Litre" at bounding box center [1112, 482] width 606 height 46
click at [1396, 91] on icon at bounding box center [1397, 98] width 25 height 24
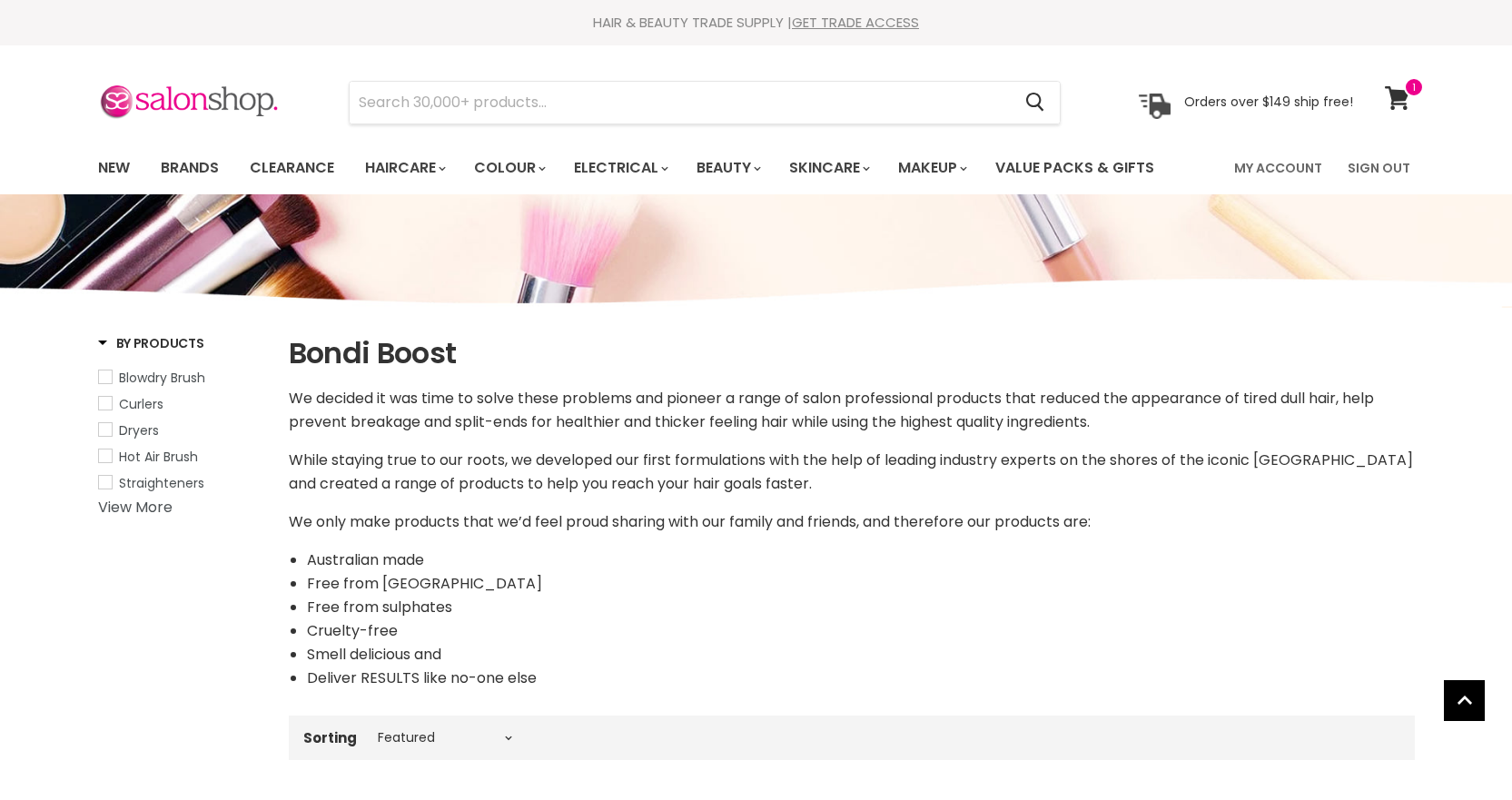
select select "manual"
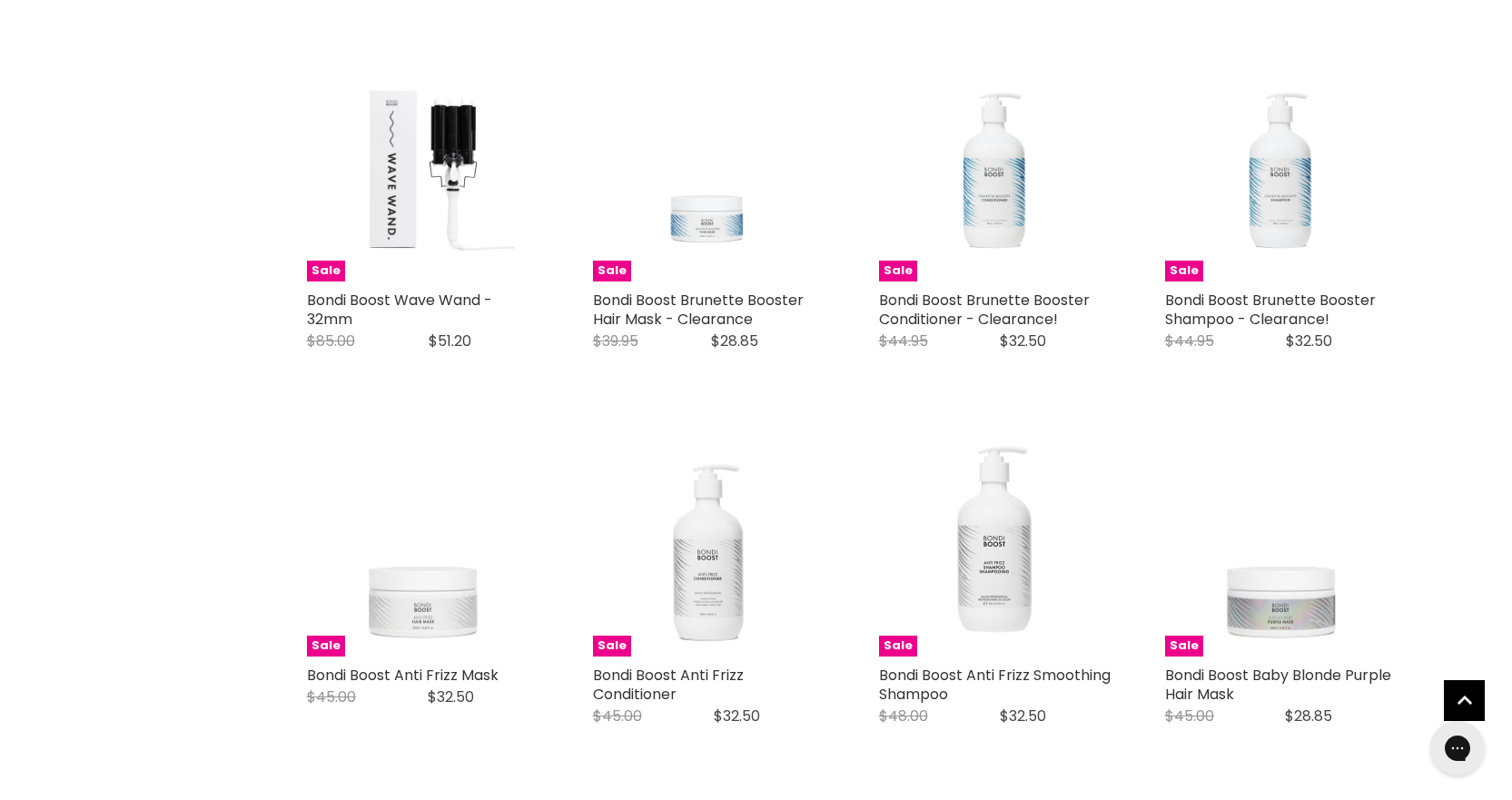
scroll to position [4267, 0]
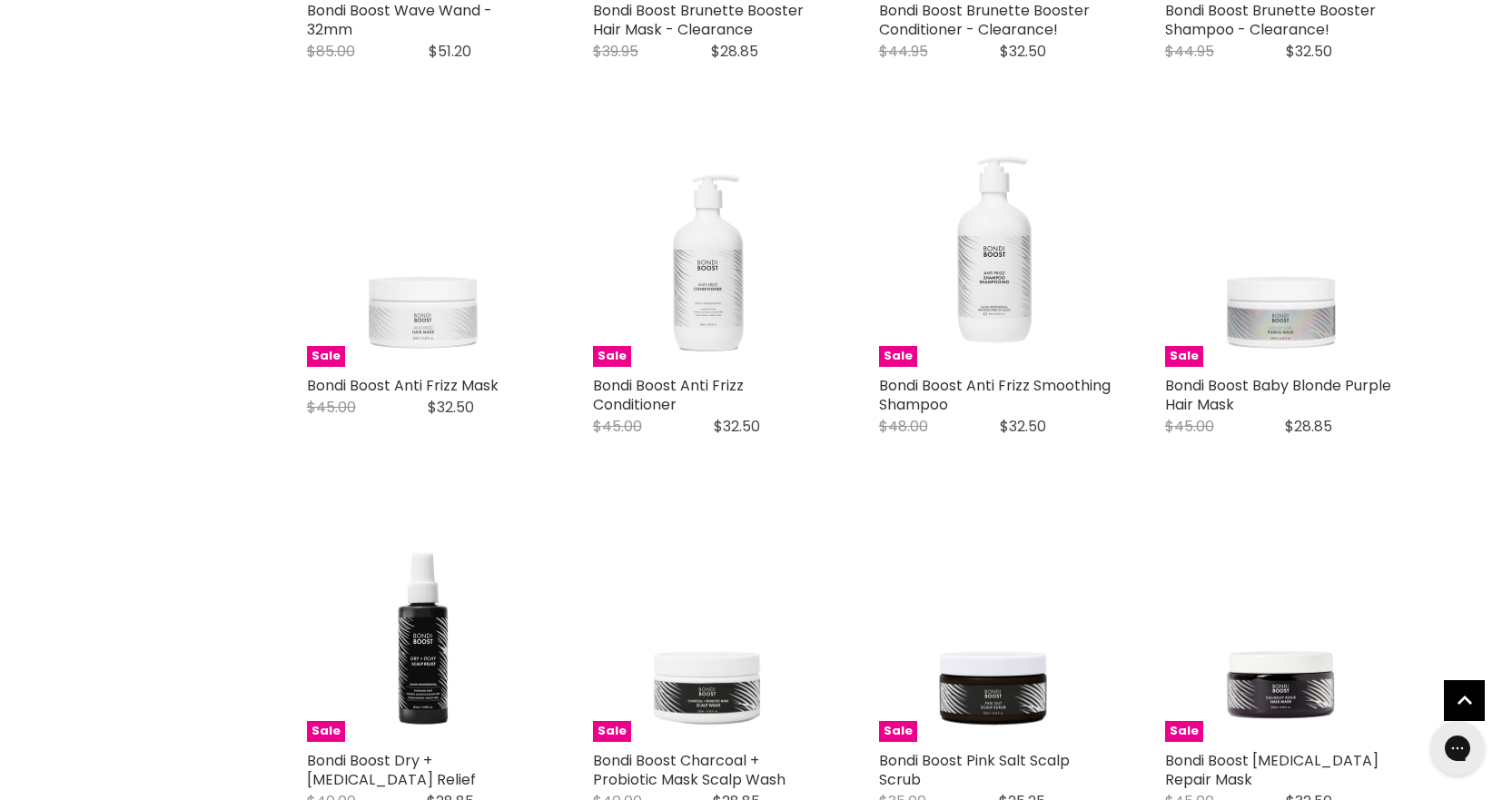
scroll to position [4630, 0]
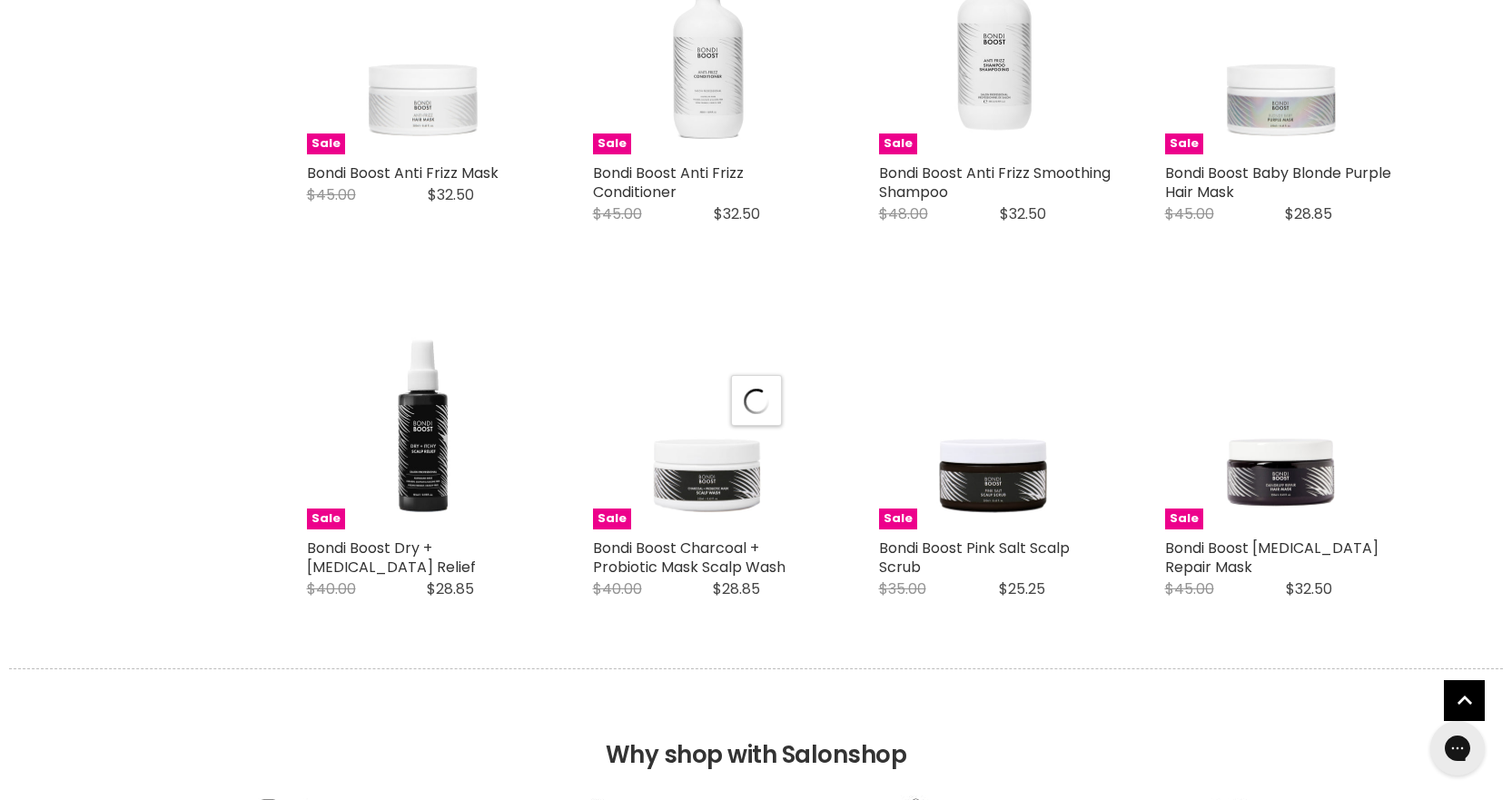
select select "manual"
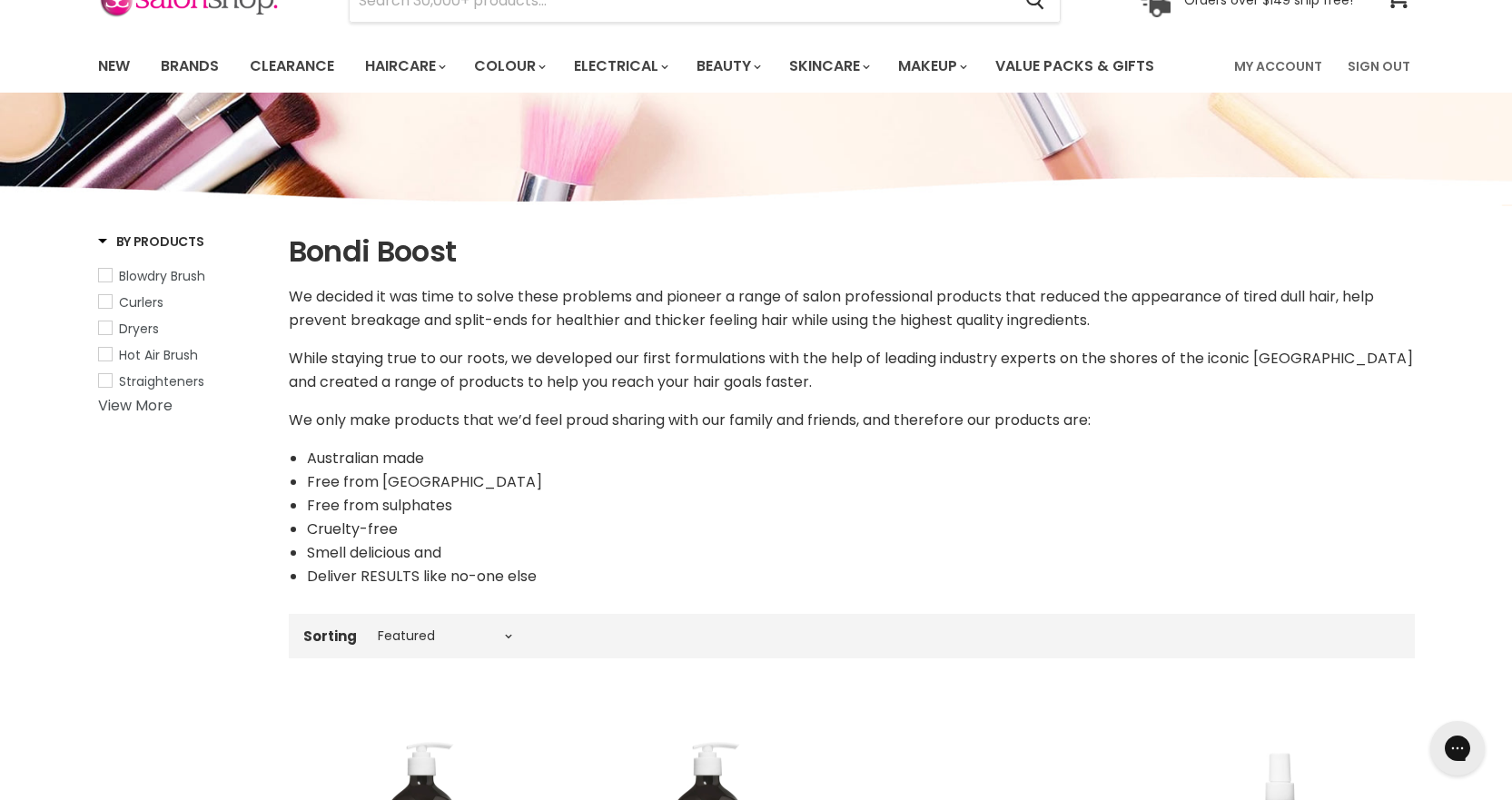
scroll to position [0, 0]
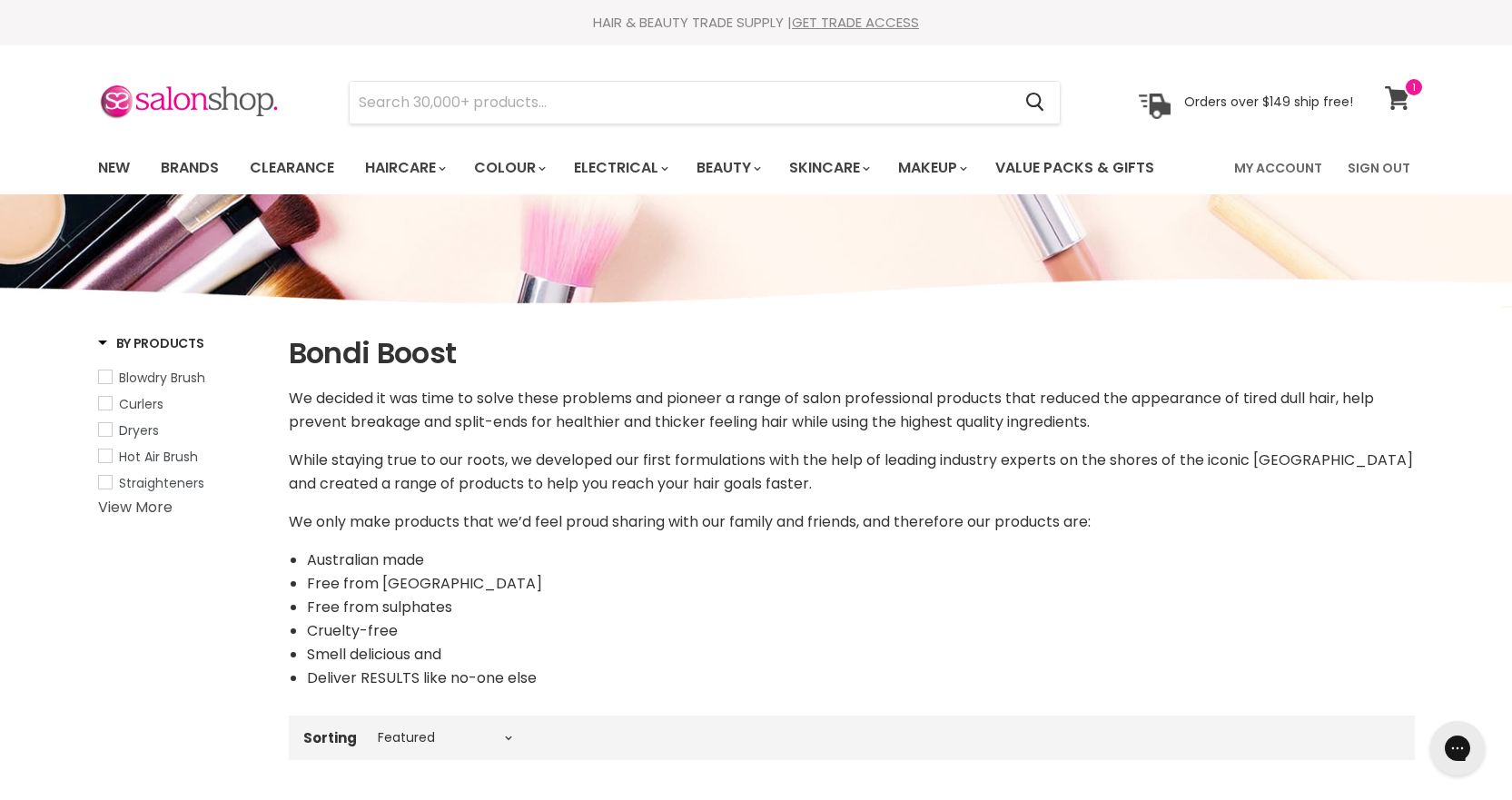
click at [1399, 97] on icon at bounding box center [1397, 98] width 25 height 24
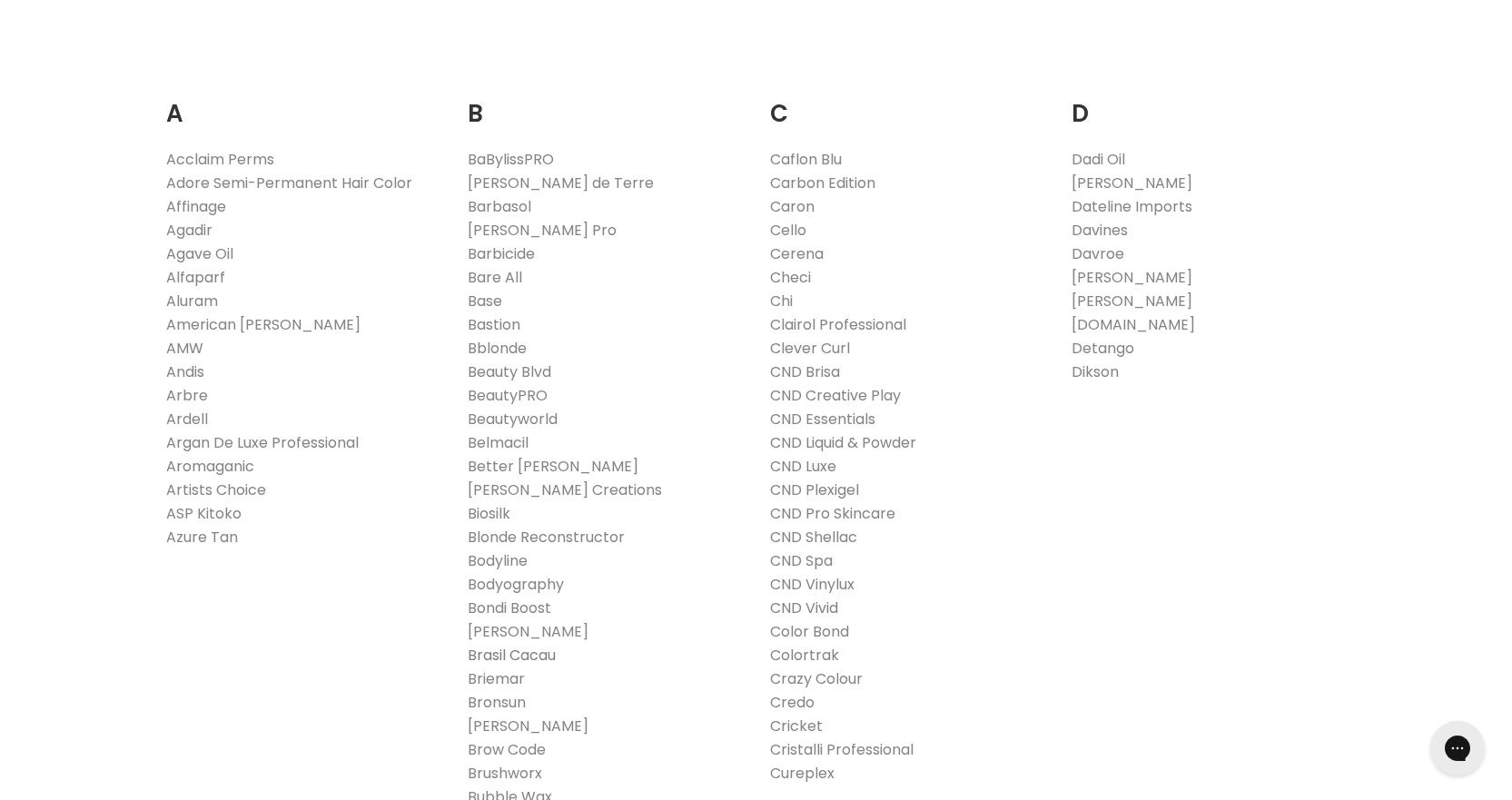
scroll to position [363, 0]
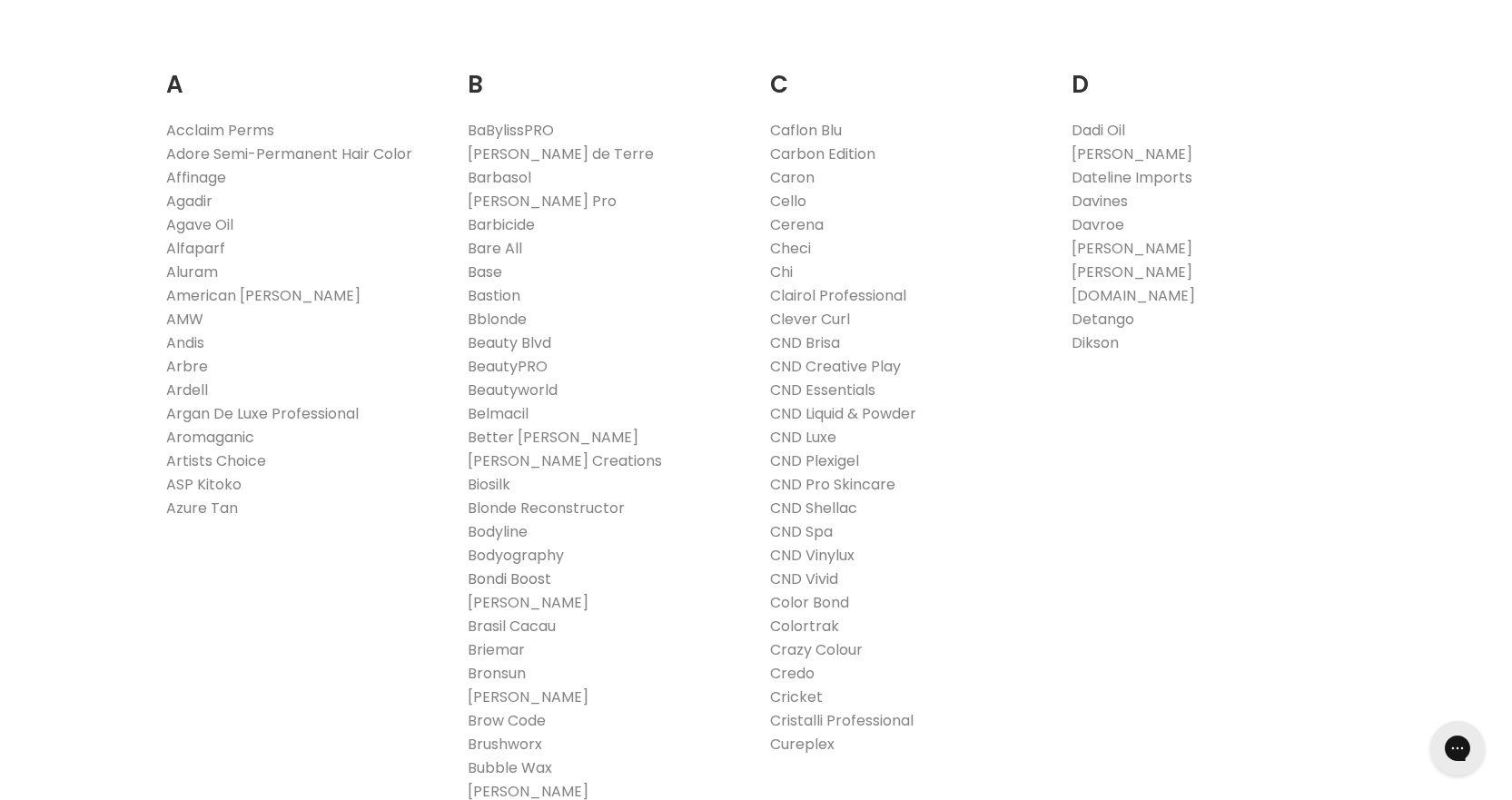
click at [513, 577] on link "Bondi Boost" at bounding box center [509, 578] width 83 height 21
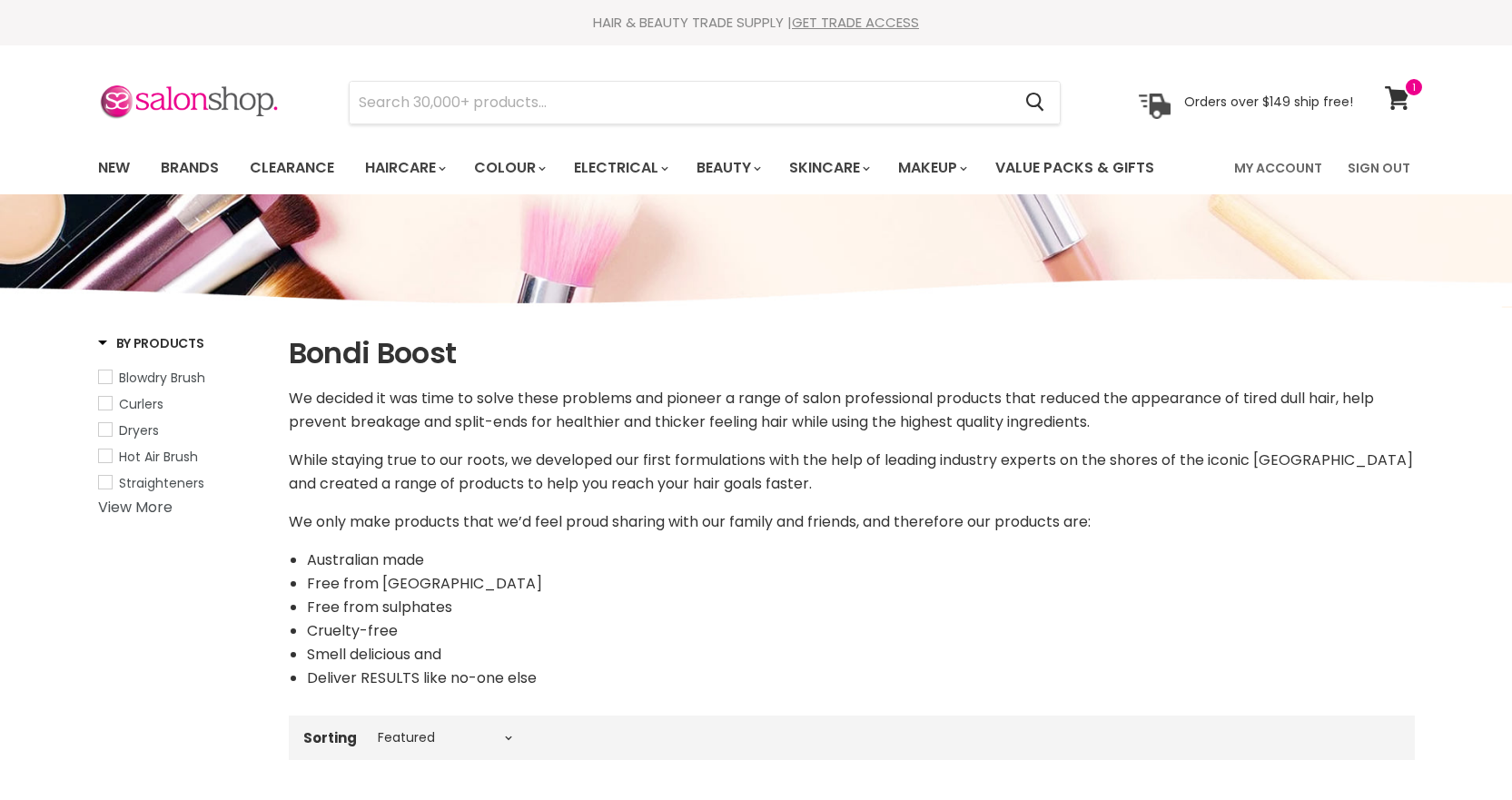
select select "manual"
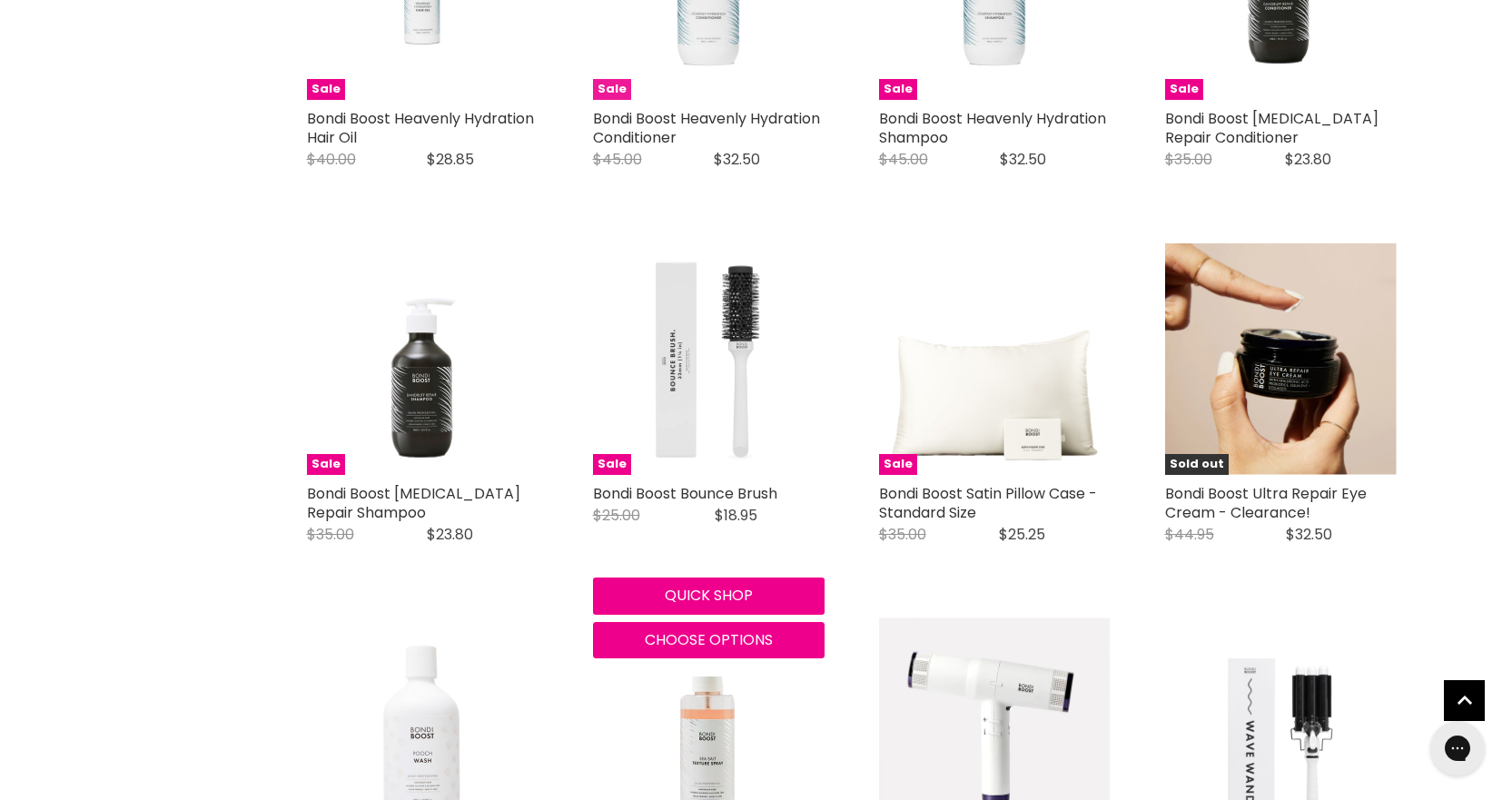
scroll to position [3088, 0]
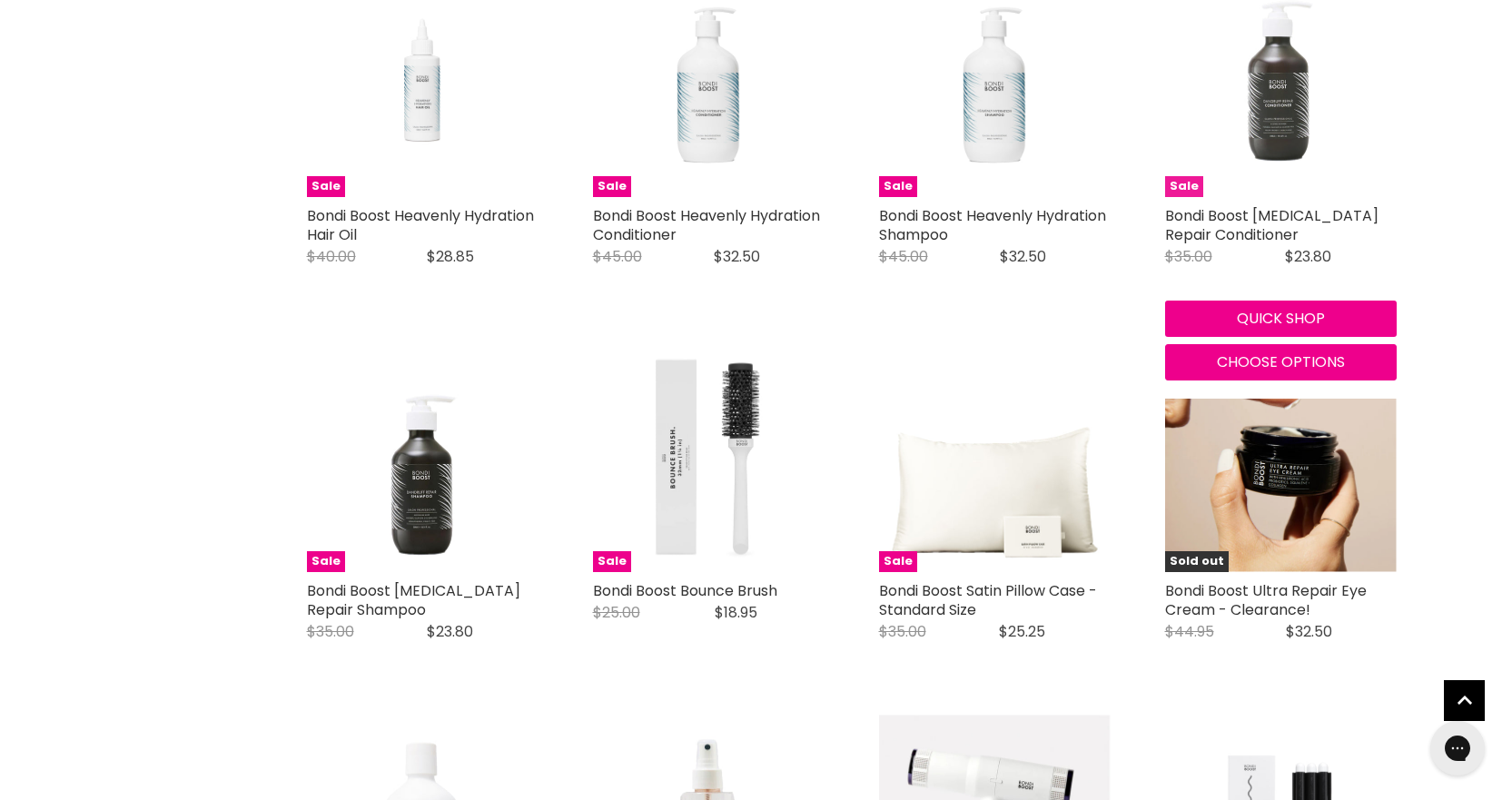
click at [1310, 92] on img "Main content" at bounding box center [1281, 81] width 232 height 232
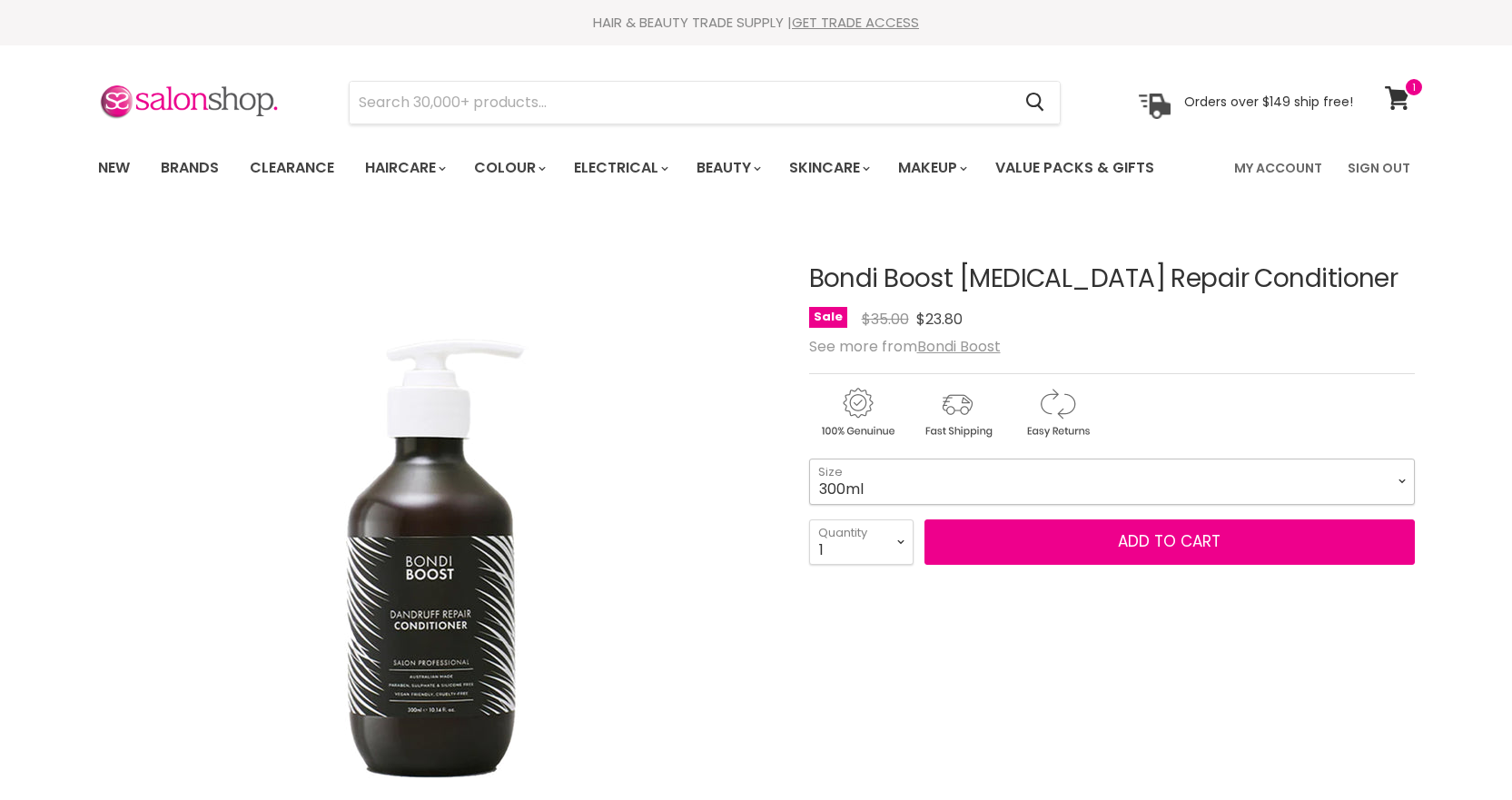
drag, startPoint x: 0, startPoint y: 0, endPoint x: 1406, endPoint y: 477, distance: 1484.7
click at [1406, 477] on select "300ml" at bounding box center [1112, 482] width 606 height 46
click at [898, 545] on select "1 2 3 4 5 6 7 8 9 10+" at bounding box center [861, 542] width 104 height 46
select select "2"
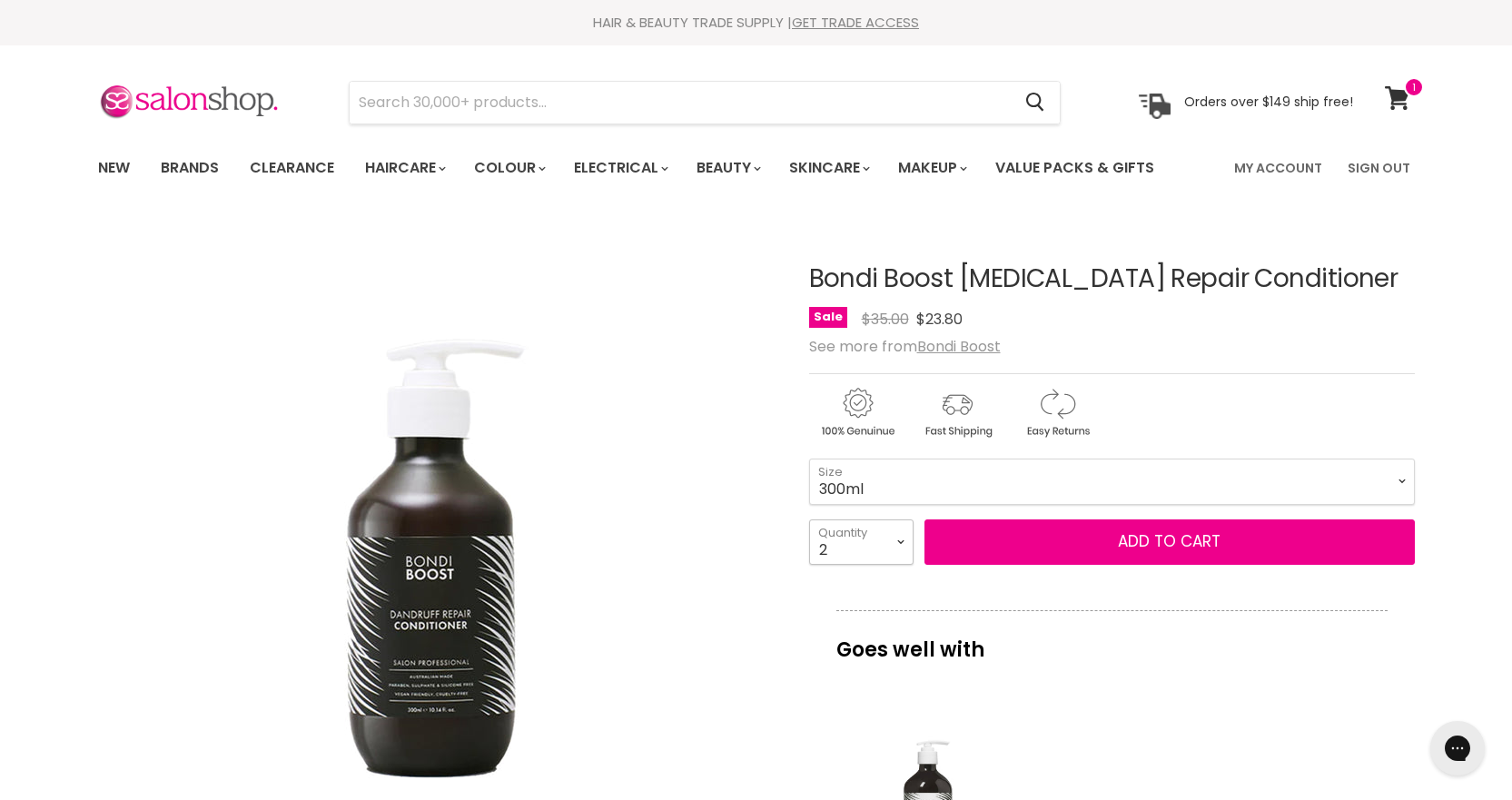
click at [809, 520] on select "1 2 3 4 5 6 7 8 9 10+" at bounding box center [861, 542] width 104 height 46
type input "2"
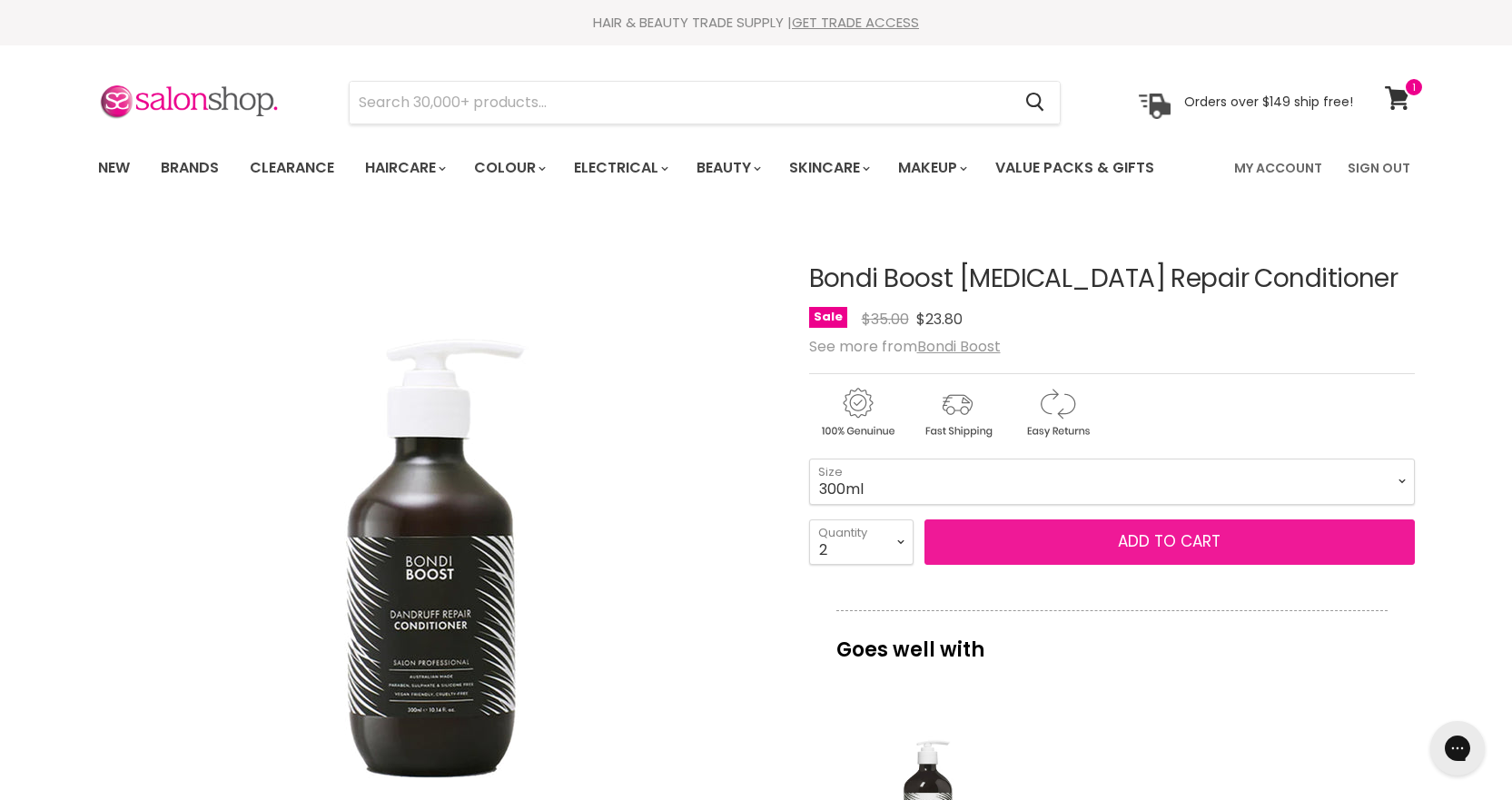
click at [1193, 549] on span "Add to cart" at bounding box center [1169, 542] width 103 height 22
click at [1174, 533] on span "Add to cart" at bounding box center [1169, 542] width 103 height 22
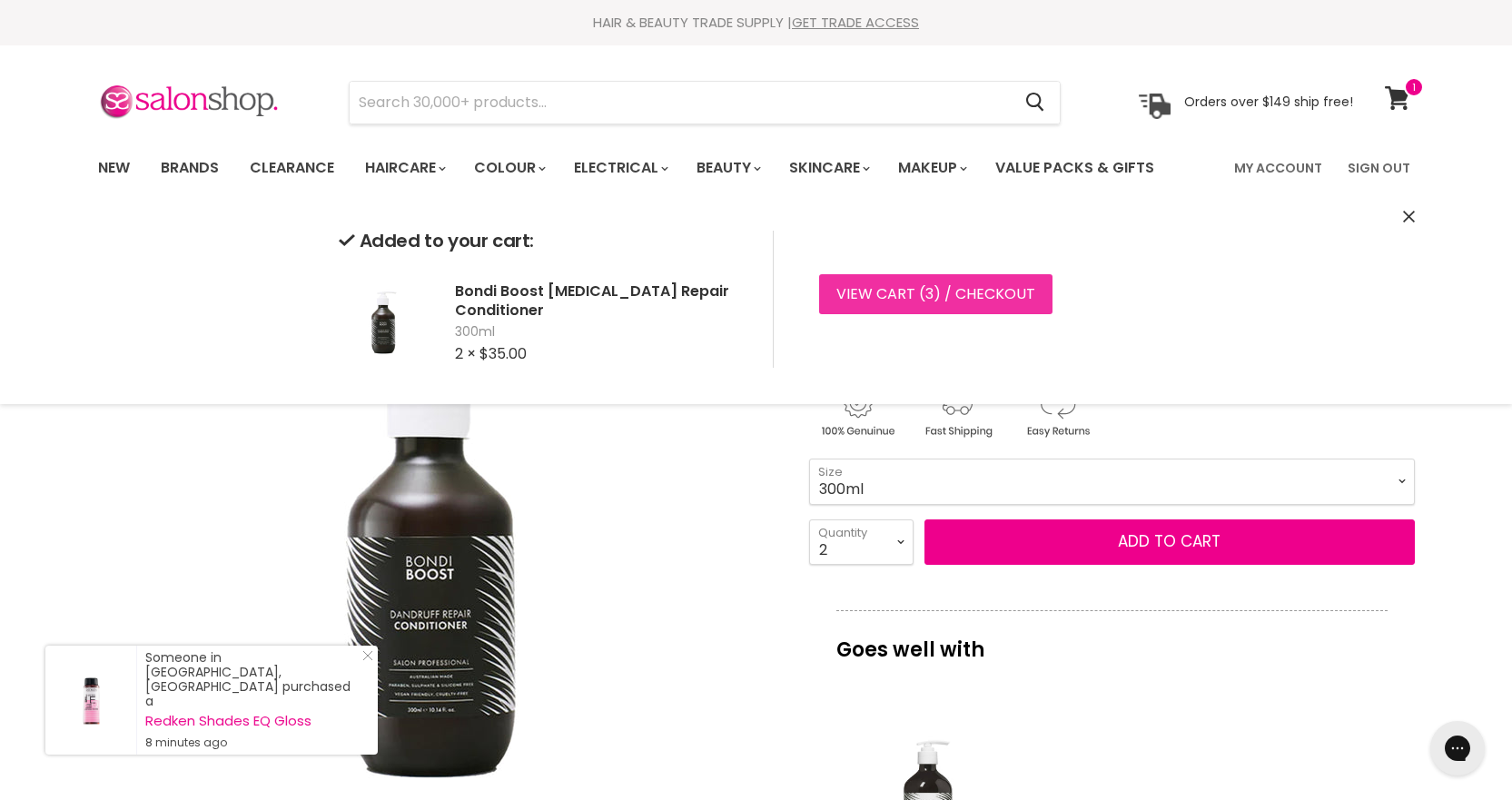
click at [951, 282] on link "View cart ( 3 ) / Checkout" at bounding box center [936, 294] width 234 height 40
